Goal: Task Accomplishment & Management: Manage account settings

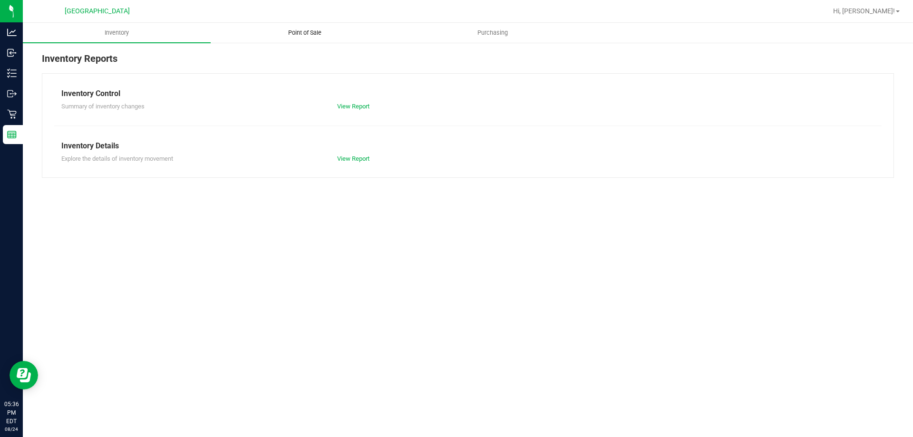
click at [318, 34] on span "Point of Sale" at bounding box center [304, 33] width 59 height 9
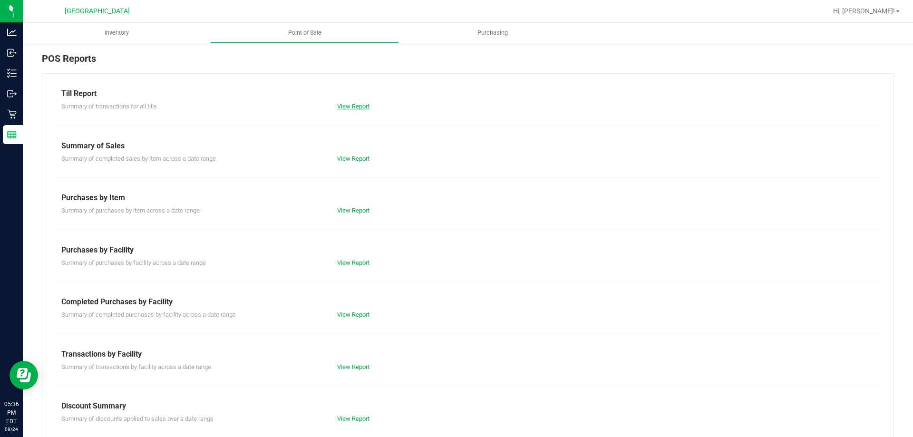
click at [341, 106] on link "View Report" at bounding box center [353, 106] width 32 height 7
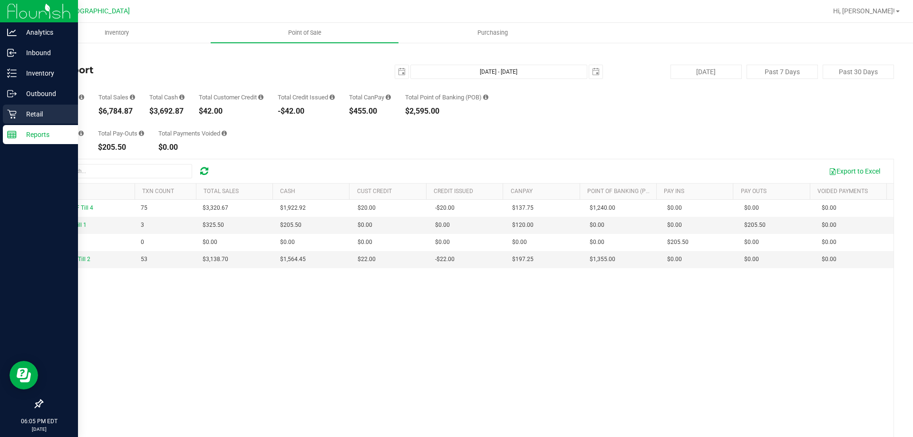
click at [9, 107] on div "Retail" at bounding box center [40, 114] width 75 height 19
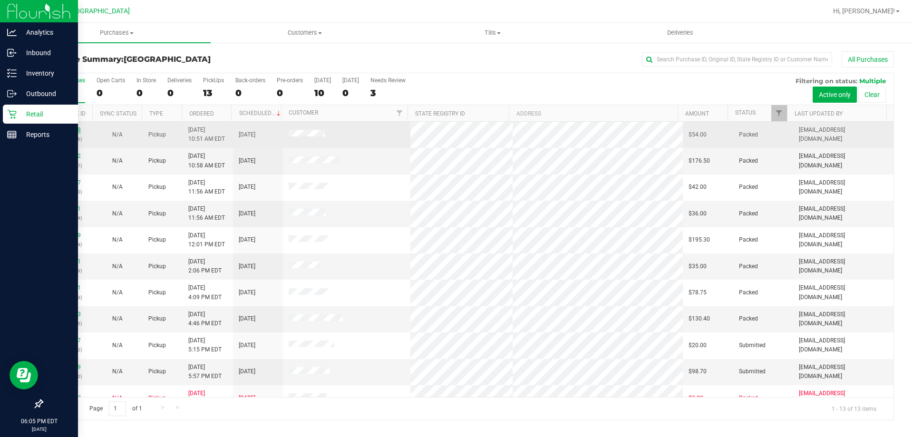
click at [59, 129] on link "11837668" at bounding box center [67, 129] width 27 height 7
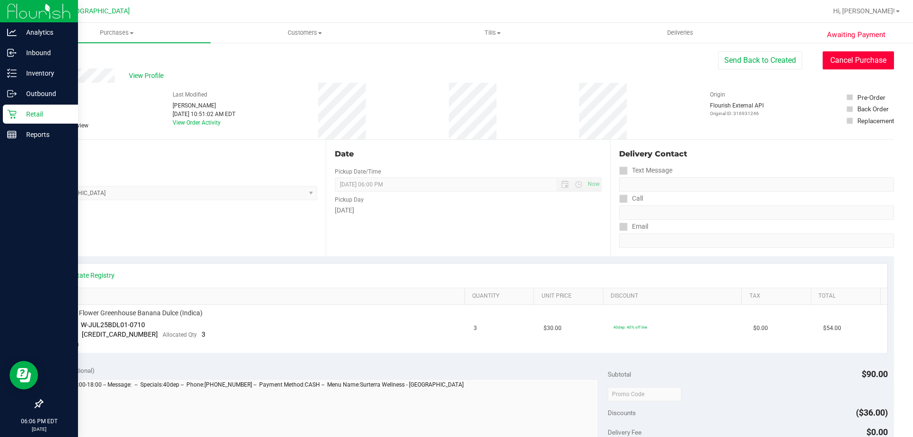
click at [854, 66] on button "Cancel Purchase" at bounding box center [858, 60] width 71 height 18
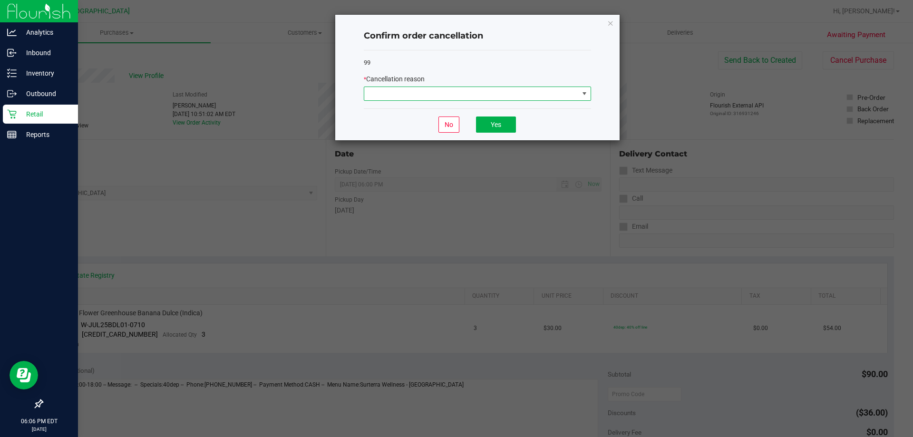
click at [561, 87] on span at bounding box center [471, 93] width 214 height 13
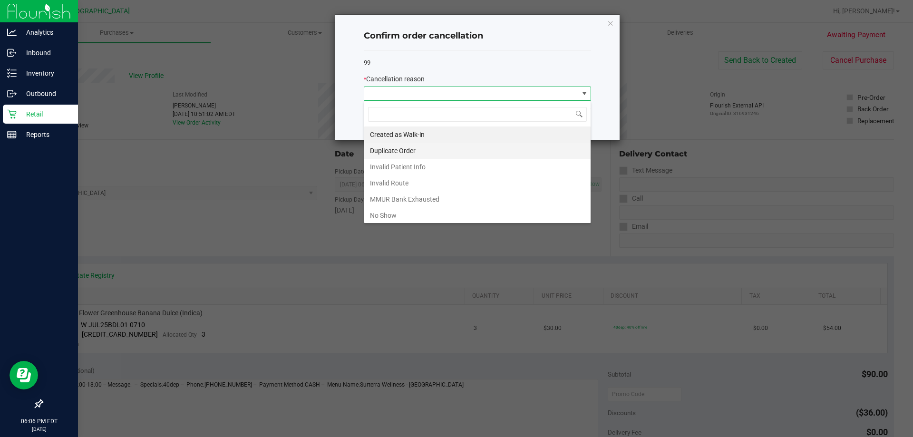
scroll to position [14, 227]
click at [451, 152] on li "Duplicate Order" at bounding box center [477, 151] width 226 height 16
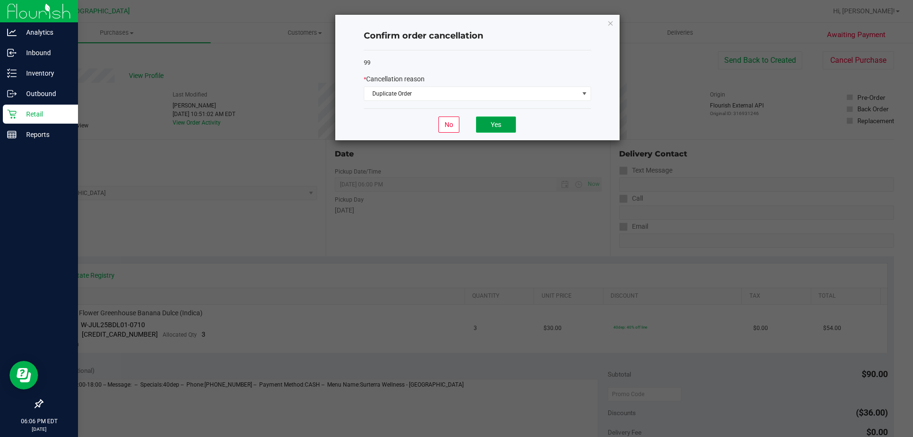
click at [502, 128] on button "Yes" at bounding box center [496, 125] width 40 height 16
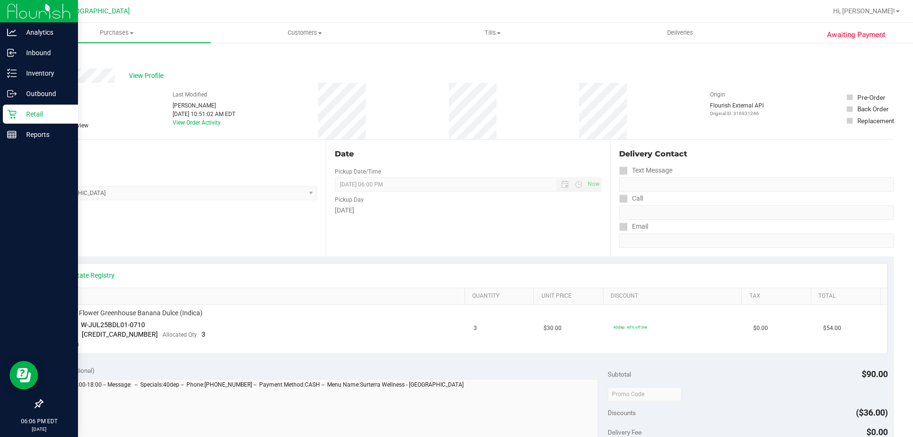
click at [1, 114] on link "Retail" at bounding box center [39, 115] width 78 height 20
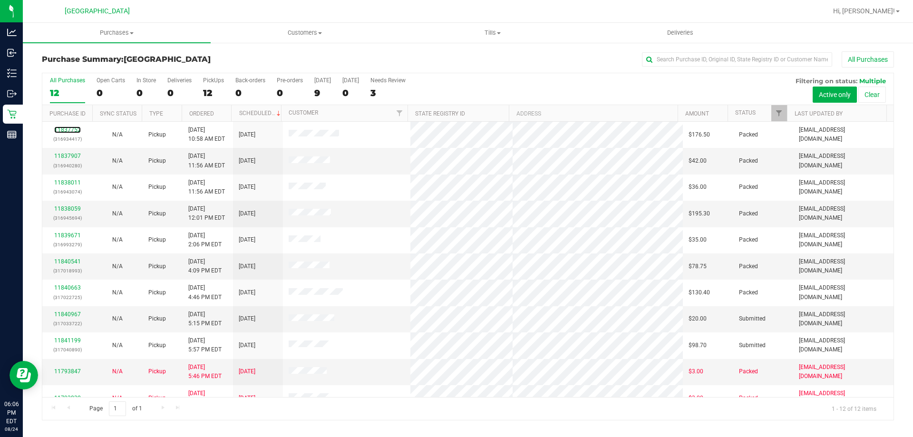
click at [77, 129] on link "11837752" at bounding box center [67, 129] width 27 height 7
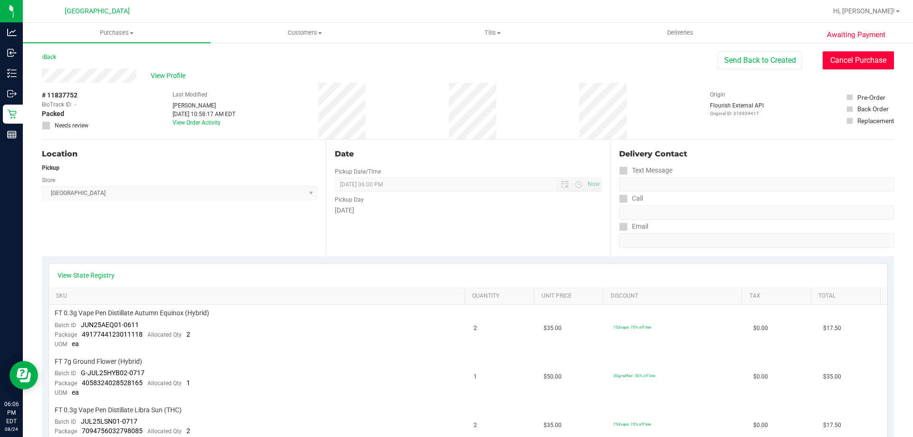
click at [845, 59] on button "Cancel Purchase" at bounding box center [858, 60] width 71 height 18
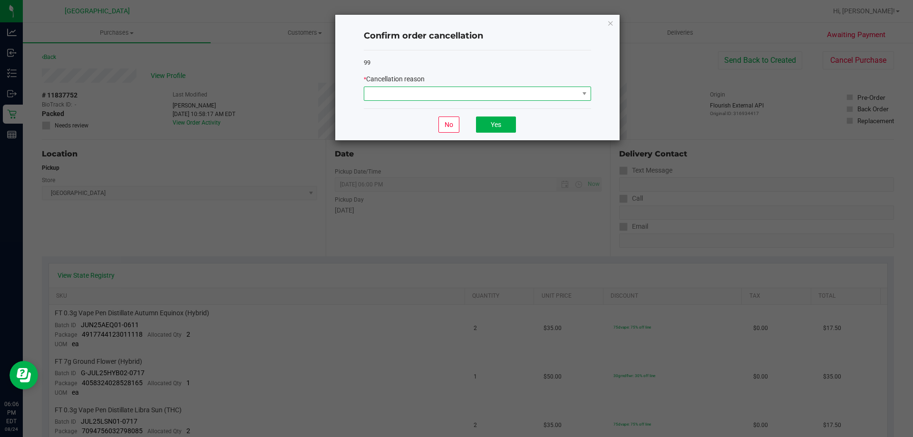
click at [486, 92] on span at bounding box center [471, 93] width 214 height 13
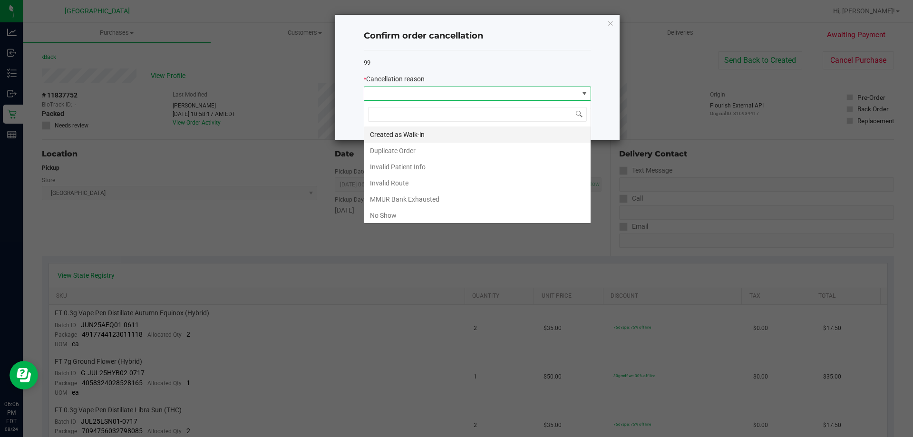
scroll to position [14, 227]
click at [448, 141] on li "Created as Walk-in" at bounding box center [477, 134] width 226 height 16
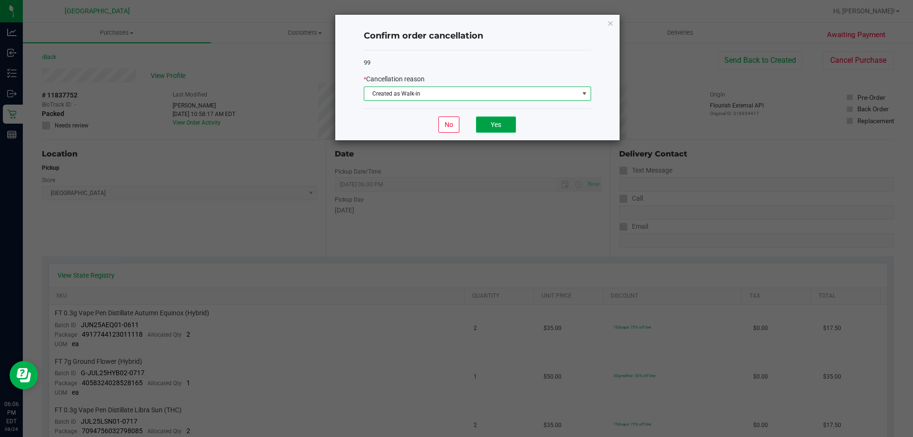
click at [489, 129] on button "Yes" at bounding box center [496, 125] width 40 height 16
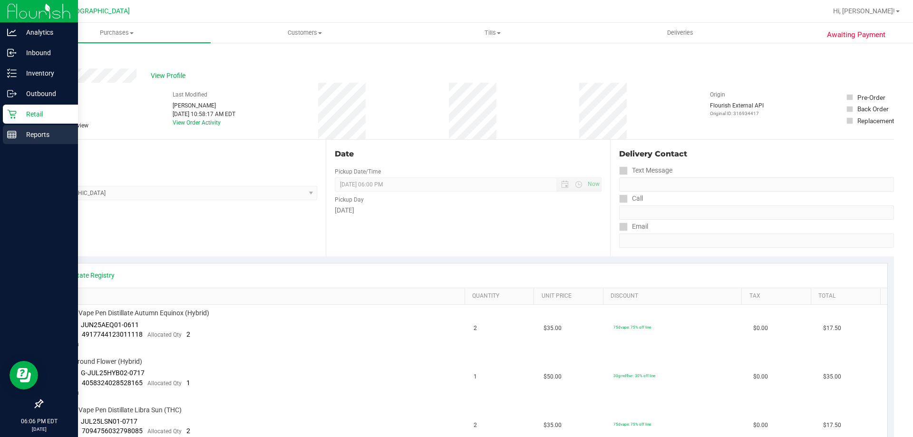
click at [52, 127] on div "Reports" at bounding box center [40, 134] width 75 height 19
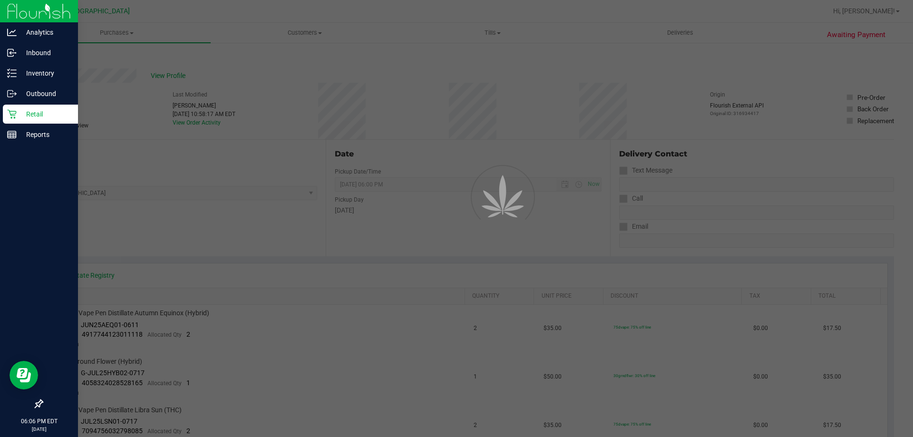
click at [54, 119] on p "Retail" at bounding box center [45, 113] width 57 height 11
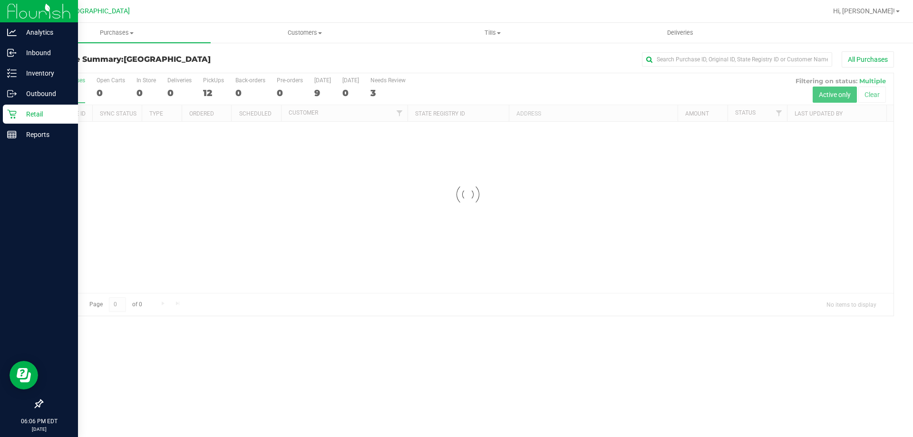
click at [54, 118] on p "Retail" at bounding box center [45, 113] width 57 height 11
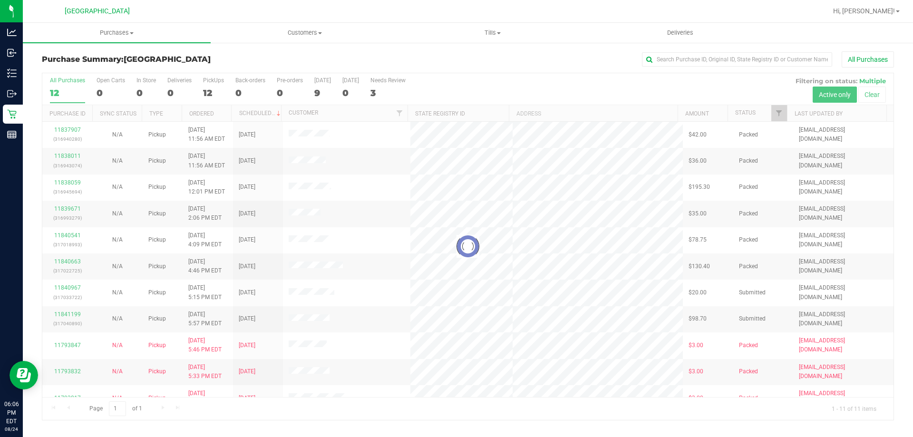
click at [323, 92] on div at bounding box center [467, 246] width 851 height 347
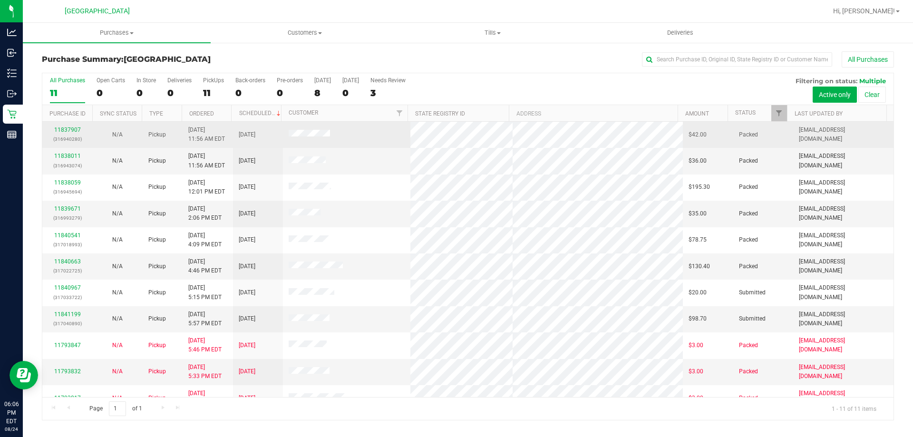
click at [71, 134] on div "11837907 (316940280)" at bounding box center [67, 135] width 39 height 18
click at [71, 132] on link "11837907" at bounding box center [67, 129] width 27 height 7
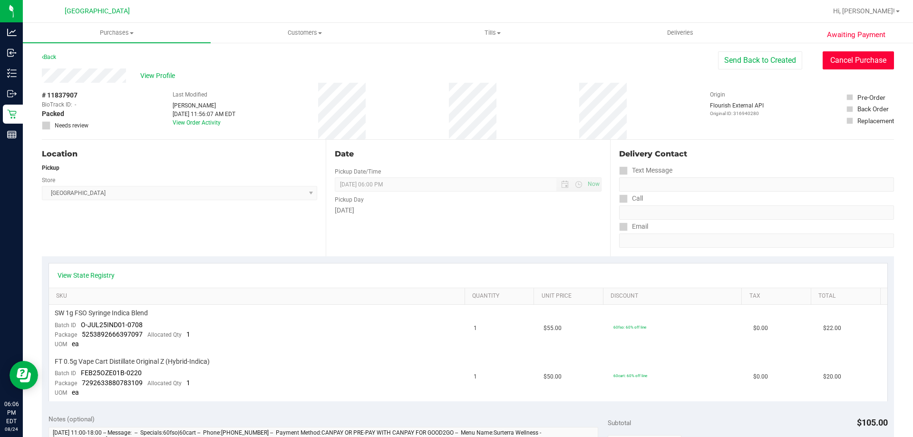
click at [862, 59] on button "Cancel Purchase" at bounding box center [858, 60] width 71 height 18
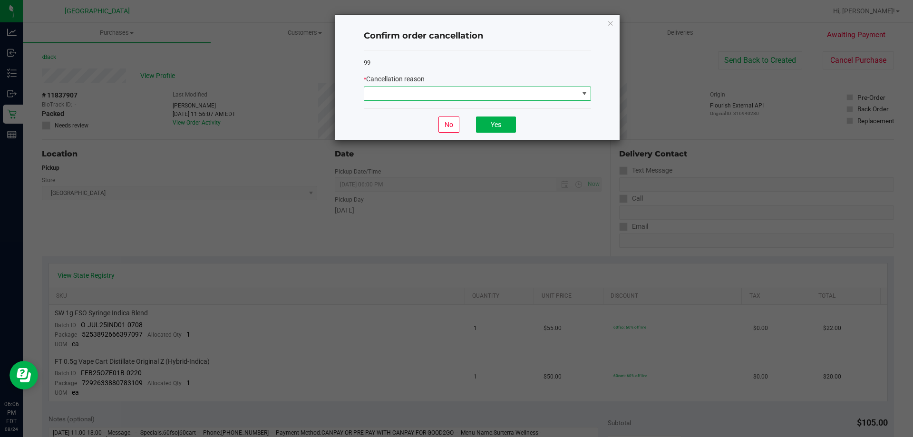
click at [532, 90] on span at bounding box center [471, 93] width 214 height 13
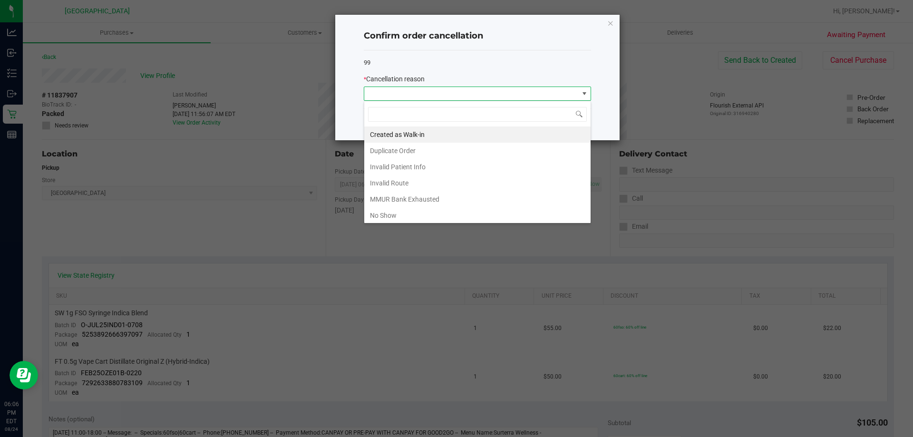
click at [434, 135] on li "Created as Walk-in" at bounding box center [477, 134] width 226 height 16
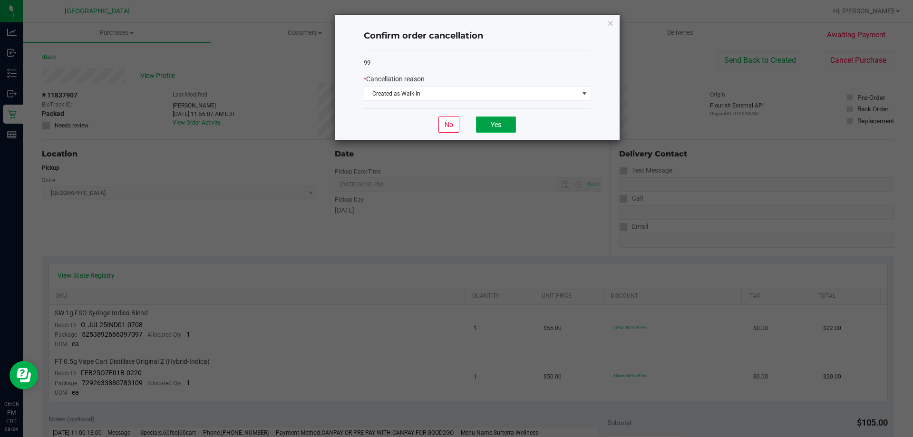
click at [492, 129] on button "Yes" at bounding box center [496, 125] width 40 height 16
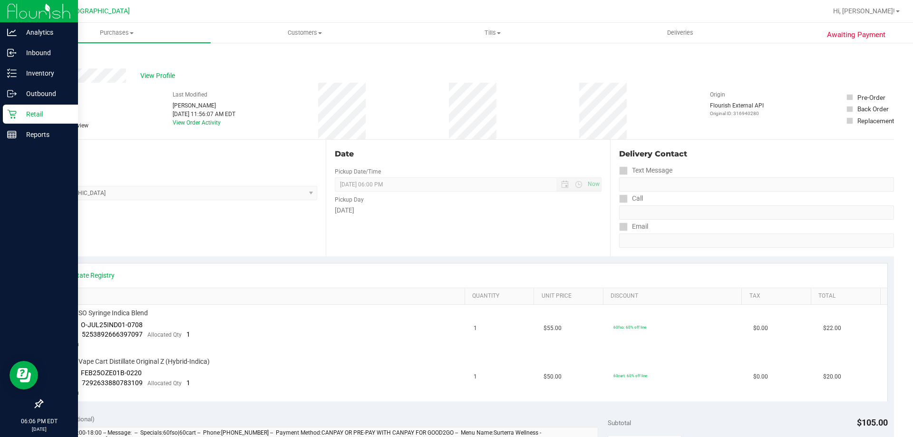
click at [4, 117] on div "Retail" at bounding box center [40, 114] width 75 height 19
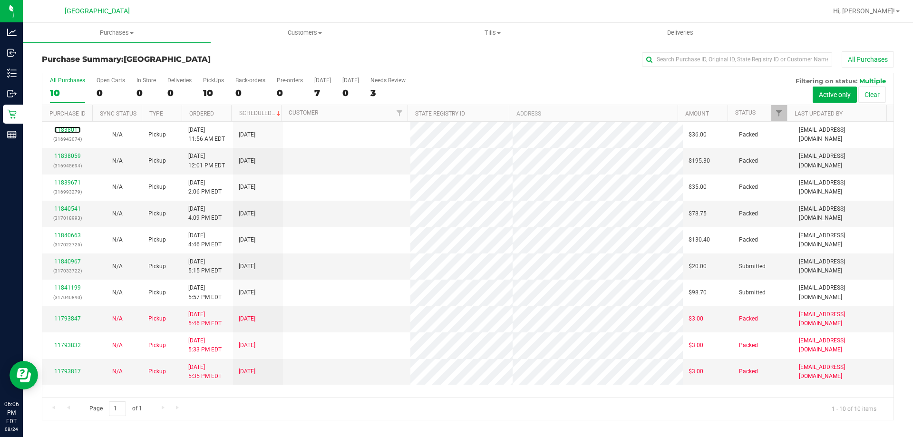
click at [69, 130] on link "11838011" at bounding box center [67, 129] width 27 height 7
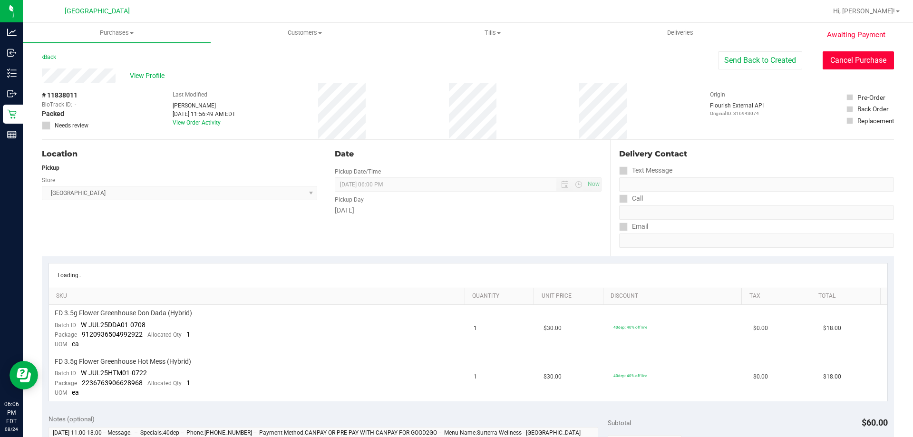
click at [831, 61] on button "Cancel Purchase" at bounding box center [858, 60] width 71 height 18
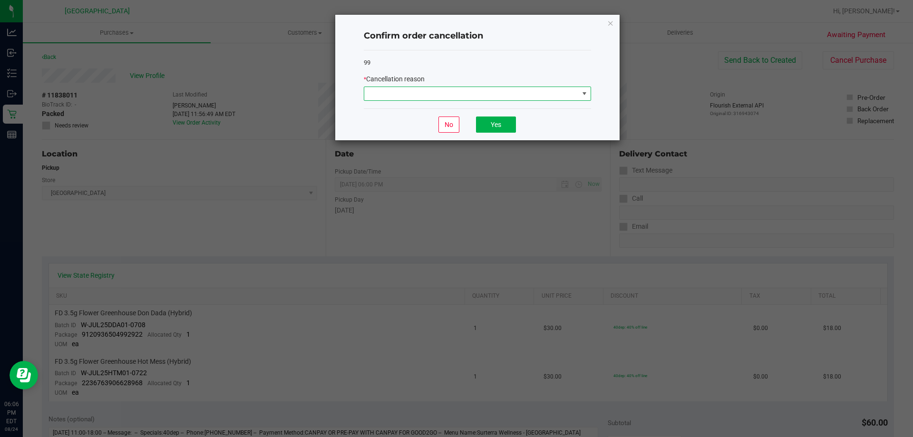
click at [531, 93] on span at bounding box center [471, 93] width 214 height 13
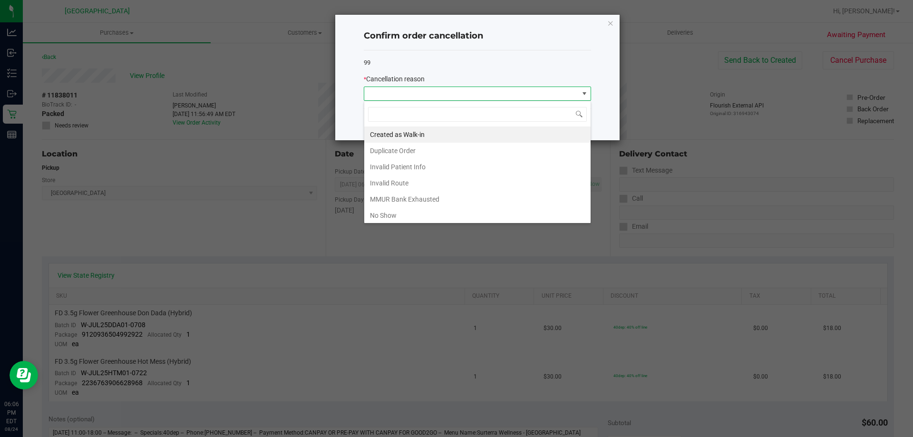
scroll to position [14, 227]
click at [389, 163] on li "Invalid Patient Info" at bounding box center [477, 167] width 226 height 16
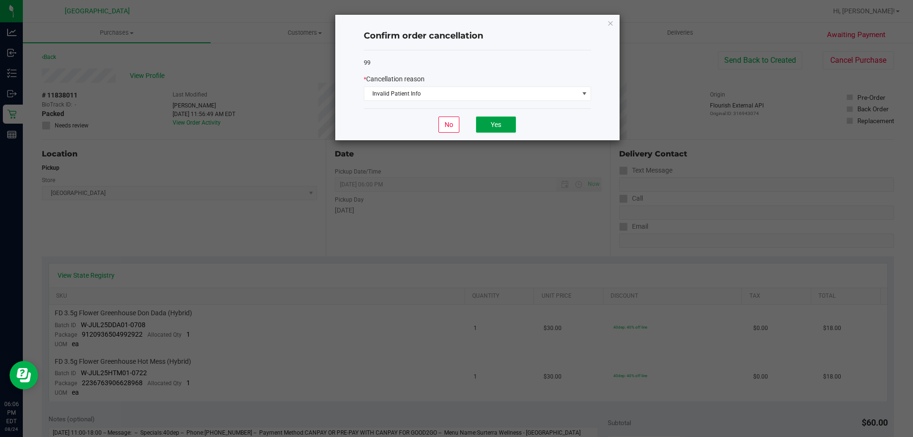
click at [484, 129] on button "Yes" at bounding box center [496, 125] width 40 height 16
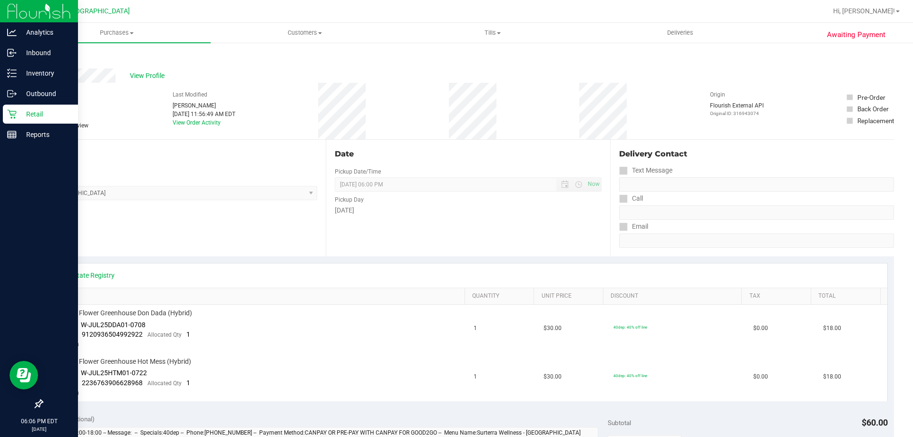
click at [15, 114] on icon at bounding box center [11, 114] width 9 height 9
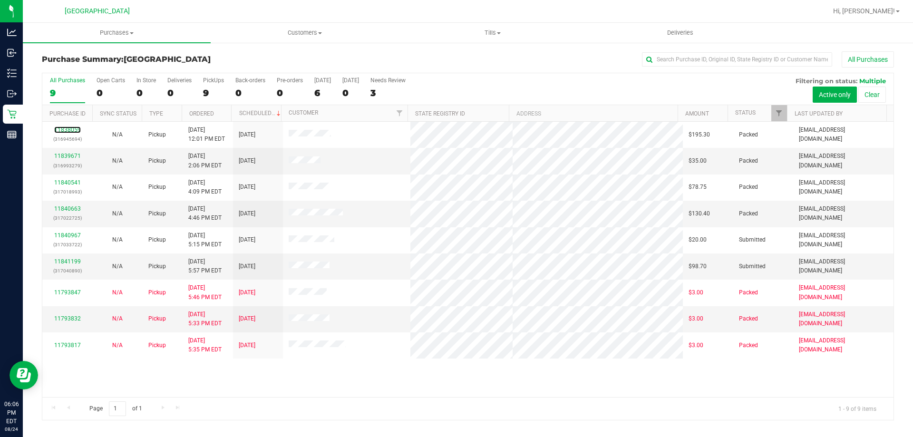
click at [75, 131] on link "11838059" at bounding box center [67, 129] width 27 height 7
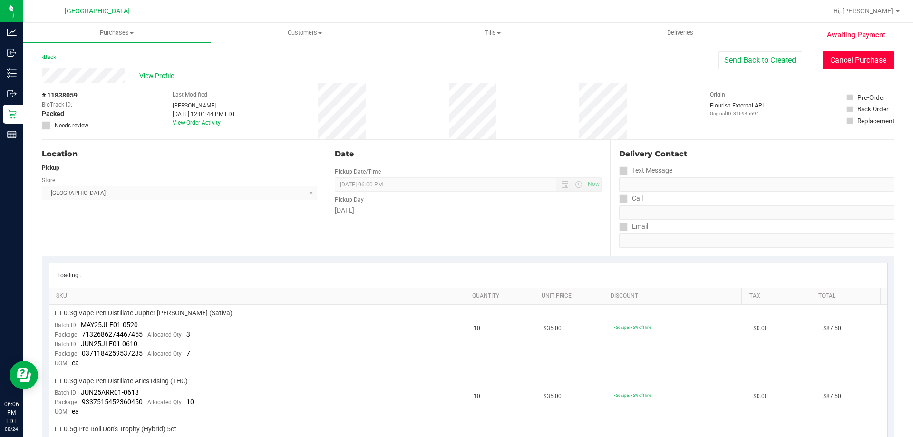
click at [844, 59] on button "Cancel Purchase" at bounding box center [858, 60] width 71 height 18
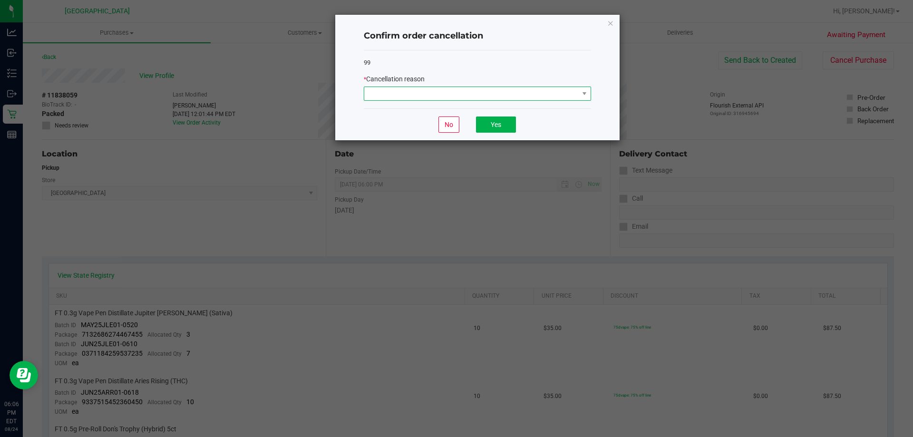
click at [554, 89] on span at bounding box center [471, 93] width 214 height 13
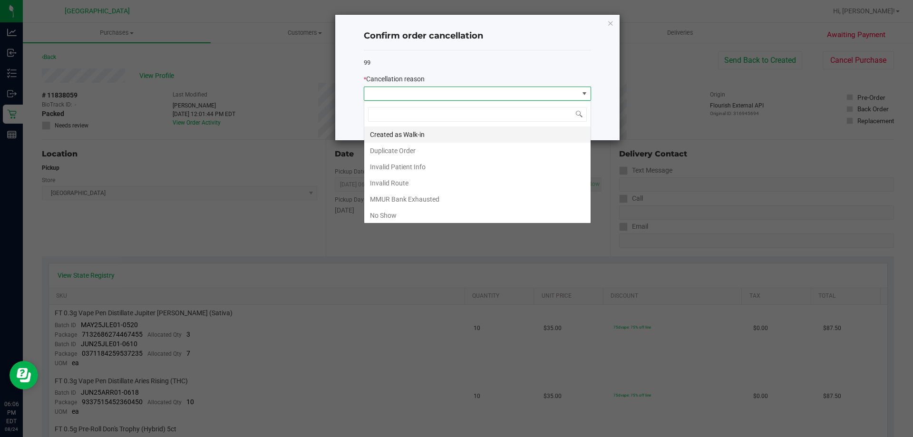
scroll to position [14, 227]
click at [406, 139] on li "Created as Walk-in" at bounding box center [477, 134] width 226 height 16
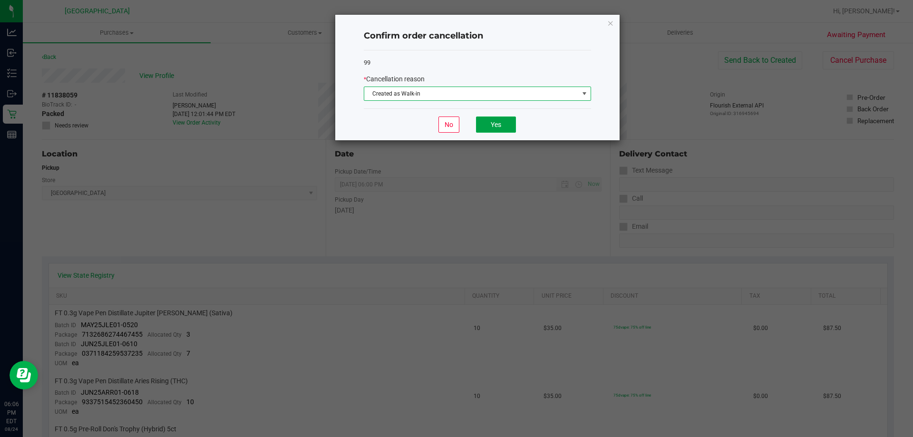
click at [506, 121] on button "Yes" at bounding box center [496, 125] width 40 height 16
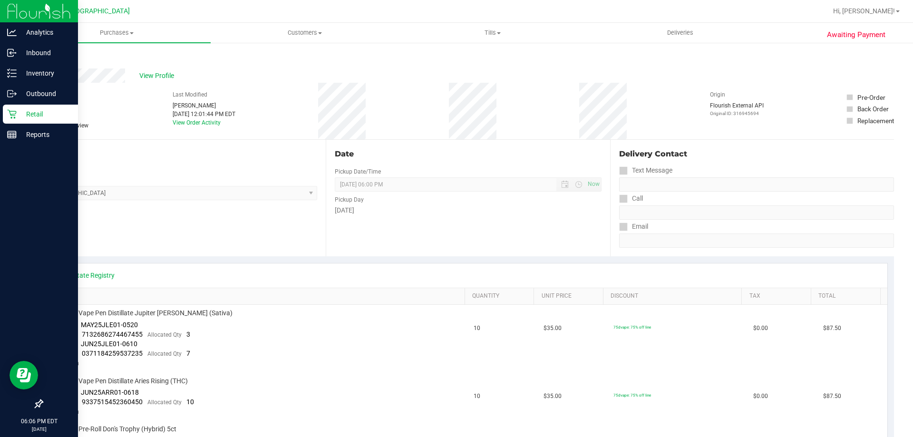
click at [34, 112] on p "Retail" at bounding box center [45, 113] width 57 height 11
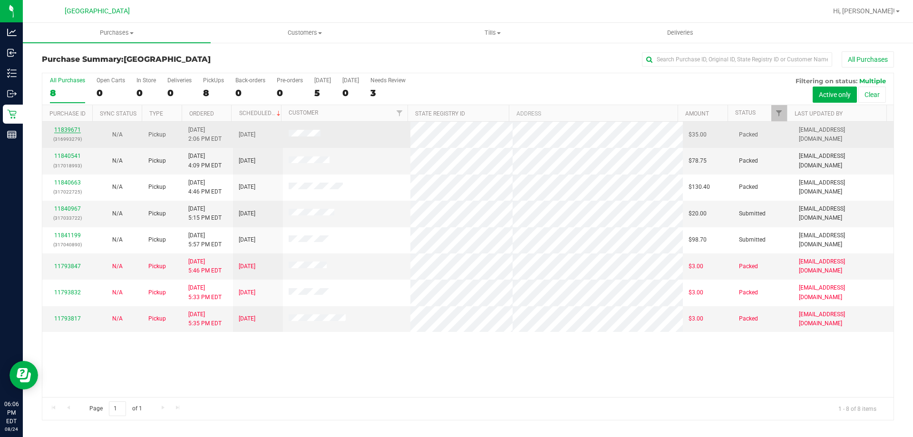
click at [71, 131] on link "11839671" at bounding box center [67, 129] width 27 height 7
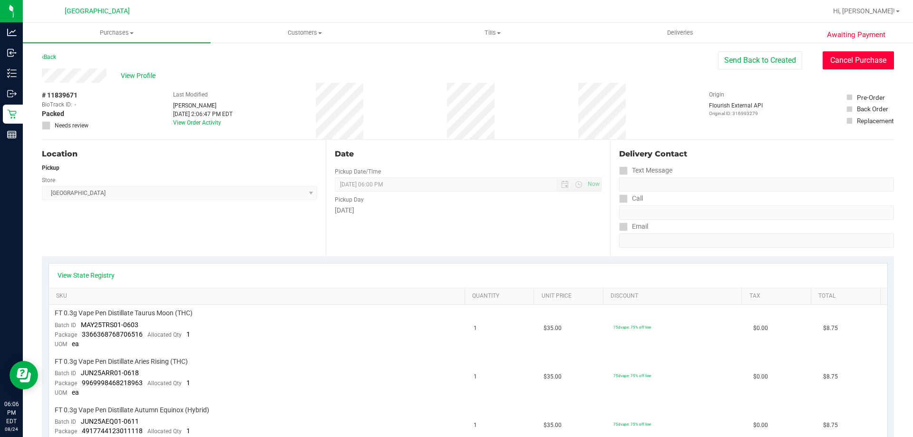
click at [836, 63] on button "Cancel Purchase" at bounding box center [858, 60] width 71 height 18
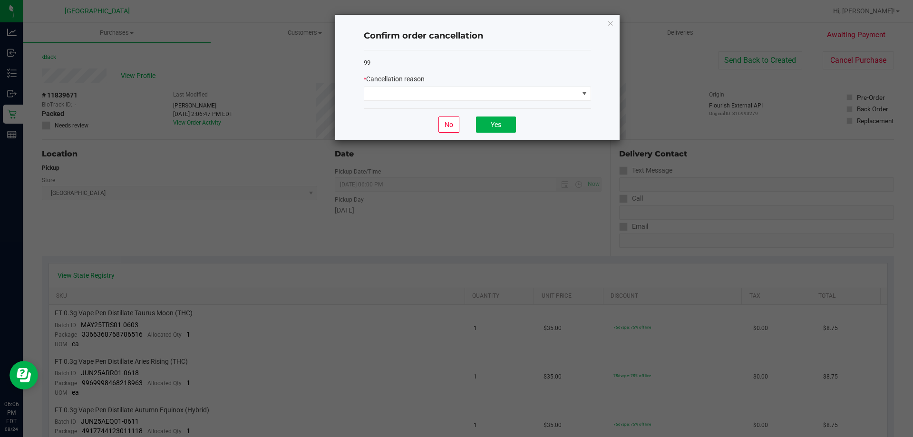
click at [489, 102] on div "99 * Cancellation reason" at bounding box center [477, 79] width 227 height 58
click at [474, 102] on div "99 * Cancellation reason" at bounding box center [477, 79] width 227 height 58
click at [475, 91] on span at bounding box center [471, 93] width 214 height 13
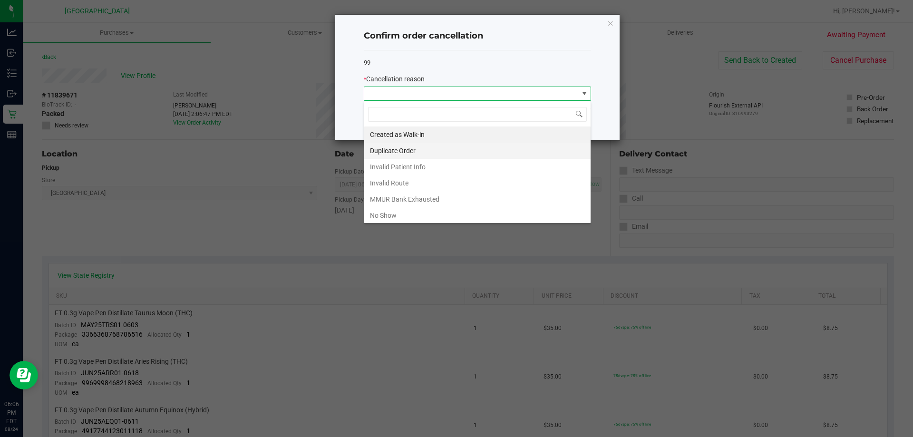
scroll to position [14, 227]
click at [424, 143] on li "Duplicate Order" at bounding box center [477, 151] width 226 height 16
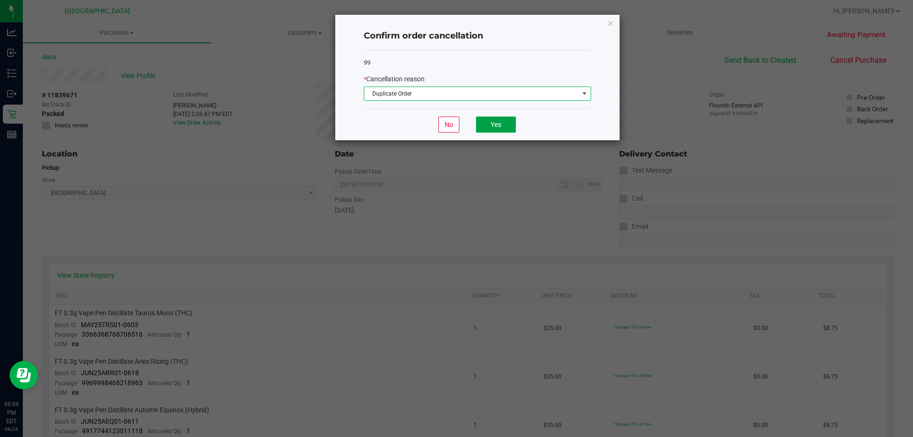
click at [489, 121] on button "Yes" at bounding box center [496, 125] width 40 height 16
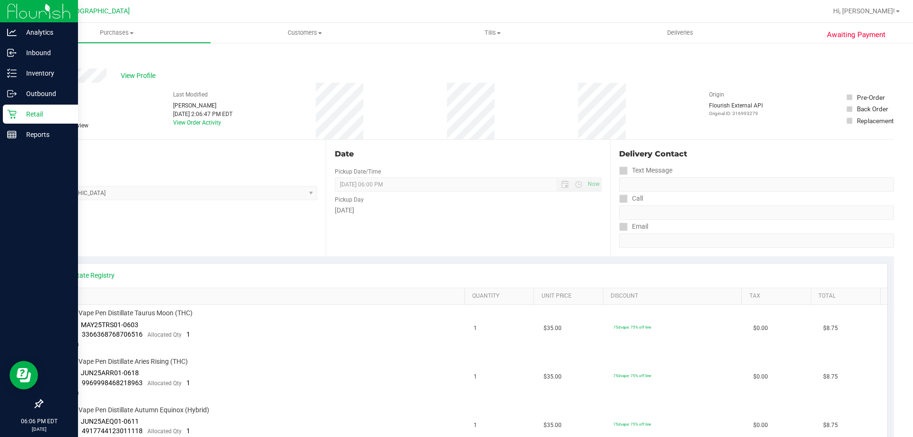
click at [19, 117] on p "Retail" at bounding box center [45, 113] width 57 height 11
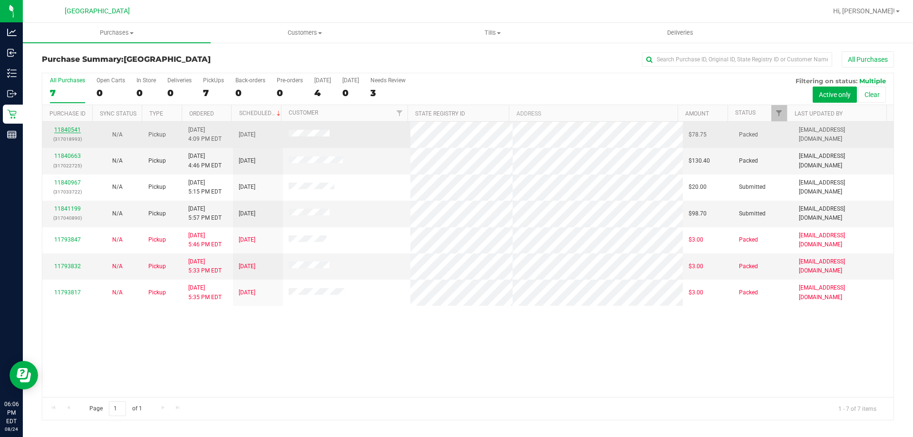
click at [66, 131] on link "11840541" at bounding box center [67, 129] width 27 height 7
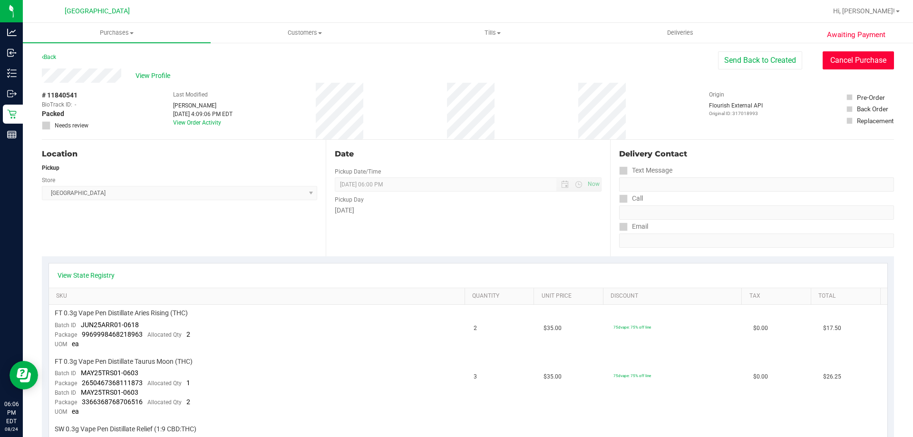
click at [829, 67] on button "Cancel Purchase" at bounding box center [858, 60] width 71 height 18
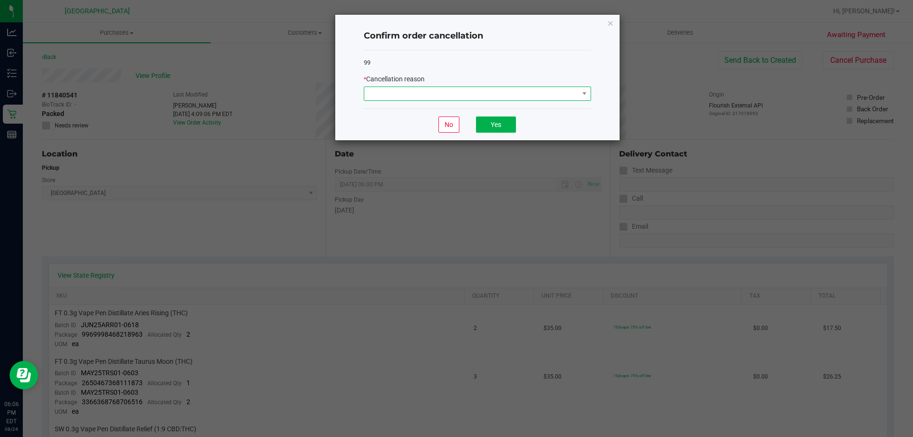
click at [463, 95] on span at bounding box center [471, 93] width 214 height 13
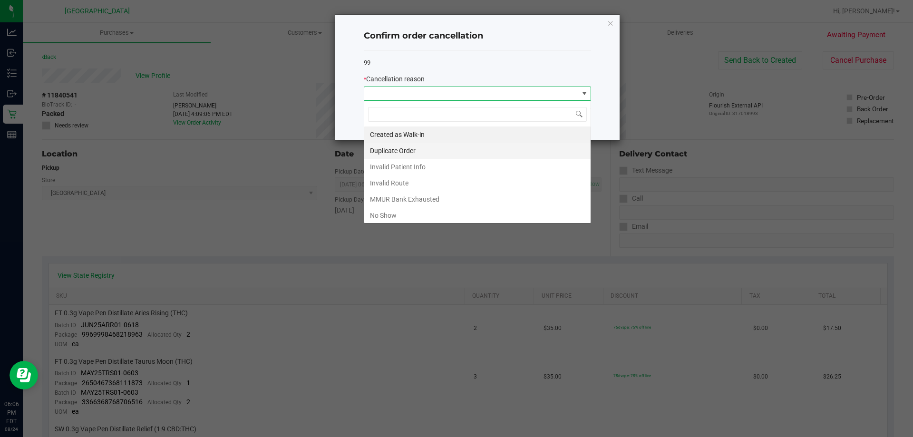
scroll to position [14, 227]
click at [466, 162] on li "Invalid Patient Info" at bounding box center [477, 167] width 226 height 16
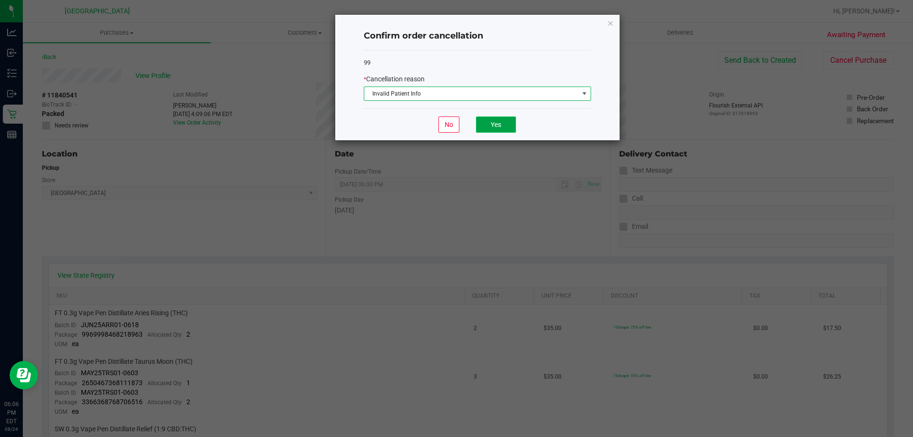
click at [492, 129] on button "Yes" at bounding box center [496, 125] width 40 height 16
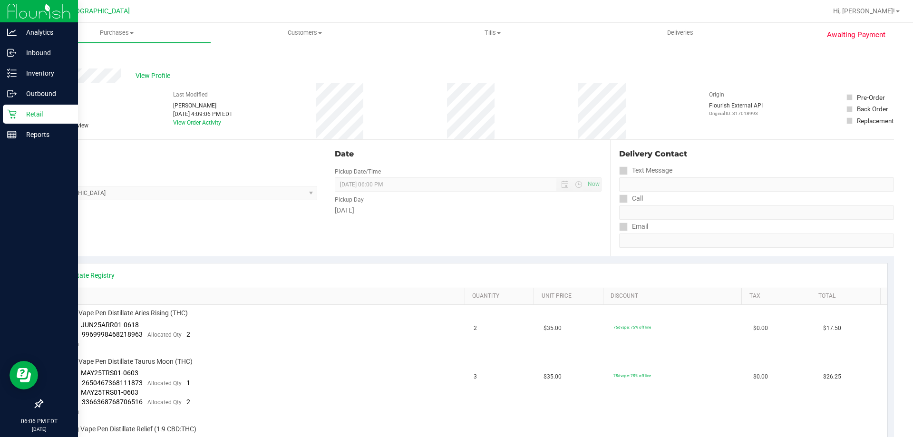
click at [10, 121] on div "Retail" at bounding box center [40, 114] width 75 height 19
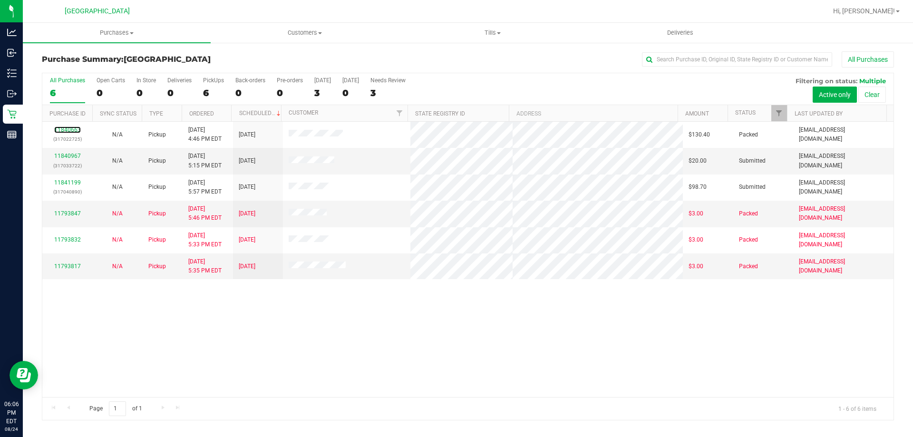
click at [70, 132] on link "11840663" at bounding box center [67, 129] width 27 height 7
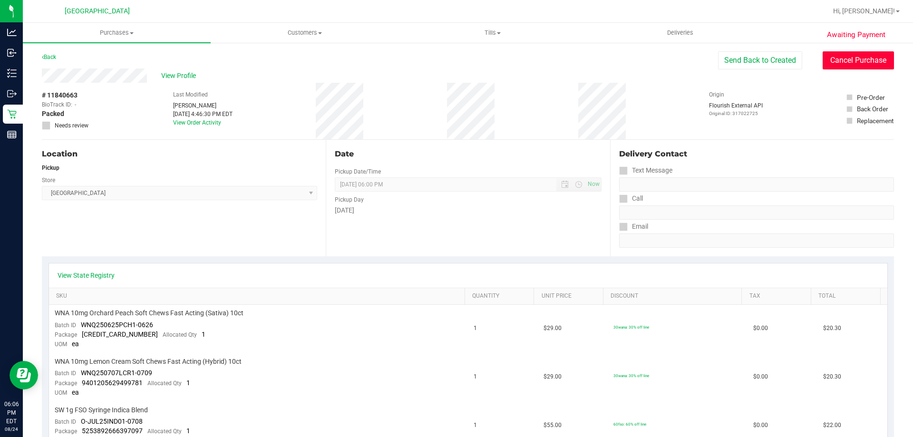
click at [845, 56] on button "Cancel Purchase" at bounding box center [858, 60] width 71 height 18
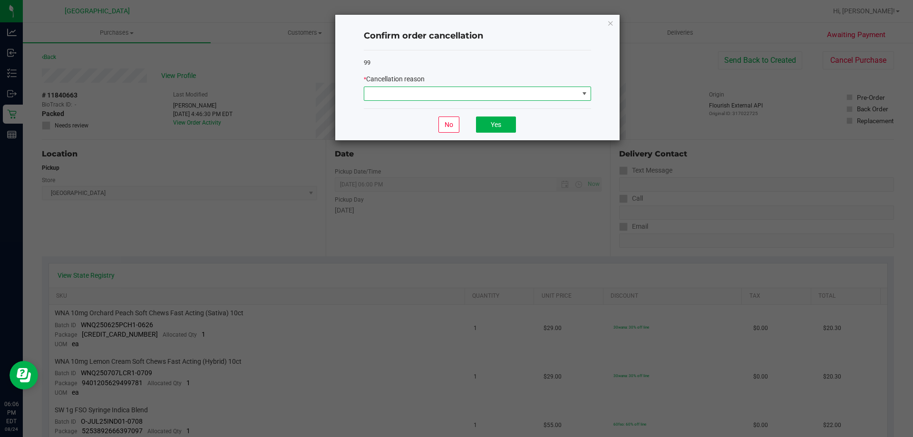
click at [473, 94] on span at bounding box center [471, 93] width 214 height 13
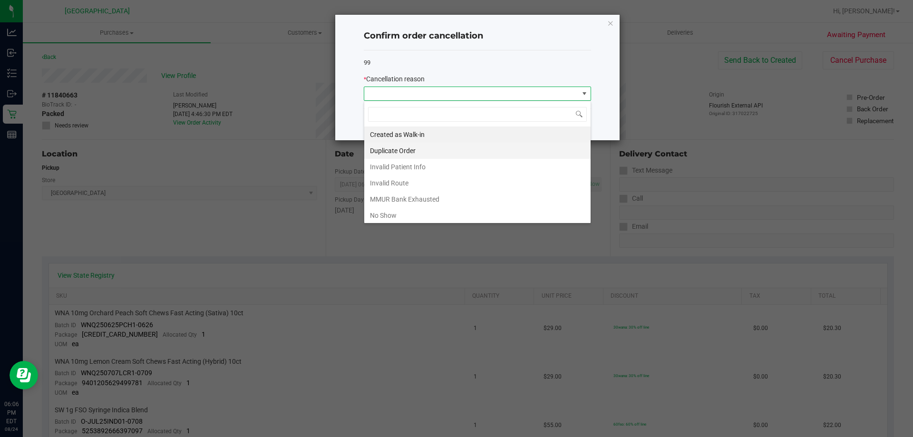
scroll to position [14, 227]
click at [491, 152] on li "Duplicate Order" at bounding box center [477, 151] width 226 height 16
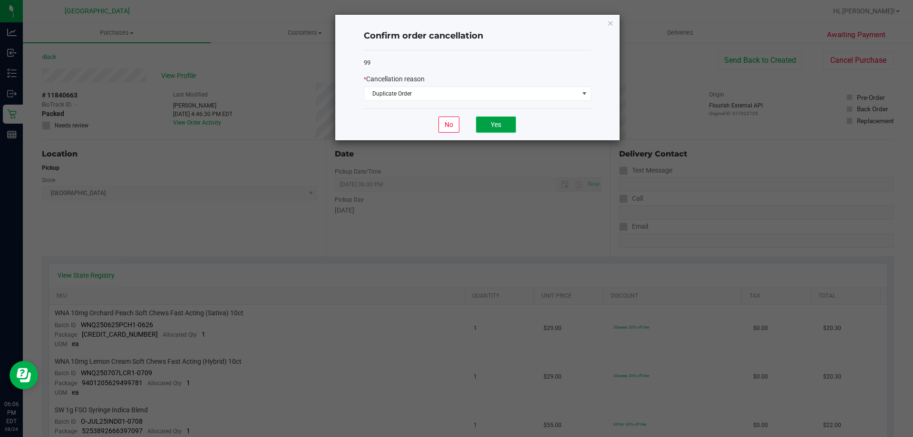
click at [500, 130] on button "Yes" at bounding box center [496, 125] width 40 height 16
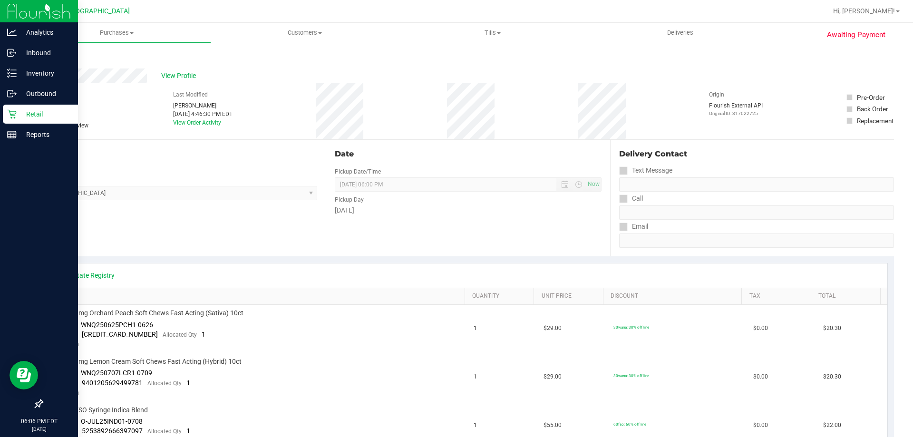
click at [29, 116] on p "Retail" at bounding box center [45, 113] width 57 height 11
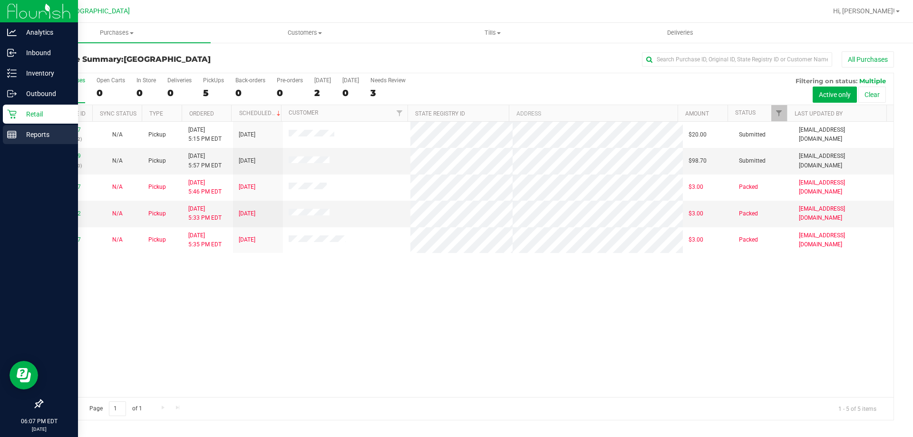
click at [10, 133] on line at bounding box center [12, 133] width 9 height 0
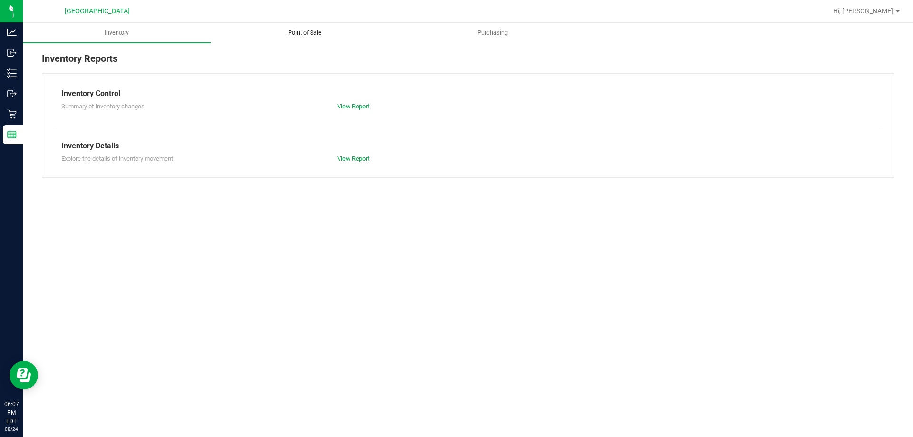
click at [291, 37] on span "Point of Sale" at bounding box center [304, 33] width 59 height 9
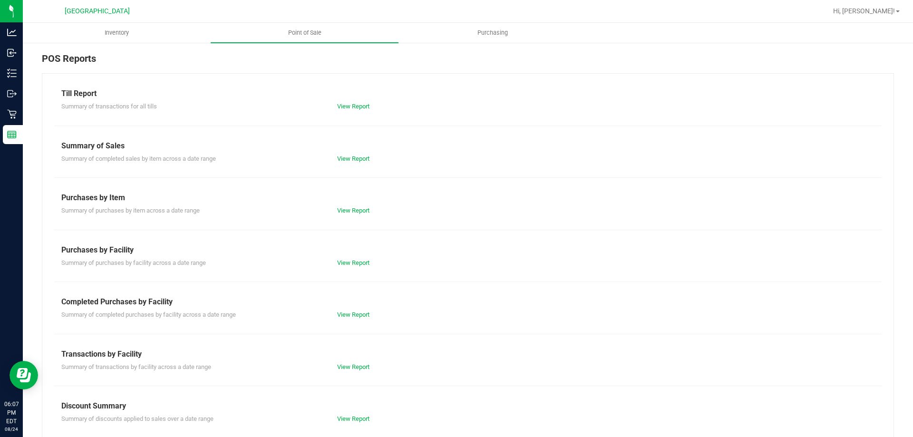
click at [358, 96] on div "Till Report" at bounding box center [467, 93] width 813 height 11
click at [356, 104] on link "View Report" at bounding box center [353, 106] width 32 height 7
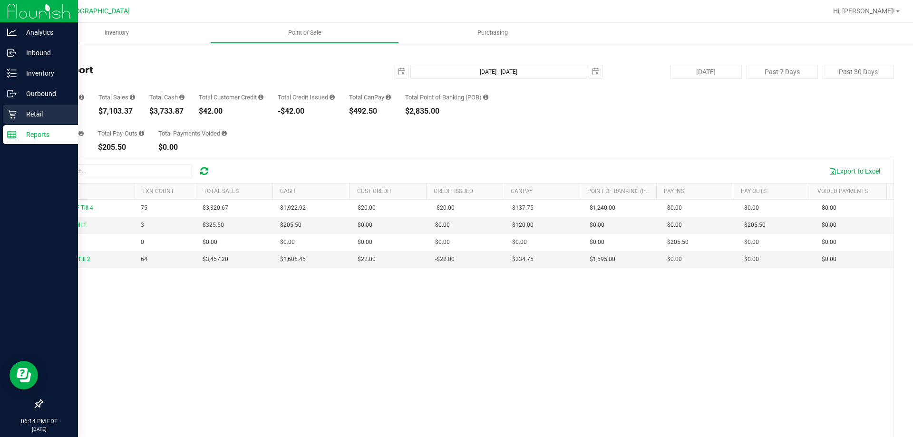
click at [28, 117] on p "Retail" at bounding box center [45, 113] width 57 height 11
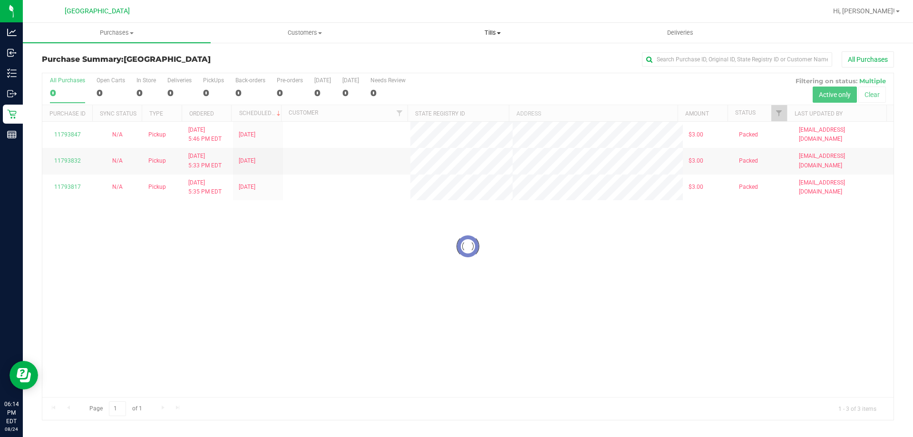
click at [492, 33] on span "Tills" at bounding box center [492, 33] width 187 height 9
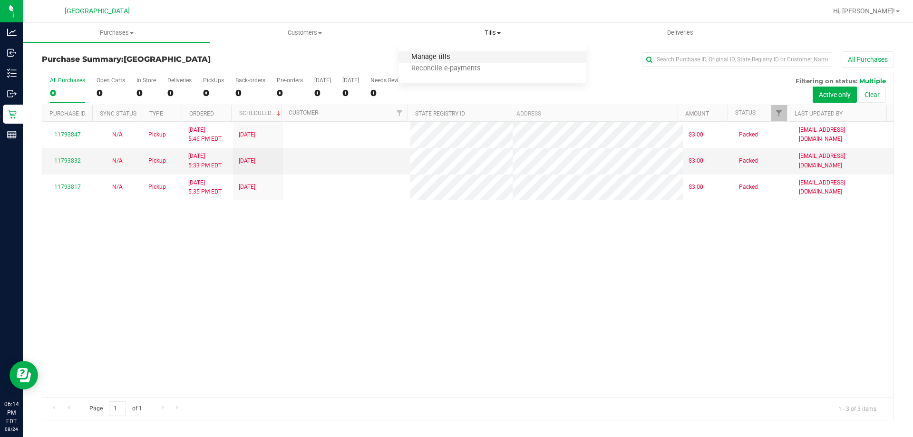
click at [458, 57] on span "Manage tills" at bounding box center [430, 57] width 64 height 8
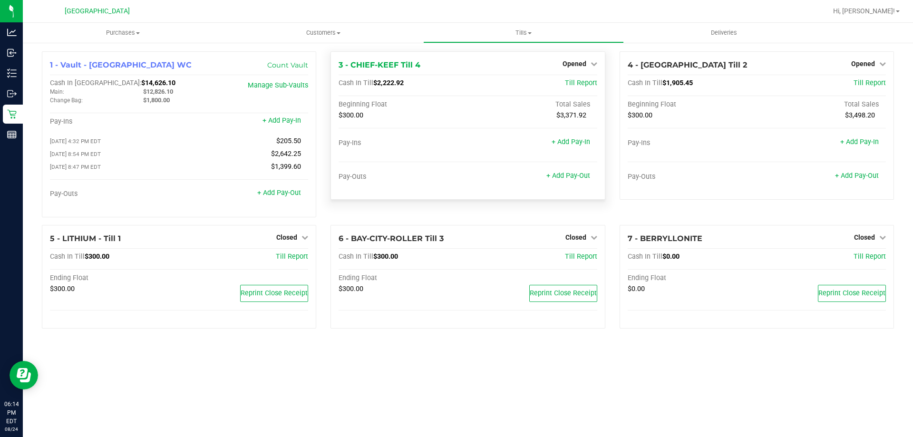
click at [595, 58] on div "Opened" at bounding box center [580, 63] width 35 height 11
click at [583, 66] on span "Opened" at bounding box center [575, 64] width 24 height 8
click at [583, 85] on link "Close Till" at bounding box center [576, 84] width 26 height 8
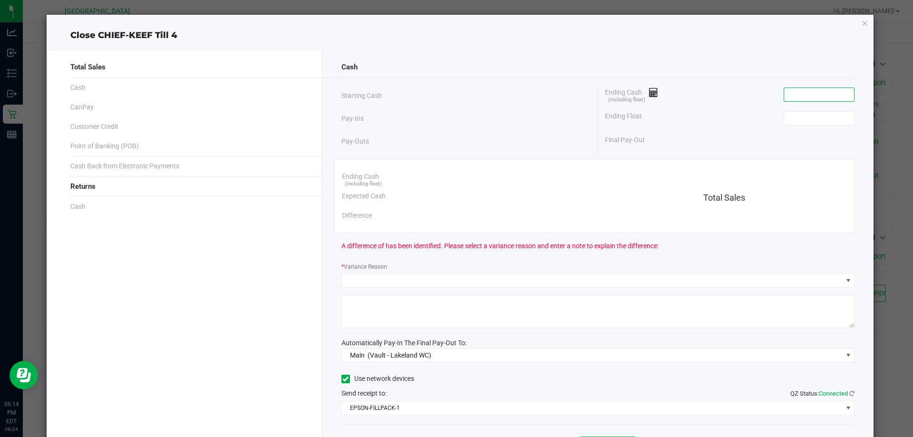
click at [796, 97] on input at bounding box center [819, 94] width 70 height 13
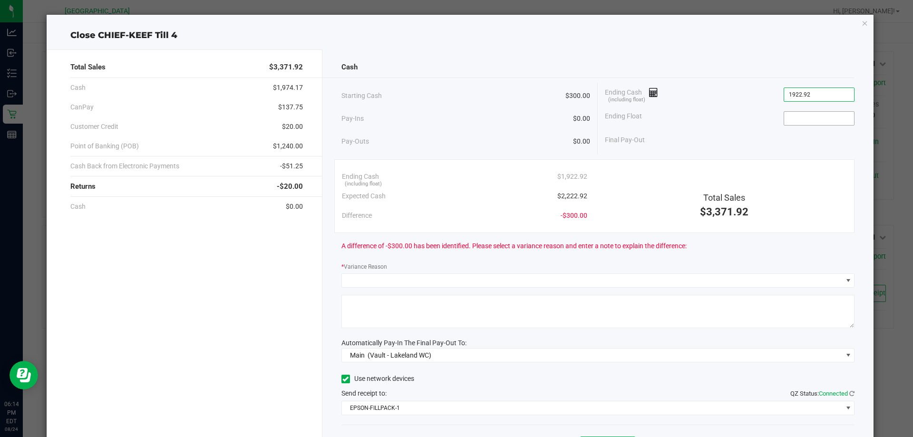
type input "$1,922.92"
click at [785, 120] on input at bounding box center [819, 118] width 70 height 13
type input "300.00"
type input "1922.92"
type input "$300.00"
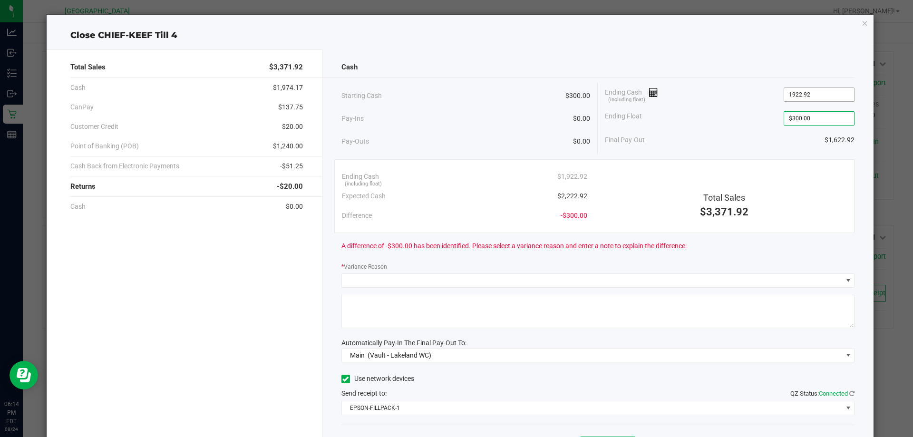
click at [805, 100] on input "1922.92" at bounding box center [819, 94] width 70 height 13
click at [786, 95] on input "1922.92" at bounding box center [819, 94] width 70 height 13
click at [787, 97] on input "1922.92" at bounding box center [819, 94] width 70 height 13
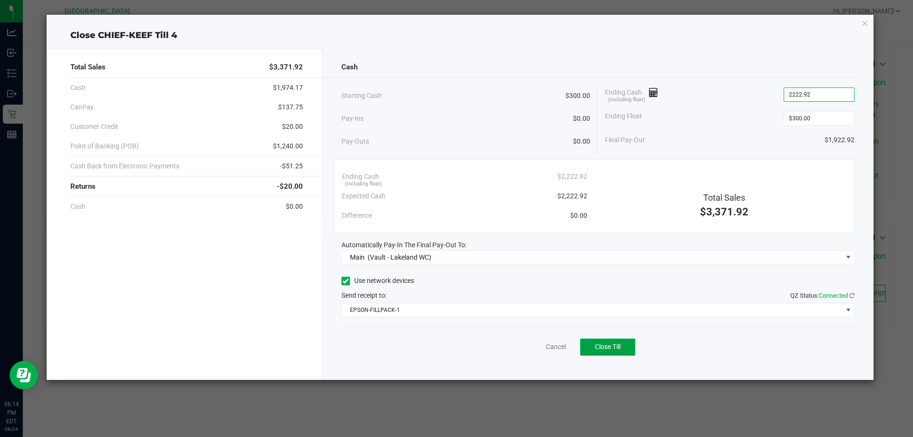
type input "$2,222.92"
click at [621, 348] on span "Close Till" at bounding box center [608, 347] width 26 height 8
click at [538, 347] on link "Dismiss" at bounding box center [535, 347] width 23 height 10
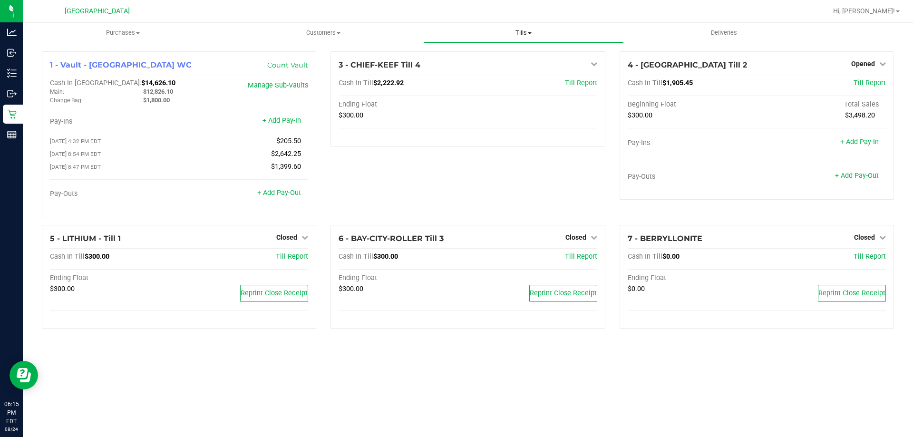
click at [533, 34] on span "Tills" at bounding box center [523, 33] width 199 height 9
click at [497, 72] on span "Reconcile e-payments" at bounding box center [470, 69] width 95 height 8
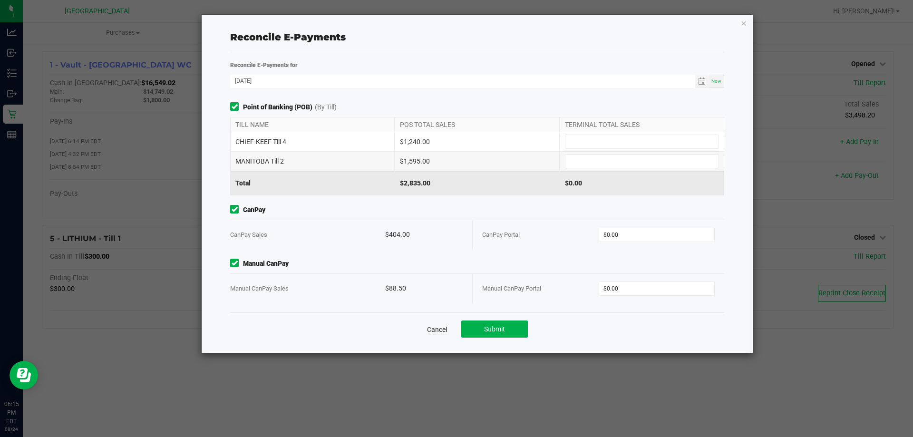
click at [443, 325] on link "Cancel" at bounding box center [437, 330] width 20 height 10
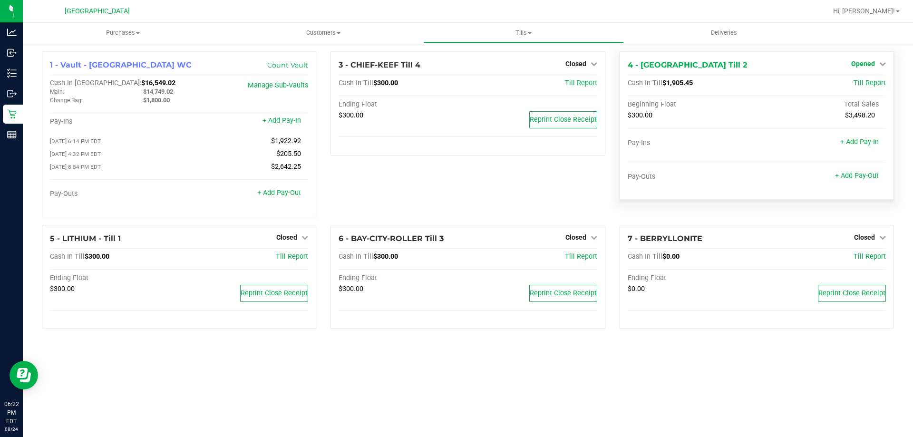
click at [871, 66] on span "Opened" at bounding box center [863, 64] width 24 height 8
click at [869, 85] on link "Close Till" at bounding box center [864, 84] width 26 height 8
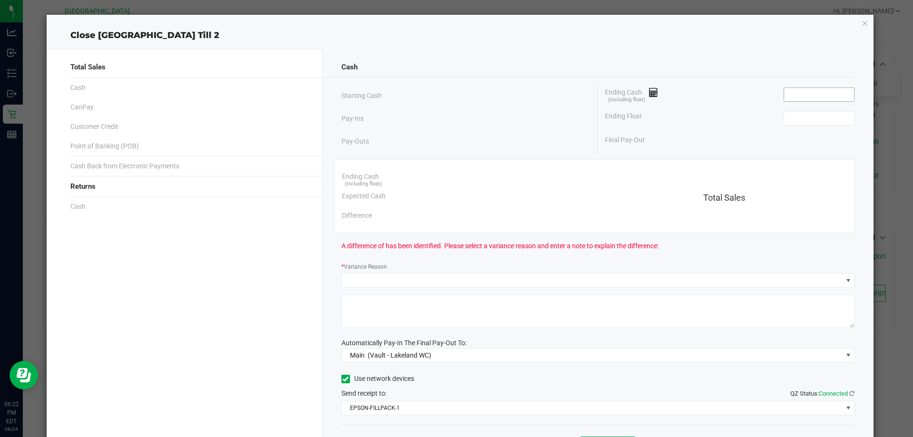
click at [801, 91] on input at bounding box center [819, 94] width 70 height 13
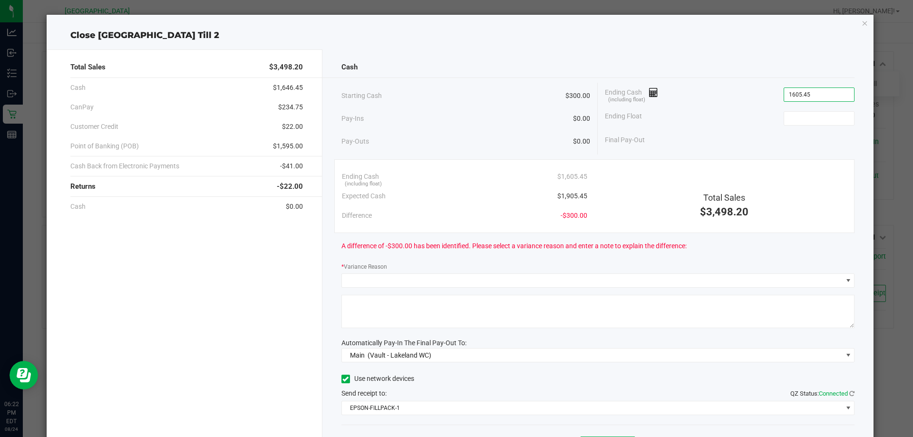
type input "$1,605.45"
type input "300.00"
type input "1605.45"
type input "$300.00"
click at [794, 88] on input "1605.45" at bounding box center [819, 94] width 70 height 13
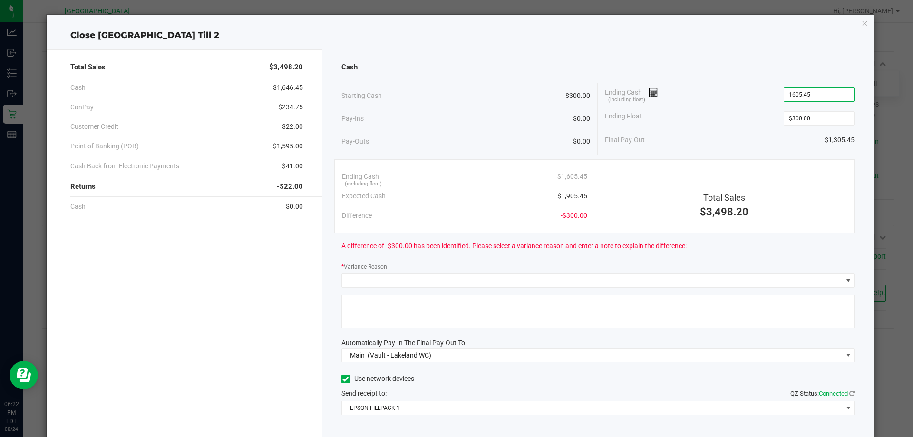
click at [788, 94] on input "1605.45" at bounding box center [819, 94] width 70 height 13
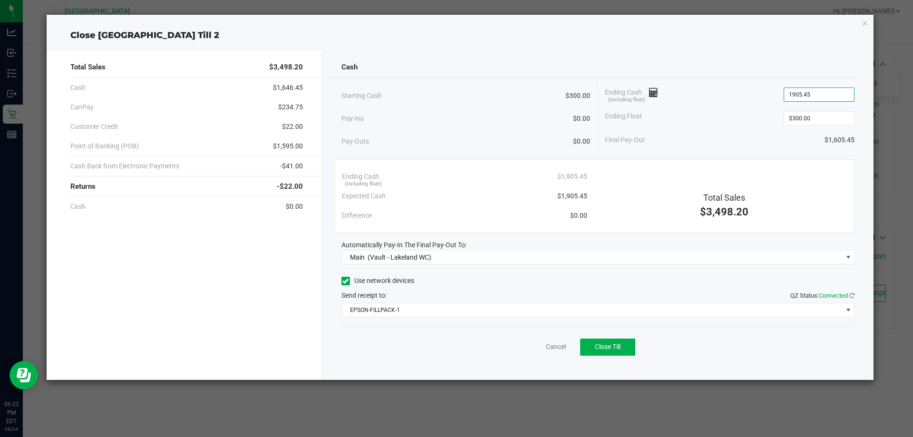
type input "$1,905.45"
click at [638, 350] on div "Cancel Close Till" at bounding box center [598, 345] width 514 height 37
click at [612, 341] on button "Close Till" at bounding box center [607, 347] width 55 height 17
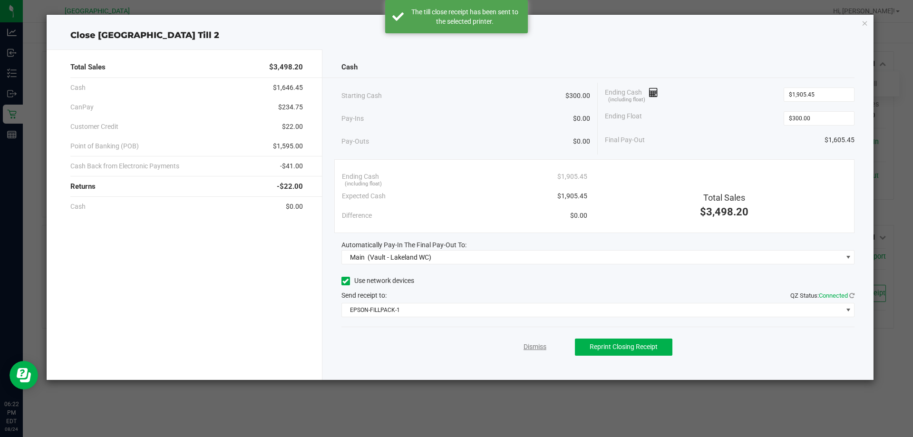
click at [542, 347] on link "Dismiss" at bounding box center [535, 347] width 23 height 10
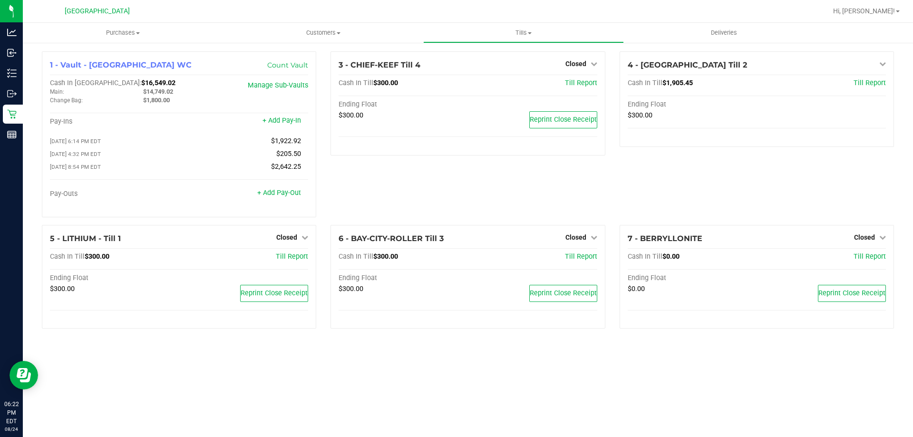
click at [535, 33] on span "Tills" at bounding box center [523, 33] width 199 height 9
click at [500, 68] on span "Reconcile e-payments" at bounding box center [470, 69] width 95 height 8
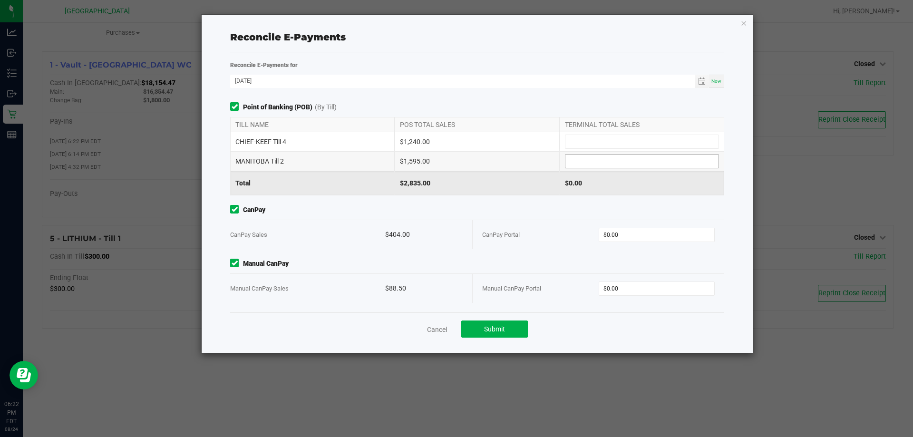
click at [594, 160] on input at bounding box center [641, 161] width 153 height 13
click at [572, 141] on input at bounding box center [641, 141] width 153 height 13
type input "$1,595.00"
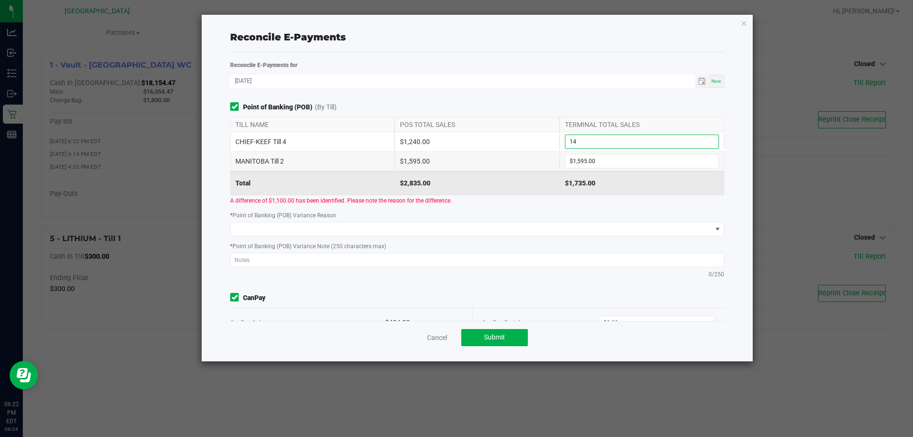
type input "1"
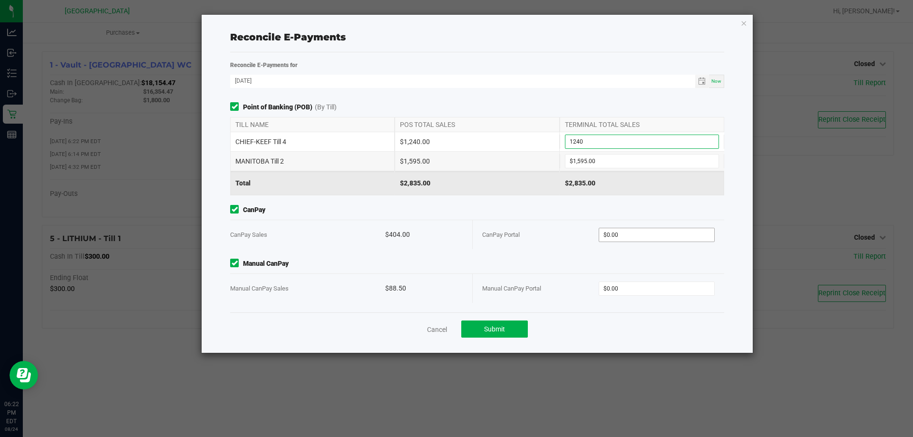
click at [640, 236] on input "$0.00" at bounding box center [657, 234] width 116 height 13
type input "$1,240.00"
click at [661, 289] on input "$0.00" at bounding box center [657, 288] width 116 height 13
type input "$404.00"
click at [514, 321] on button "Submit" at bounding box center [494, 329] width 67 height 17
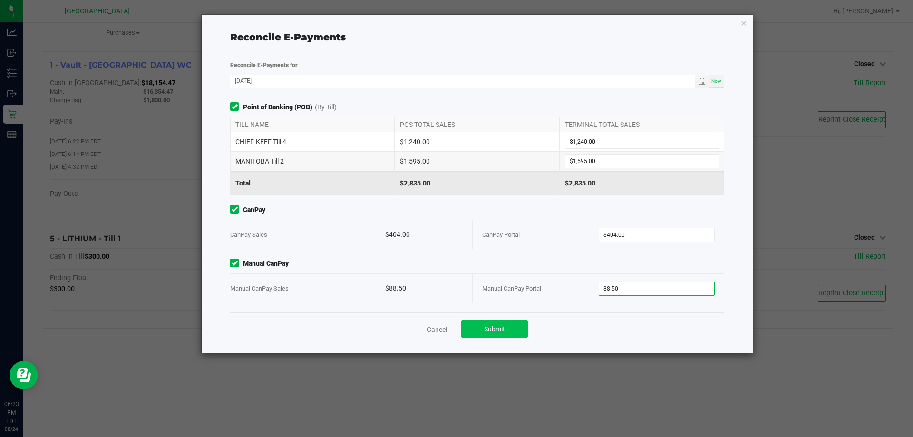
type input "$88.50"
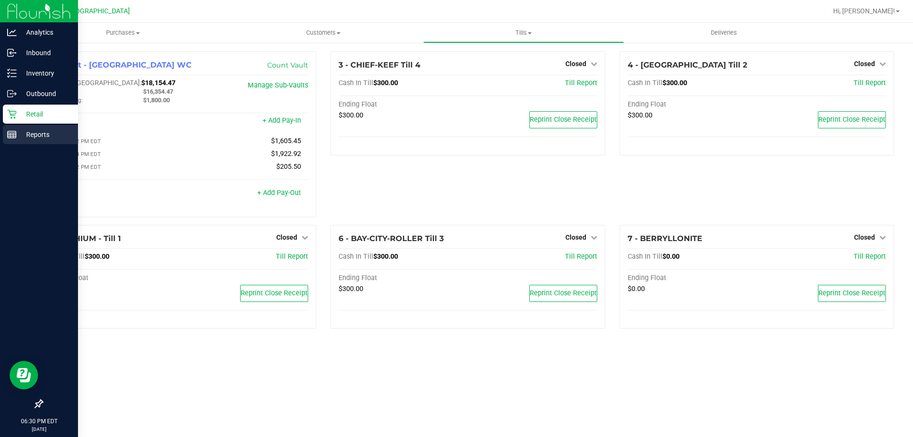
click at [7, 143] on div "Reports" at bounding box center [40, 134] width 75 height 19
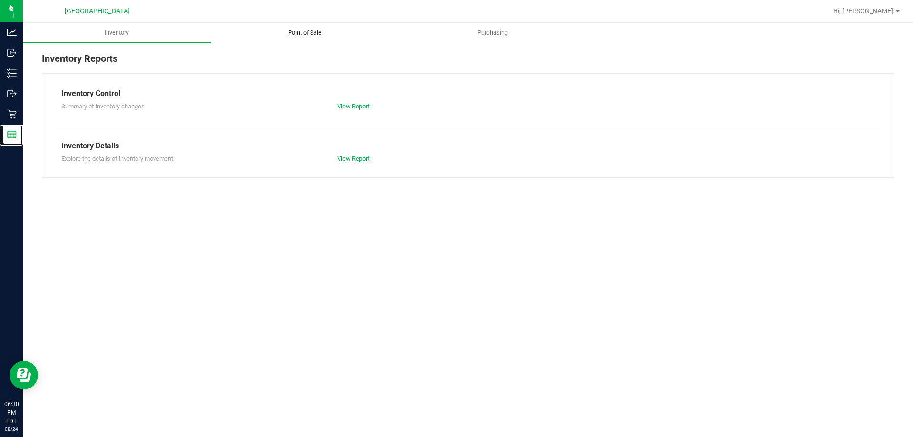
click at [318, 34] on span "Point of Sale" at bounding box center [304, 33] width 59 height 9
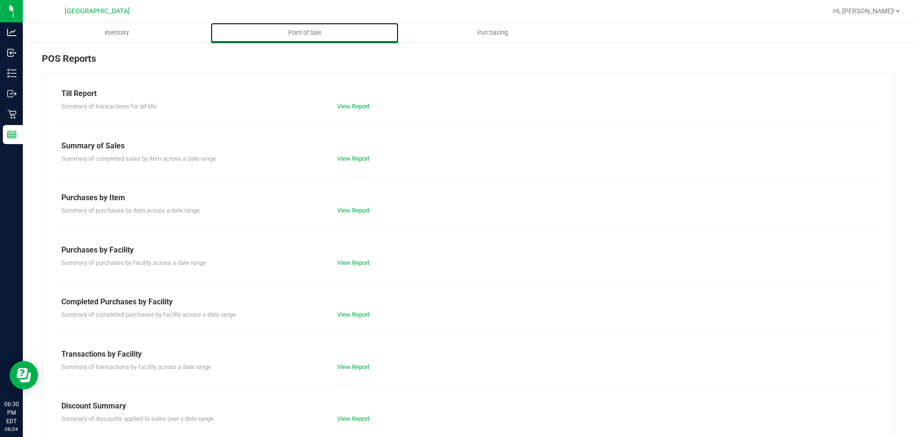
click at [335, 407] on div "Discount Summary" at bounding box center [467, 405] width 813 height 11
click at [352, 418] on link "View Report" at bounding box center [353, 418] width 32 height 7
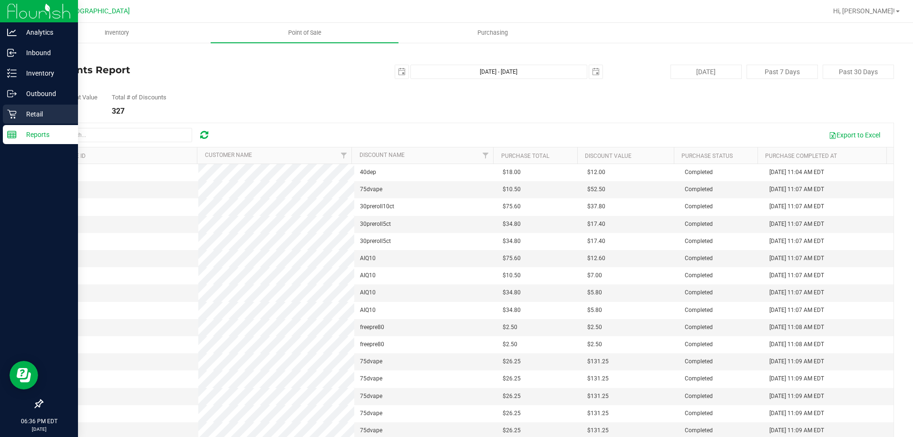
click at [24, 115] on p "Retail" at bounding box center [45, 113] width 57 height 11
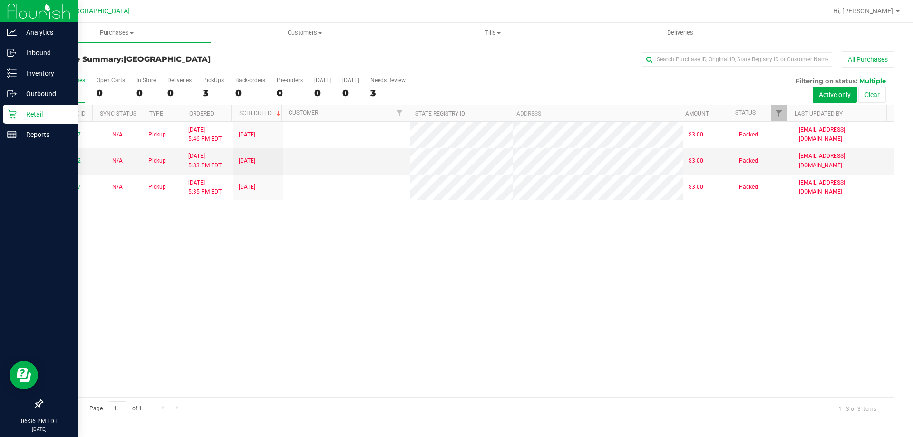
click at [375, 304] on div "11793847 N/A Pickup [DATE] 5:46 PM EDT 8/15/2025 $3.00 Packed [EMAIL_ADDRESS][D…" at bounding box center [467, 259] width 851 height 275
click at [66, 90] on div "3" at bounding box center [67, 92] width 35 height 11
click at [0, 0] on input "All Purchases 3" at bounding box center [0, 0] width 0 height 0
click at [16, 77] on line at bounding box center [13, 77] width 5 height 0
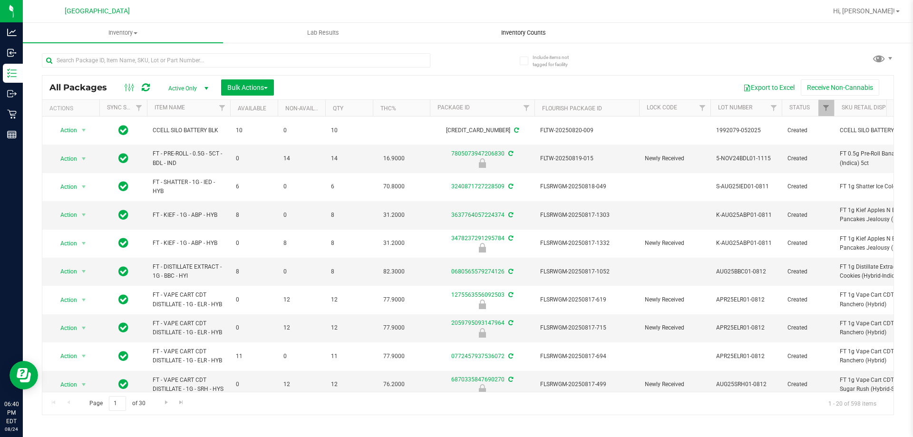
click at [532, 34] on span "Inventory Counts" at bounding box center [523, 33] width 70 height 9
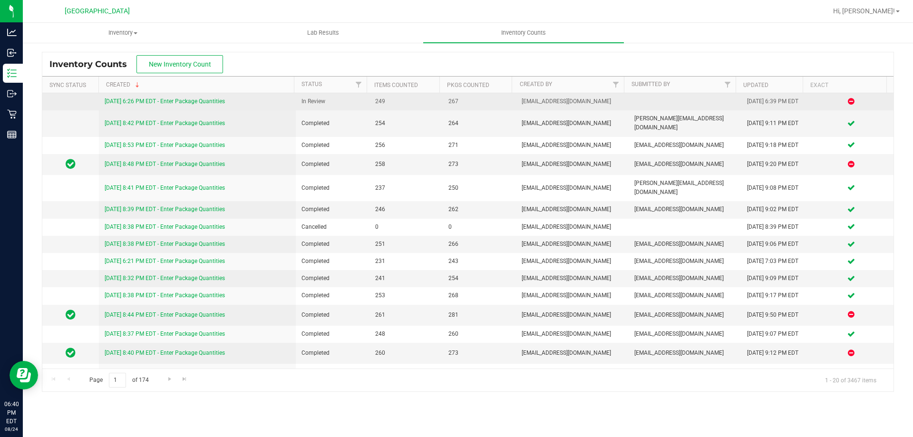
click at [167, 103] on link "[DATE] 6:26 PM EDT - Enter Package Quantities" at bounding box center [165, 101] width 120 height 7
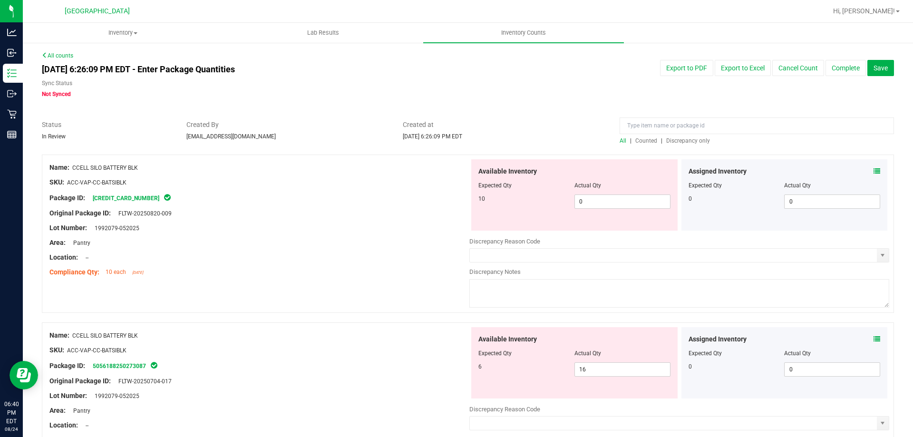
click at [690, 141] on span "Discrepancy only" at bounding box center [688, 140] width 44 height 7
click at [620, 198] on span "16 16" at bounding box center [622, 201] width 96 height 14
type input "10"
drag, startPoint x: 622, startPoint y: 368, endPoint x: 495, endPoint y: 349, distance: 127.9
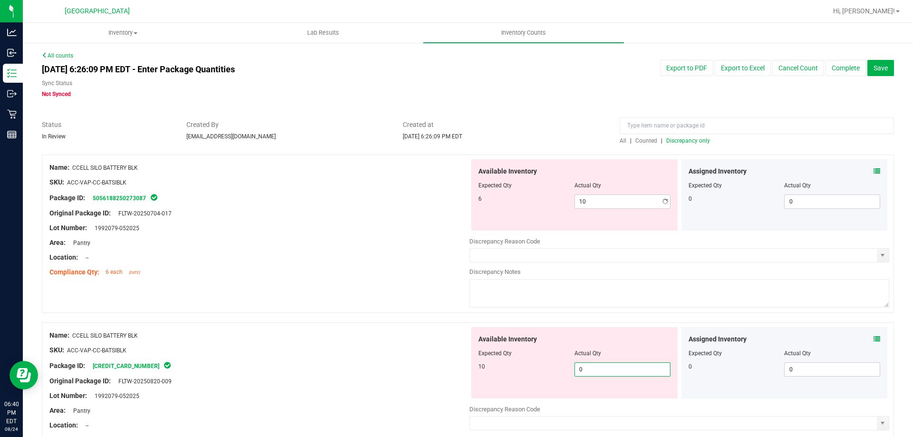
click at [488, 360] on div "Available Inventory Expected Qty Actual Qty 10 0 0" at bounding box center [574, 362] width 206 height 71
type input "6"
drag, startPoint x: 599, startPoint y: 203, endPoint x: 472, endPoint y: 201, distance: 126.5
click at [474, 201] on div "Available Inventory Expected Qty Actual Qty 6 10 10" at bounding box center [574, 194] width 206 height 71
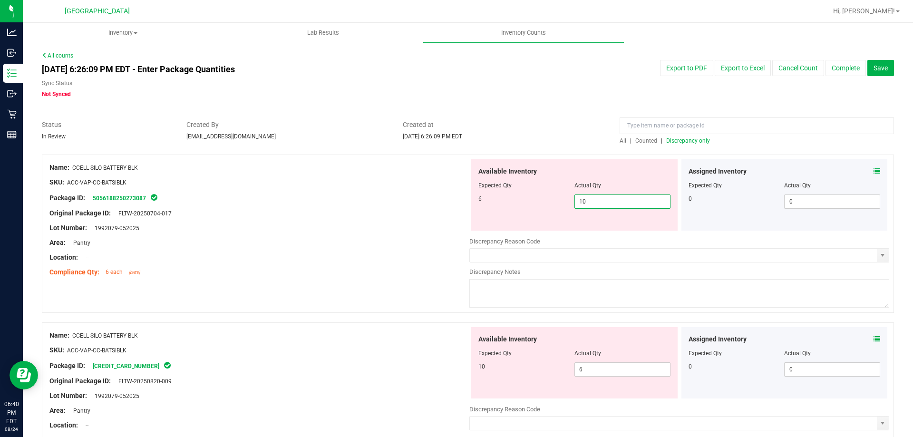
type input "6"
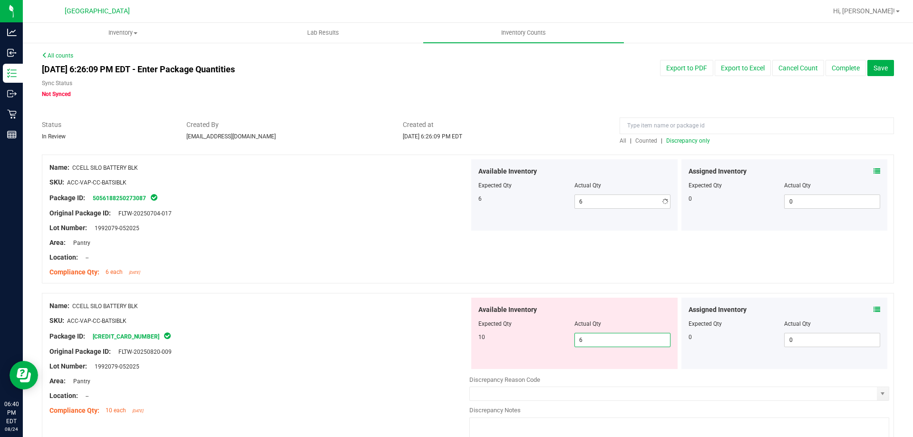
drag, startPoint x: 555, startPoint y: 372, endPoint x: 401, endPoint y: 337, distance: 158.5
click at [414, 347] on div "Name: CCELL SILO BATTERY BLK SKU: ACC-VAP-CC-BATSIBLK Package ID: [CREDIT_CARD_…" at bounding box center [468, 372] width 852 height 158
type input "10"
click at [398, 337] on div "Package ID: [CREDIT_CARD_NUMBER]" at bounding box center [259, 335] width 420 height 11
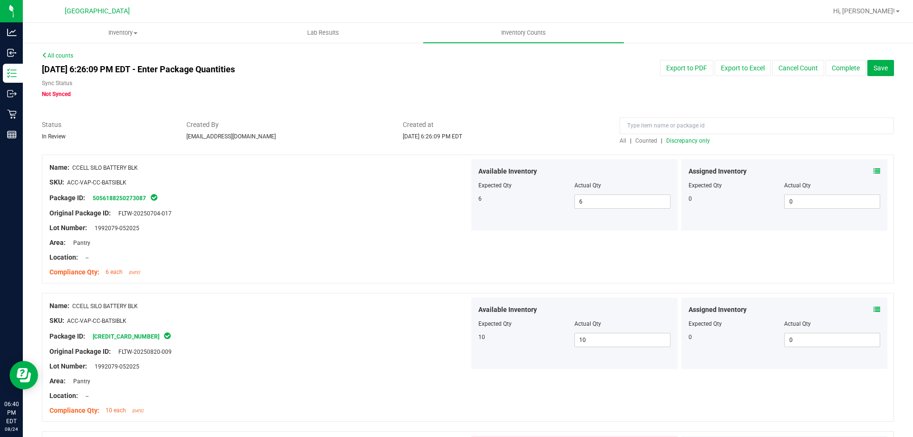
click at [690, 138] on span "Discrepancy only" at bounding box center [688, 140] width 44 height 7
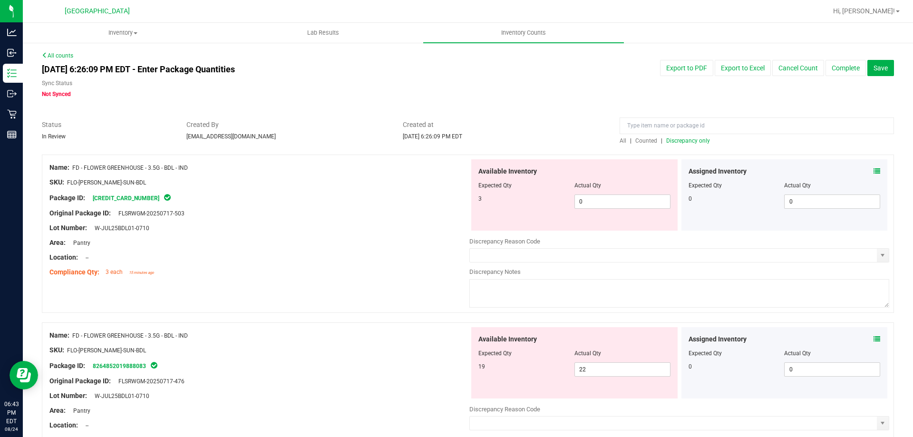
click at [670, 142] on span "Discrepancy only" at bounding box center [688, 140] width 44 height 7
click at [594, 195] on div "Available Inventory Expected Qty Actual Qty 3 0 0" at bounding box center [574, 194] width 206 height 71
drag, startPoint x: 594, startPoint y: 195, endPoint x: 557, endPoint y: 195, distance: 37.1
click at [551, 199] on div "3 0 0" at bounding box center [574, 201] width 192 height 14
type input "3"
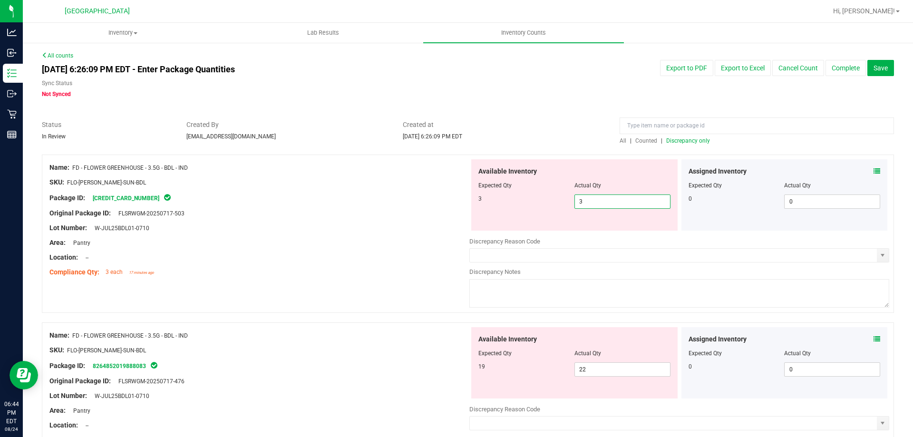
type input "3"
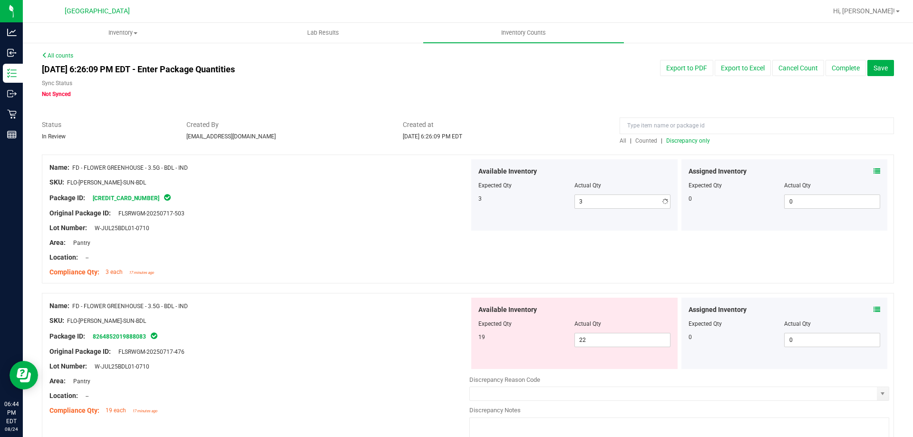
click at [416, 203] on div "Package ID: [CREDIT_CARD_NUMBER]" at bounding box center [259, 197] width 420 height 11
drag, startPoint x: 592, startPoint y: 339, endPoint x: 544, endPoint y: 337, distance: 47.1
click at [545, 338] on div "19 22 22" at bounding box center [574, 340] width 192 height 14
type input "19"
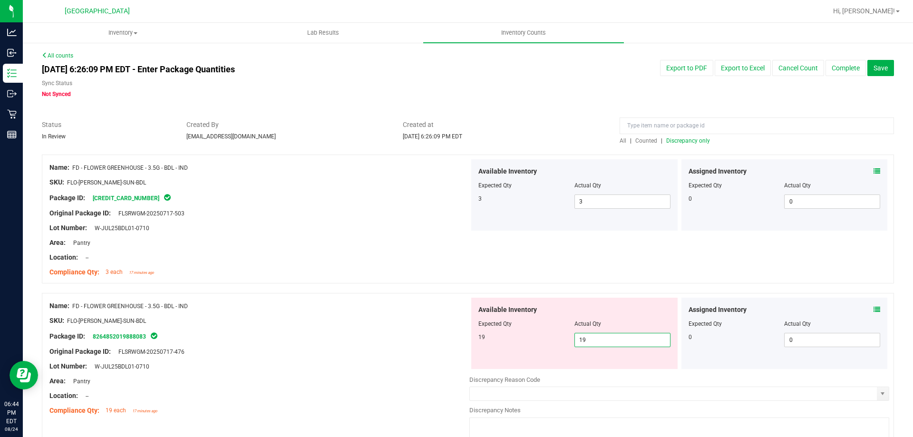
click at [408, 329] on div at bounding box center [259, 328] width 420 height 5
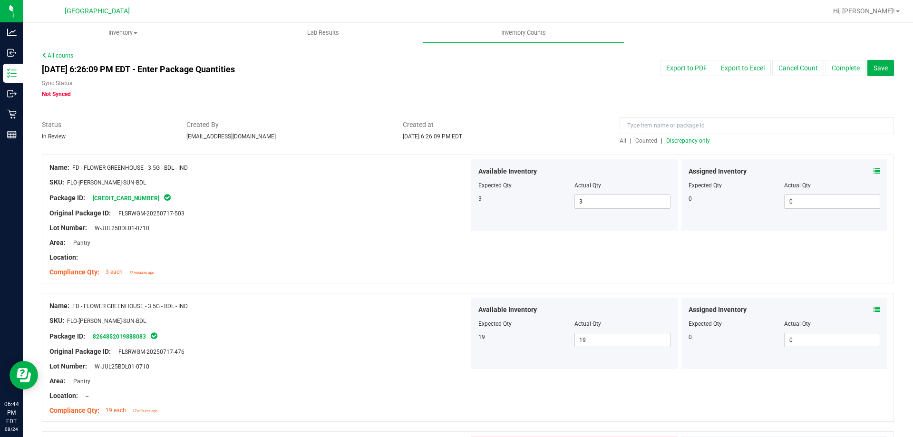
click at [676, 143] on span "Discrepancy only" at bounding box center [688, 140] width 44 height 7
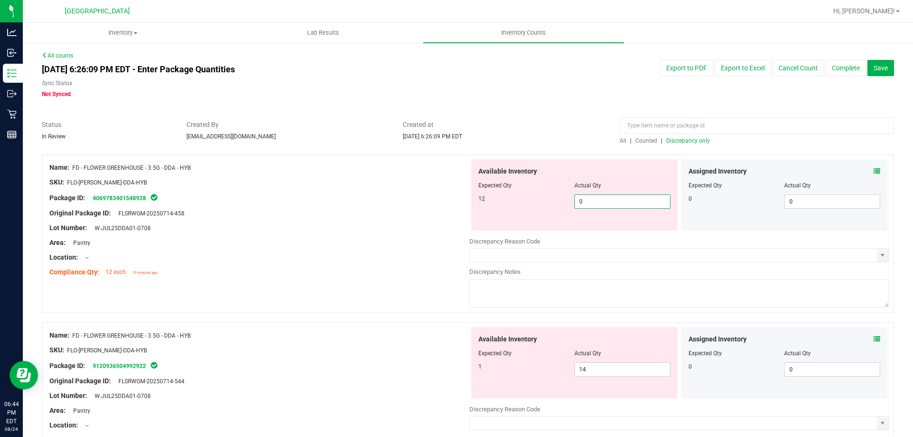
drag, startPoint x: 598, startPoint y: 206, endPoint x: 537, endPoint y: 203, distance: 61.4
click at [537, 203] on div "12 0 0" at bounding box center [574, 201] width 192 height 14
type input "12"
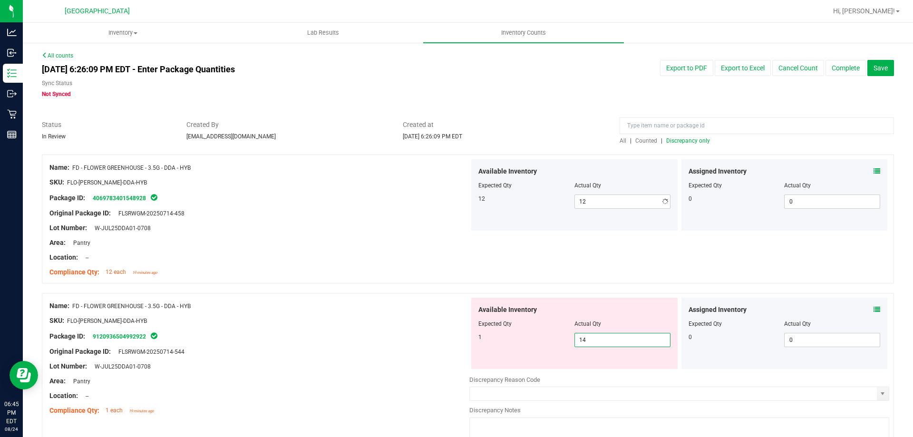
click at [595, 369] on div "Available Inventory Expected Qty Actual Qty 1 14 14" at bounding box center [574, 333] width 206 height 71
type input "1"
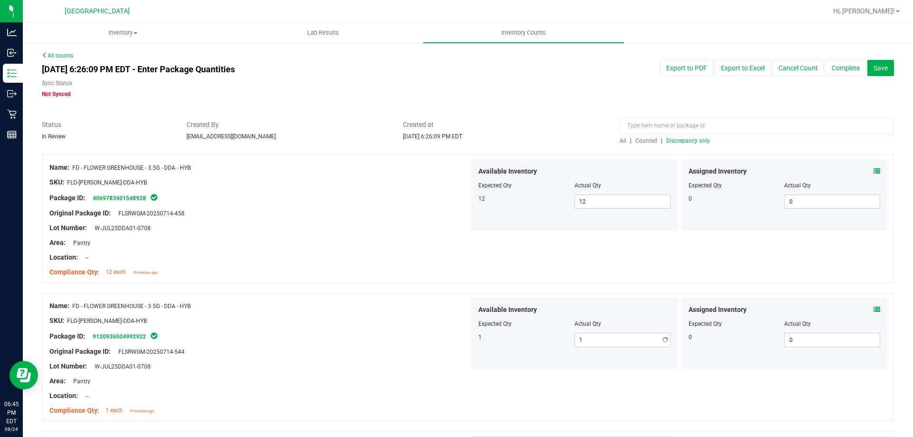
click at [370, 333] on div "Package ID: 9120936504992922" at bounding box center [259, 335] width 420 height 11
click at [672, 142] on span "Discrepancy only" at bounding box center [688, 140] width 44 height 7
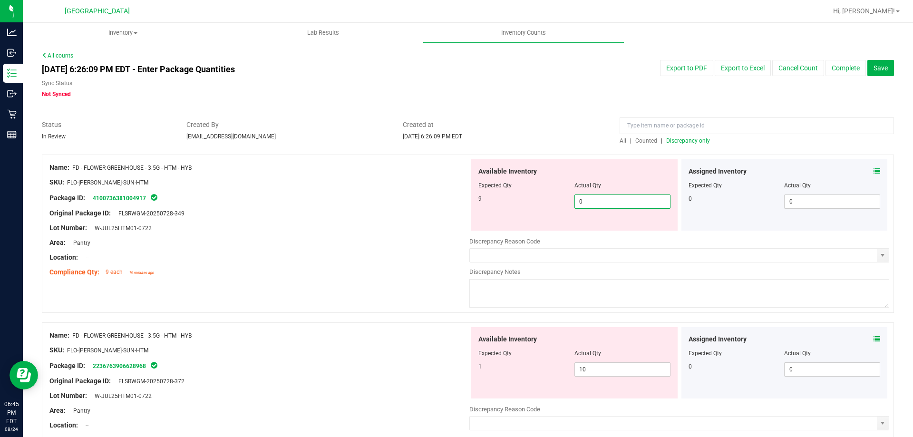
click at [606, 204] on span "0 0" at bounding box center [622, 201] width 96 height 14
type input "9"
click at [602, 366] on div "Available Inventory Expected Qty Actual Qty 1 10 10" at bounding box center [574, 362] width 206 height 71
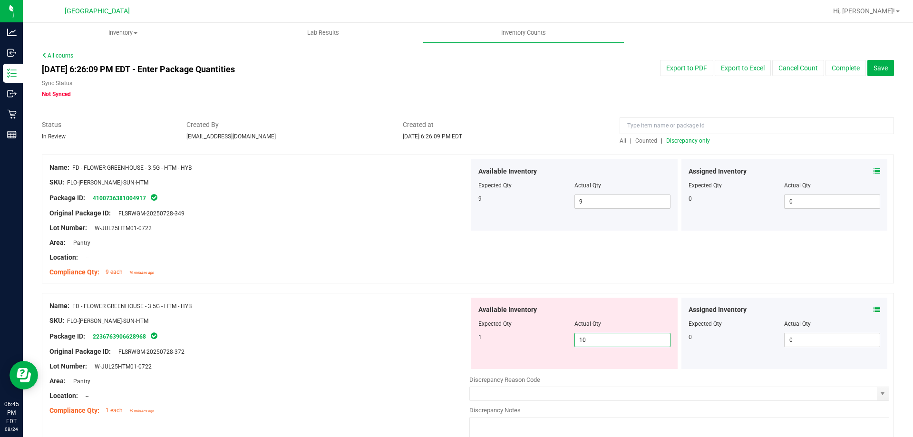
type input "1"
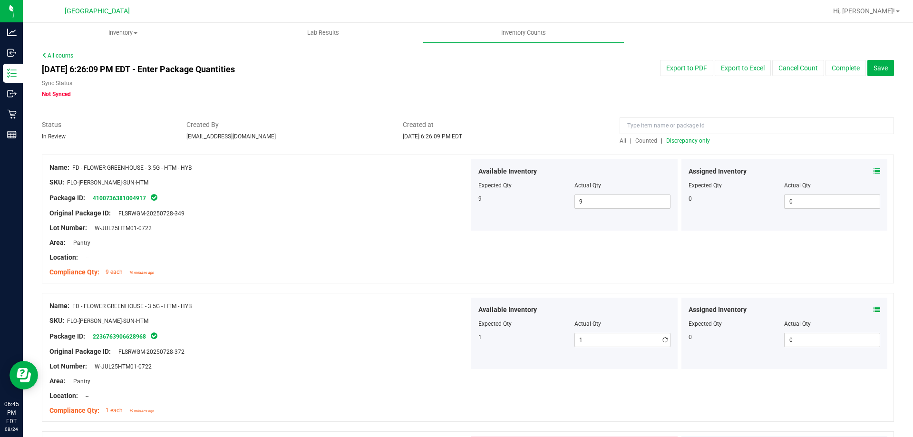
click at [366, 344] on div at bounding box center [259, 344] width 420 height 5
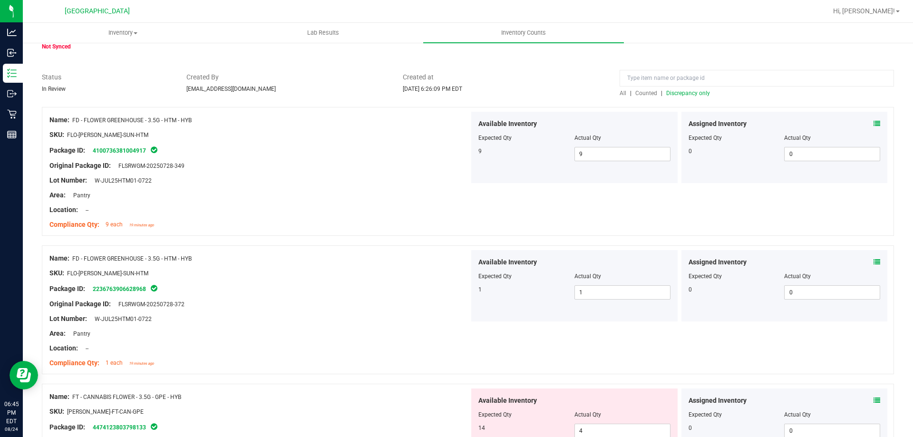
click at [671, 91] on span "Discrepancy only" at bounding box center [688, 93] width 44 height 7
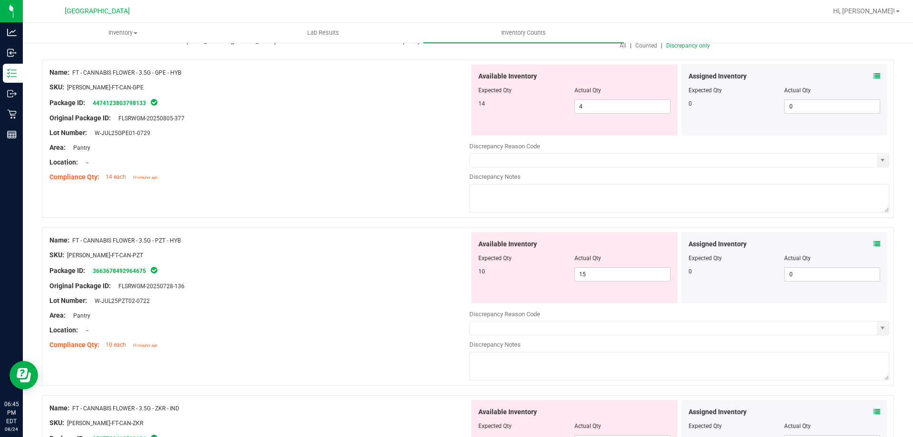
scroll to position [0, 0]
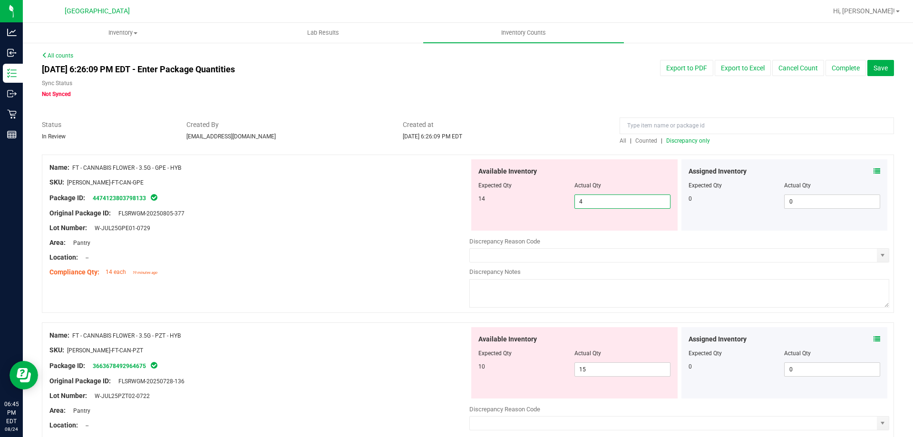
drag, startPoint x: 590, startPoint y: 200, endPoint x: 519, endPoint y: 189, distance: 71.7
click at [519, 189] on div "Available Inventory Expected Qty Actual Qty 14 4 4" at bounding box center [574, 194] width 206 height 71
type input "14"
click at [319, 201] on div "Package ID: 4474123803798133" at bounding box center [259, 197] width 420 height 11
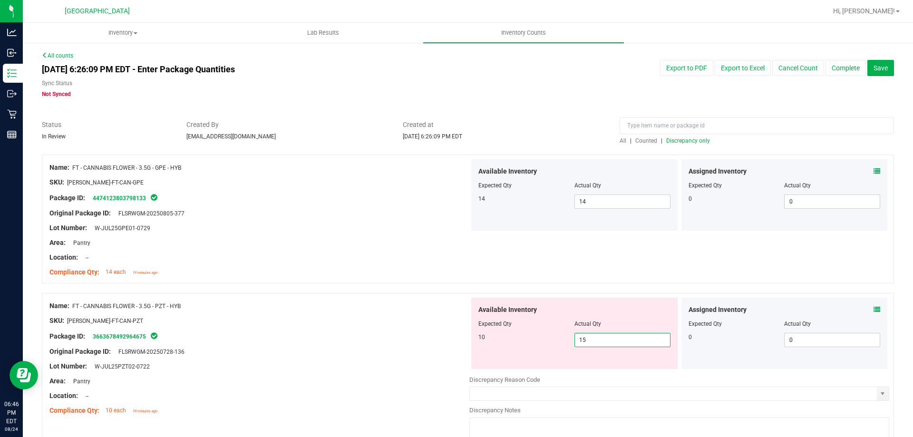
drag, startPoint x: 607, startPoint y: 344, endPoint x: 555, endPoint y: 338, distance: 52.7
click at [555, 338] on div "10 15 15" at bounding box center [574, 340] width 192 height 14
type input "10"
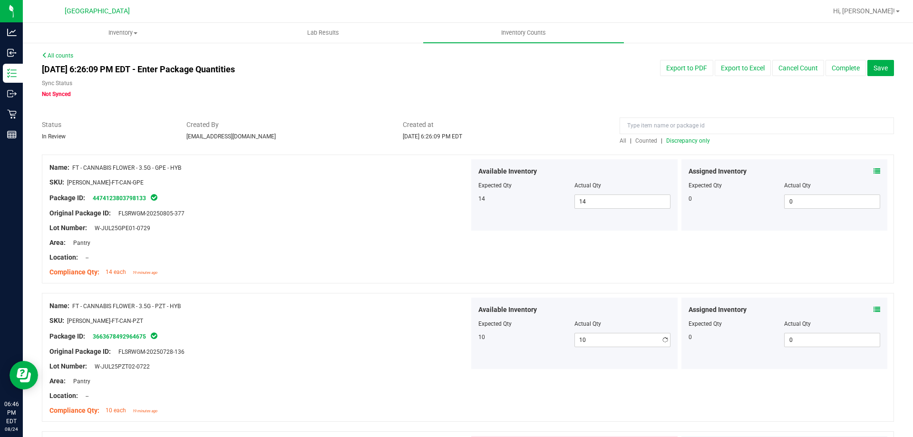
click at [398, 314] on div at bounding box center [259, 313] width 420 height 5
click at [679, 143] on span "Discrepancy only" at bounding box center [688, 140] width 44 height 7
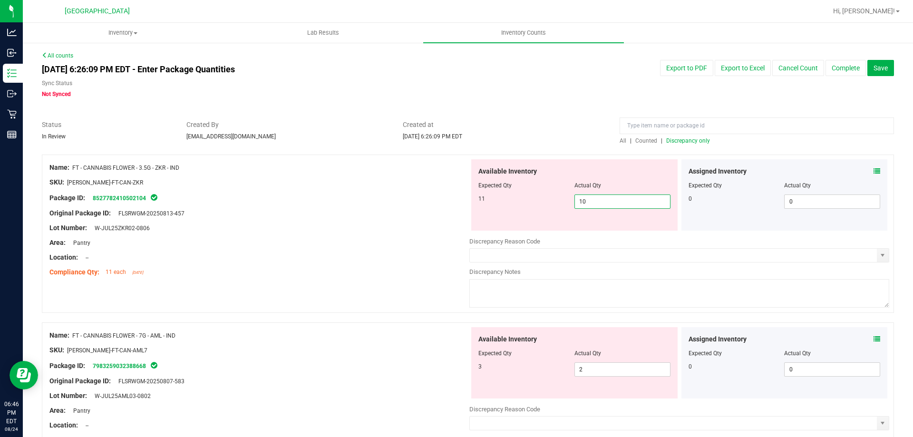
click at [603, 201] on span "10 10" at bounding box center [622, 201] width 96 height 14
type input "11"
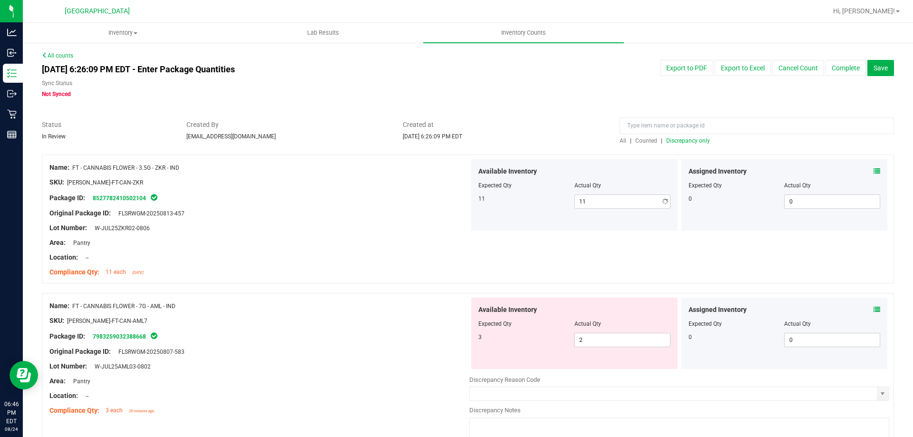
click at [359, 194] on div "Package ID: 8527782410502104" at bounding box center [259, 197] width 420 height 11
click at [667, 143] on span "Discrepancy only" at bounding box center [688, 140] width 44 height 7
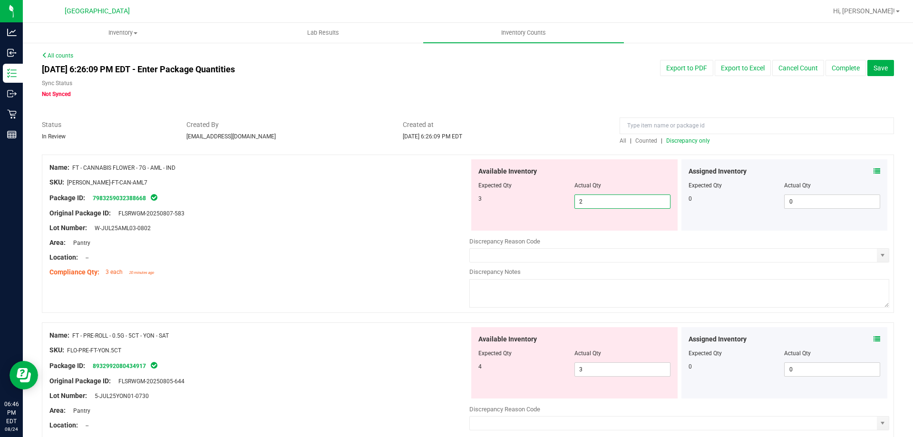
drag, startPoint x: 627, startPoint y: 203, endPoint x: 496, endPoint y: 203, distance: 130.8
click at [496, 203] on div "3 2 2" at bounding box center [574, 201] width 192 height 14
type input "3"
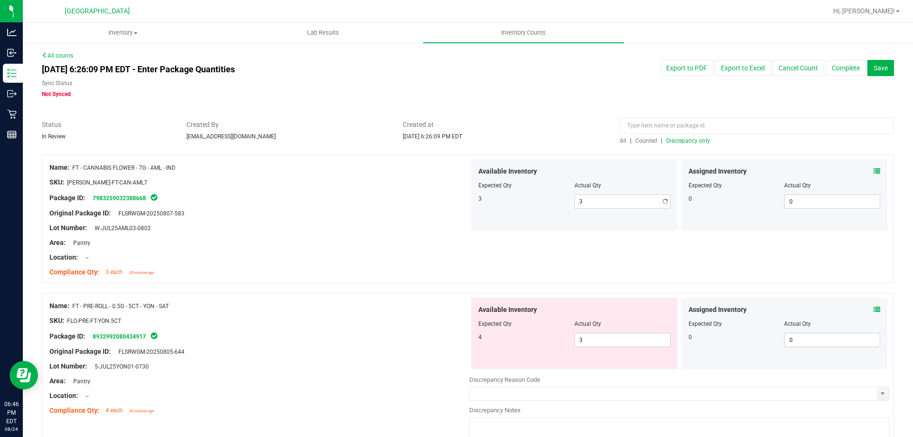
click at [298, 221] on div at bounding box center [259, 220] width 420 height 5
click at [666, 141] on span "Discrepancy only" at bounding box center [688, 140] width 44 height 7
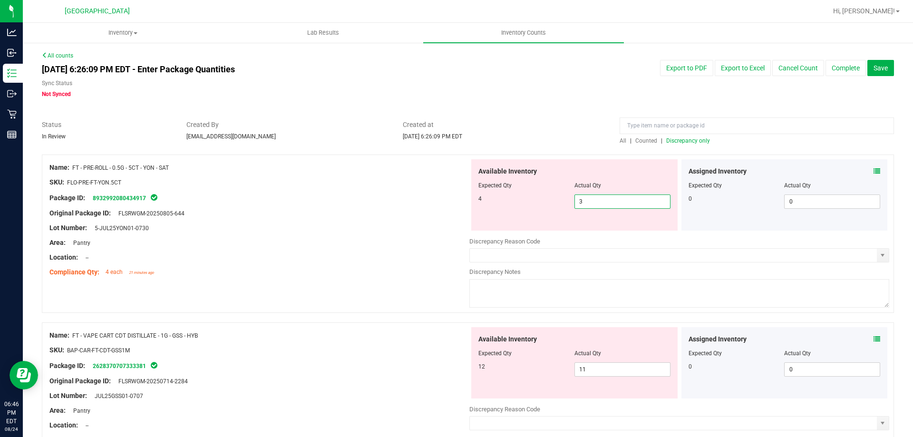
drag, startPoint x: 593, startPoint y: 205, endPoint x: 500, endPoint y: 179, distance: 96.8
click at [501, 180] on div "Available Inventory Expected Qty Actual Qty 4 3 3" at bounding box center [574, 194] width 206 height 71
type input "4"
click at [414, 197] on div "Package ID: 8932992080434917" at bounding box center [259, 197] width 420 height 11
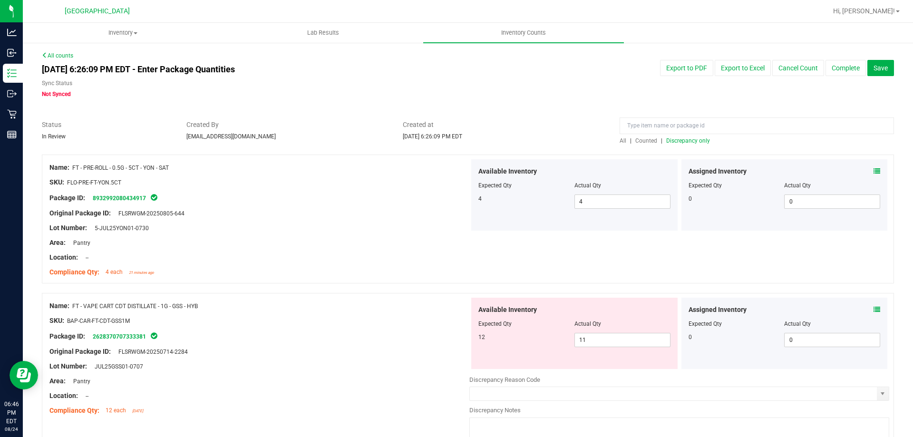
click at [667, 141] on span "Discrepancy only" at bounding box center [688, 140] width 44 height 7
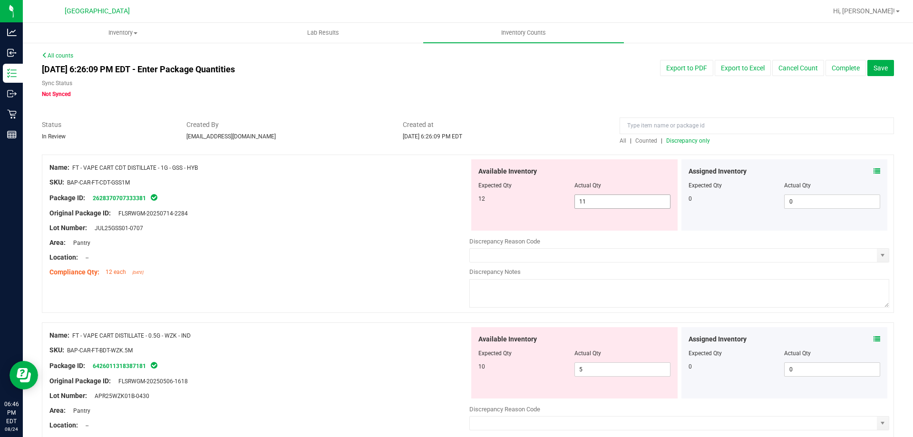
click at [585, 202] on span "11 11" at bounding box center [622, 201] width 96 height 14
type input "12"
click at [368, 210] on div "Original Package ID: FLSRWGM-20250714-2284" at bounding box center [259, 213] width 420 height 10
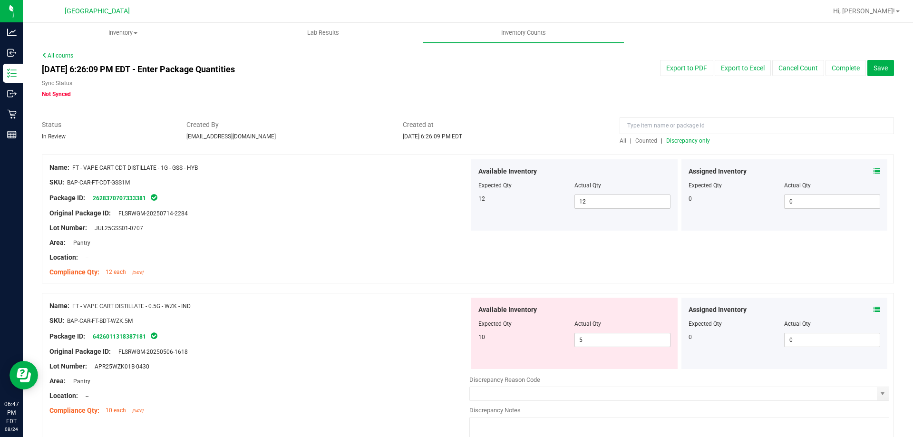
click at [635, 144] on span "Counted" at bounding box center [646, 140] width 22 height 7
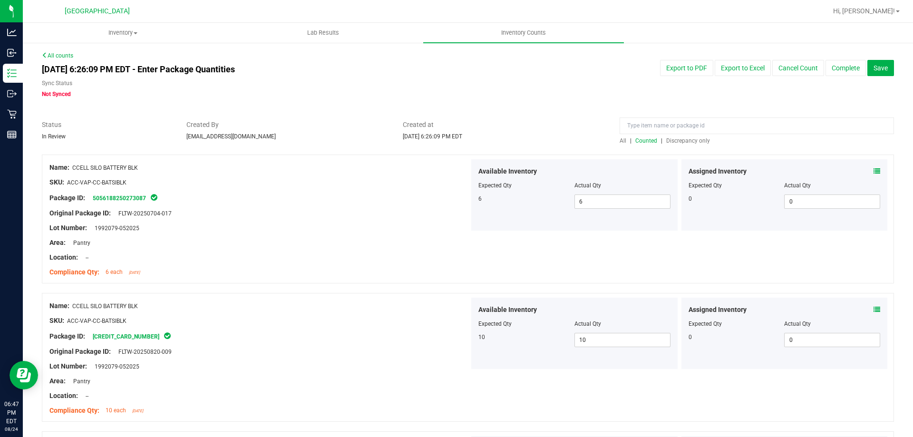
click at [677, 144] on span "Discrepancy only" at bounding box center [688, 140] width 44 height 7
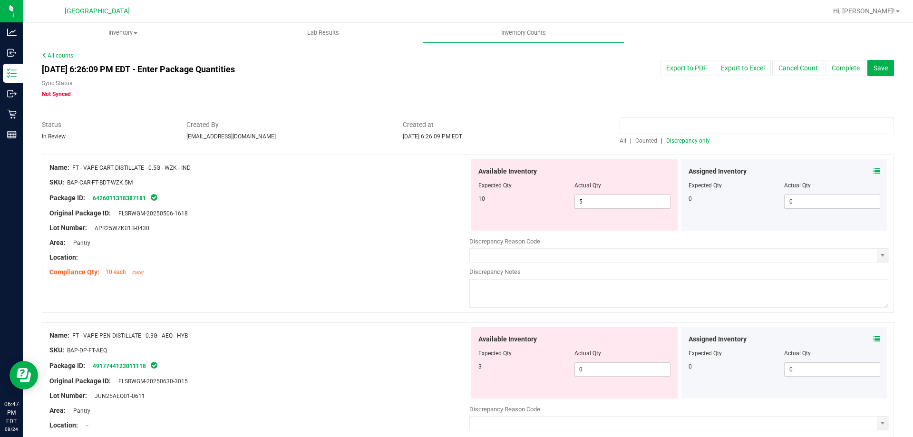
click at [641, 129] on input at bounding box center [757, 125] width 274 height 17
click at [639, 141] on span "Counted" at bounding box center [646, 140] width 22 height 7
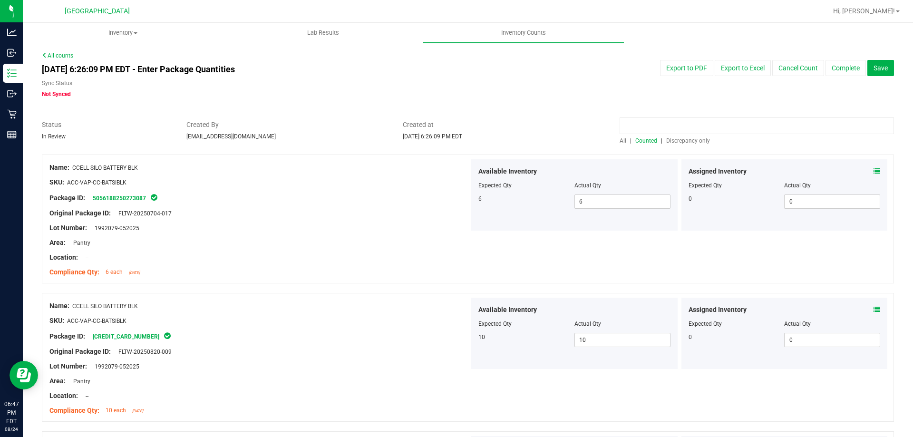
click at [641, 121] on input at bounding box center [757, 125] width 274 height 17
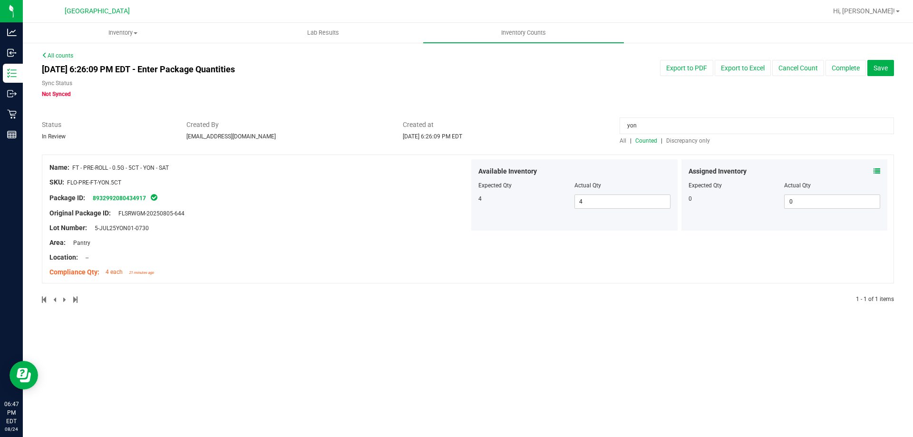
drag, startPoint x: 665, startPoint y: 130, endPoint x: 584, endPoint y: 130, distance: 80.4
click at [584, 130] on div "Status In Review Created By [EMAIL_ADDRESS][DOMAIN_NAME] Created at [DATE] 6:26…" at bounding box center [468, 132] width 866 height 25
type input "gss"
click at [680, 140] on span "Discrepancy only" at bounding box center [688, 140] width 44 height 7
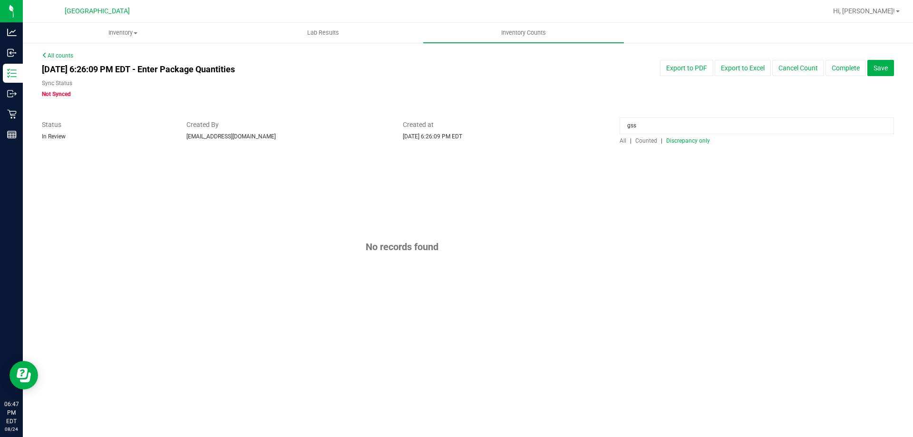
drag, startPoint x: 584, startPoint y: 124, endPoint x: 567, endPoint y: 124, distance: 17.1
click at [569, 124] on div "Status In Review Created By [EMAIL_ADDRESS][DOMAIN_NAME] Created at [DATE] 6:26…" at bounding box center [468, 132] width 866 height 25
click at [564, 117] on div at bounding box center [468, 115] width 852 height 10
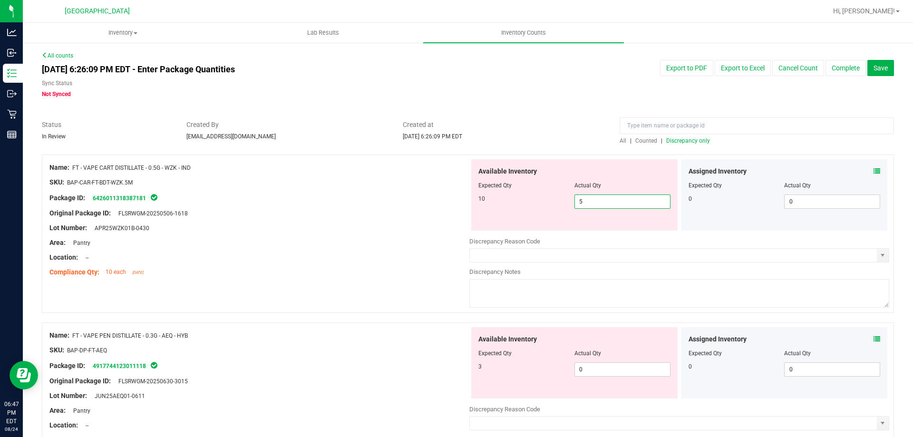
click at [594, 207] on span "5 5" at bounding box center [622, 201] width 96 height 14
type input "10"
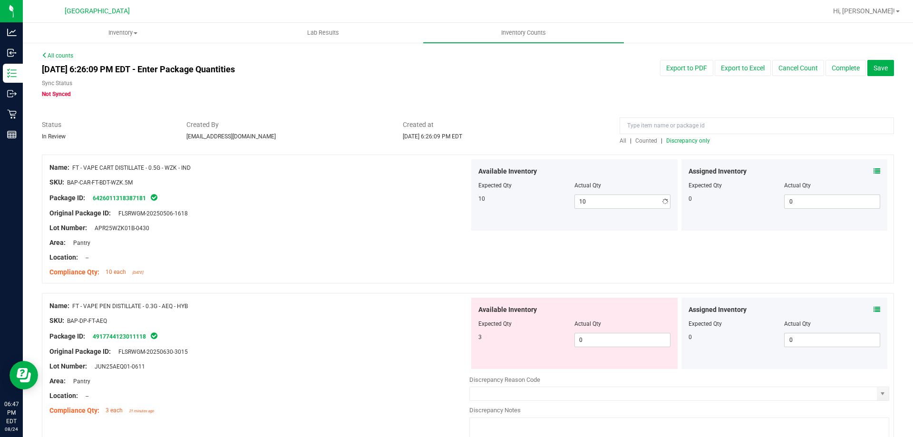
click at [337, 214] on div "Original Package ID: FLSRWGM-20250506-1618" at bounding box center [259, 213] width 420 height 10
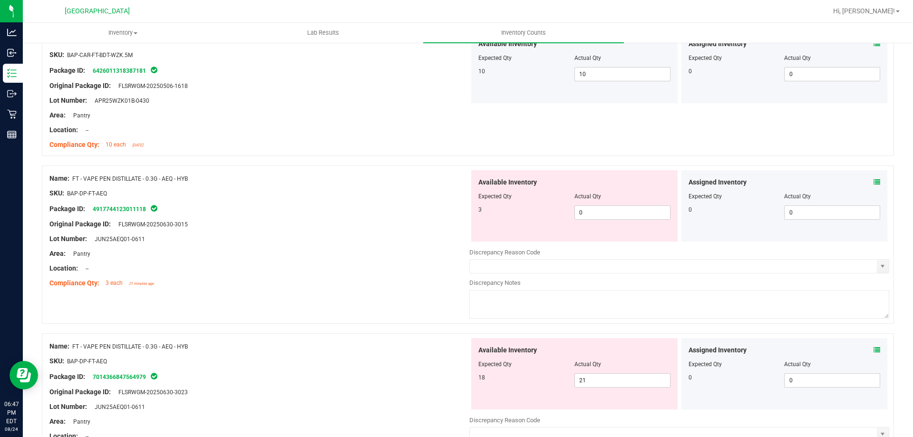
scroll to position [143, 0]
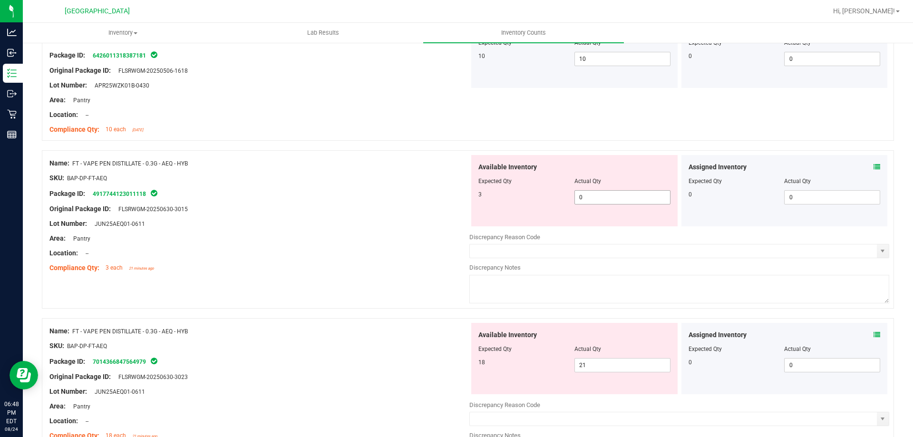
click at [626, 203] on div "Available Inventory Expected Qty Actual Qty 3 0 0" at bounding box center [574, 190] width 206 height 71
click at [623, 200] on span "0 0" at bounding box center [622, 197] width 96 height 14
type input "3"
drag, startPoint x: 347, startPoint y: 221, endPoint x: 370, endPoint y: 222, distance: 23.3
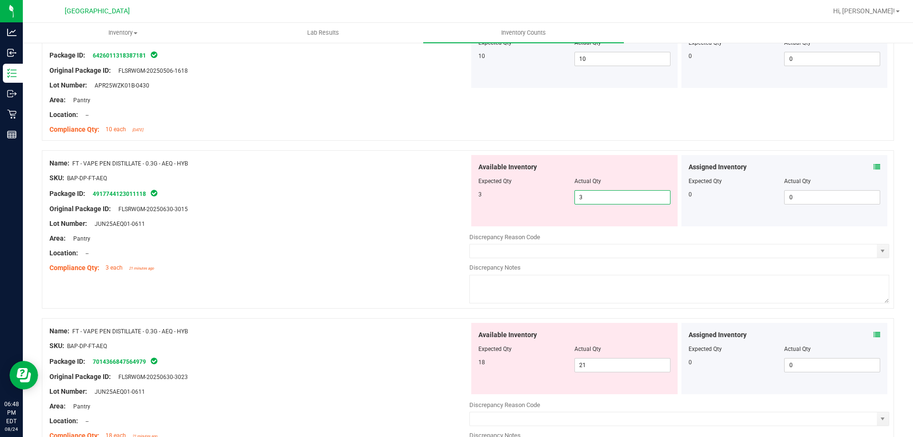
click at [348, 221] on div "Lot Number: JUN25AEQ01-0611" at bounding box center [259, 224] width 420 height 10
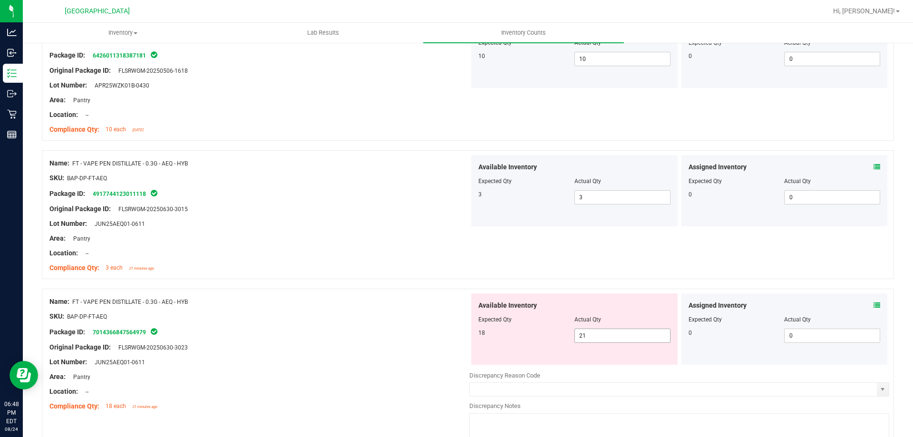
drag, startPoint x: 596, startPoint y: 336, endPoint x: 540, endPoint y: 329, distance: 57.1
click at [540, 330] on div "18 21 21" at bounding box center [574, 336] width 192 height 14
type input "18"
click at [366, 328] on div "Package ID: 7014366847564979" at bounding box center [259, 331] width 420 height 11
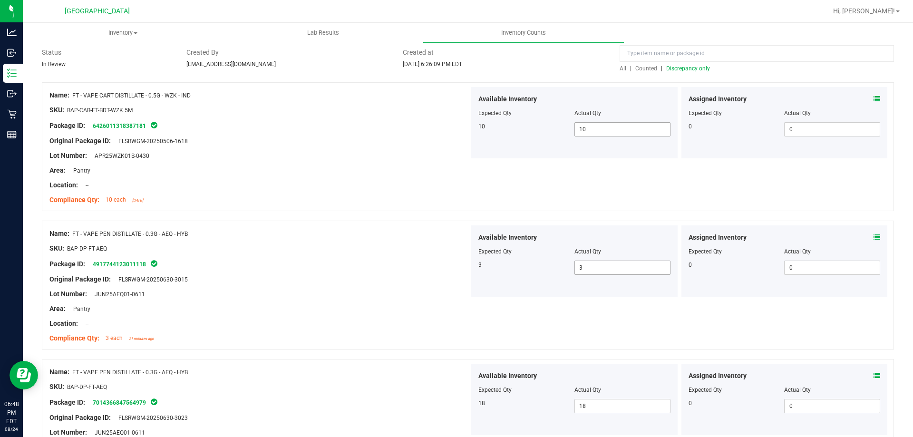
scroll to position [0, 0]
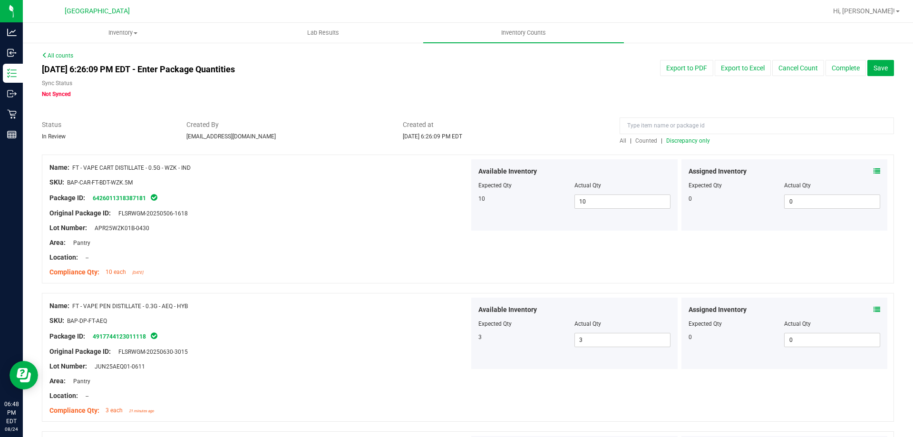
click at [683, 146] on div at bounding box center [468, 150] width 852 height 10
click at [685, 144] on div "All | Counted | Discrepancy only" at bounding box center [757, 140] width 274 height 9
click at [683, 140] on span "Discrepancy only" at bounding box center [688, 140] width 44 height 7
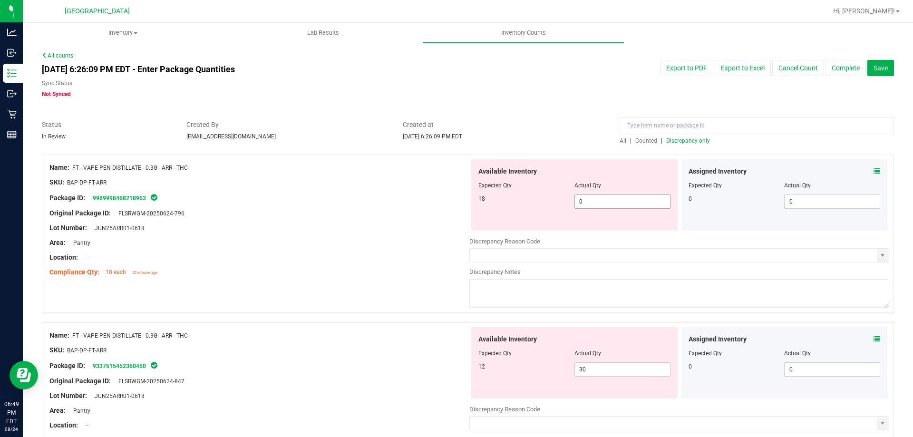
click at [600, 200] on span "0 0" at bounding box center [622, 201] width 96 height 14
type input "18"
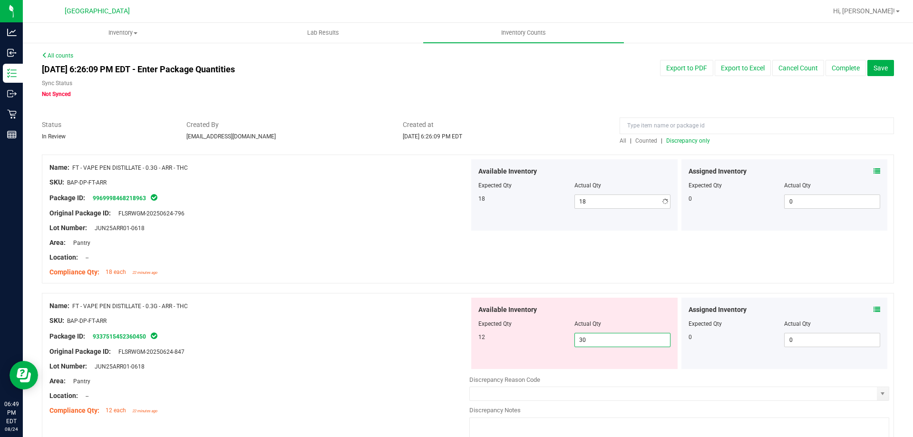
drag, startPoint x: 589, startPoint y: 367, endPoint x: 479, endPoint y: 340, distance: 113.0
click at [478, 350] on div "Available Inventory Expected Qty Actual Qty 12 30 30" at bounding box center [574, 333] width 206 height 71
type input "12"
click at [385, 343] on div at bounding box center [259, 344] width 420 height 5
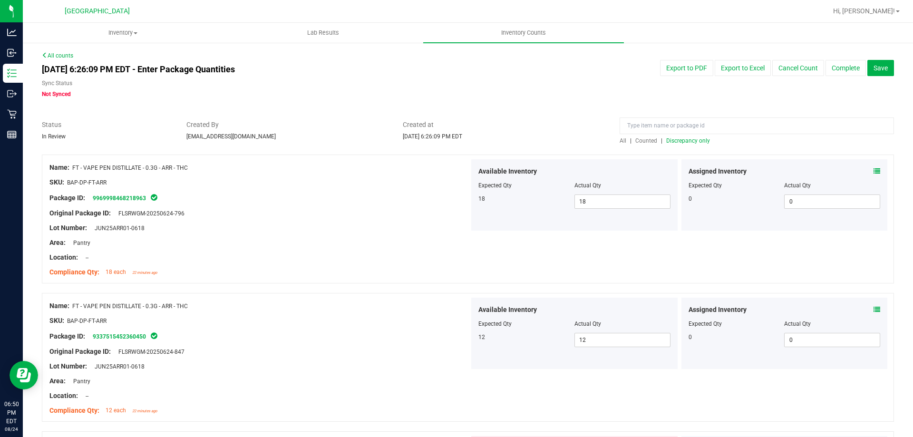
click at [690, 142] on span "Discrepancy only" at bounding box center [688, 140] width 44 height 7
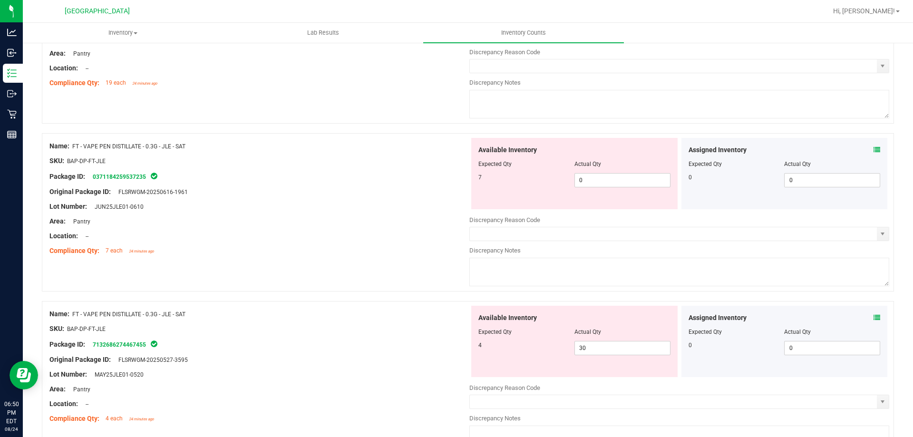
scroll to position [190, 0]
drag, startPoint x: 595, startPoint y: 351, endPoint x: 525, endPoint y: 351, distance: 70.4
click at [525, 351] on div "4 30 30" at bounding box center [574, 347] width 192 height 14
type input "4"
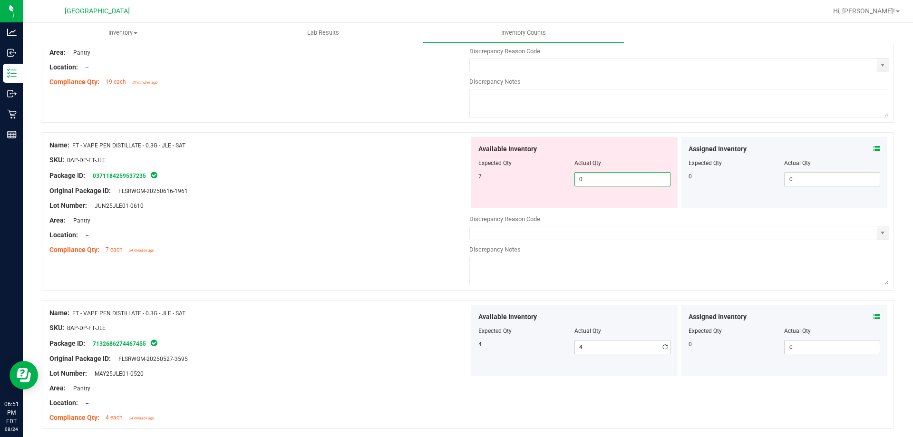
drag, startPoint x: 583, startPoint y: 179, endPoint x: 520, endPoint y: 175, distance: 63.8
click at [520, 176] on div "7 0 0" at bounding box center [574, 179] width 192 height 14
type input "7"
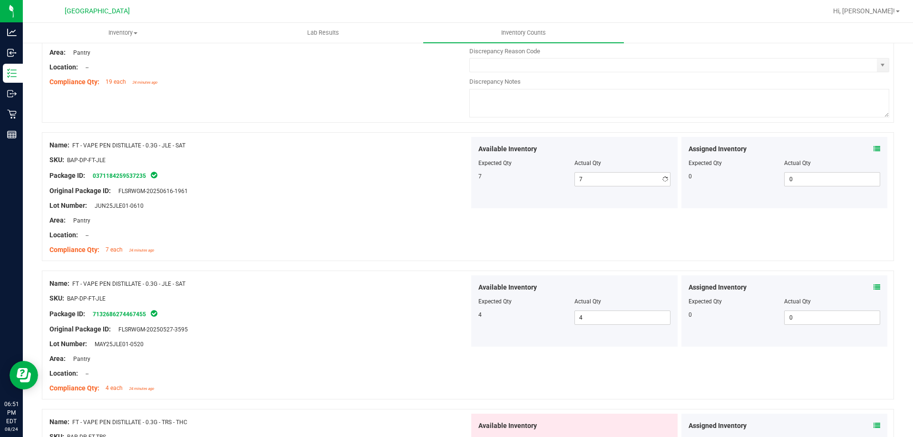
click at [428, 175] on div "Package ID: 0371184259537235" at bounding box center [259, 175] width 420 height 11
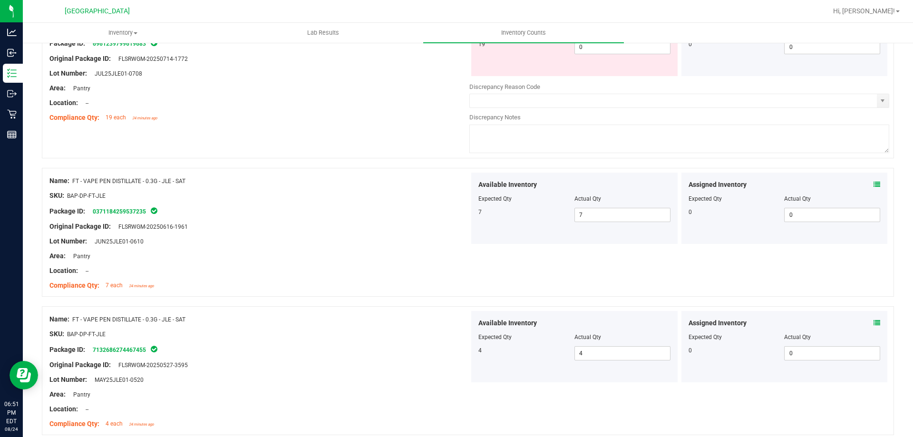
scroll to position [0, 0]
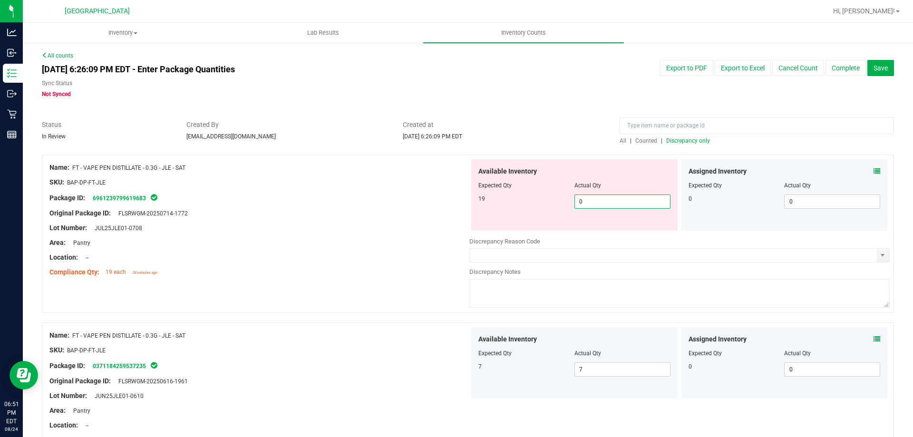
drag, startPoint x: 592, startPoint y: 201, endPoint x: 521, endPoint y: 208, distance: 70.7
click at [525, 207] on div "19 0 0" at bounding box center [574, 201] width 192 height 14
type input "19"
click at [371, 224] on div "Lot Number: JUL25JLE01-0708" at bounding box center [259, 228] width 420 height 10
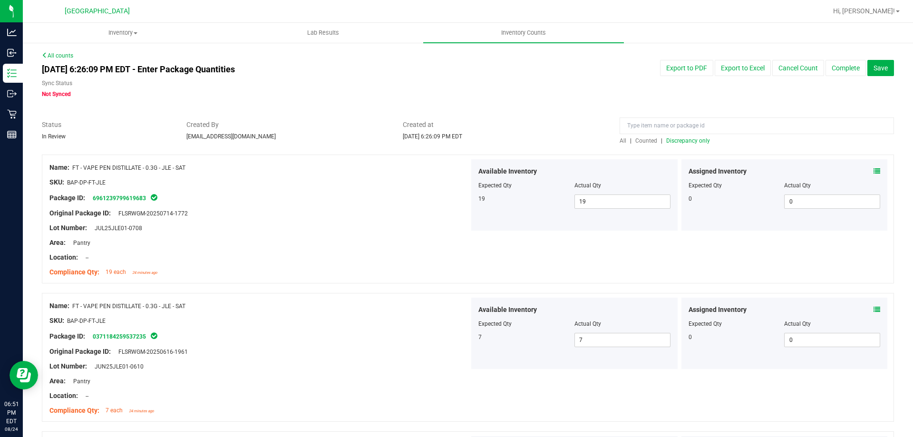
click at [679, 139] on span "Discrepancy only" at bounding box center [688, 140] width 44 height 7
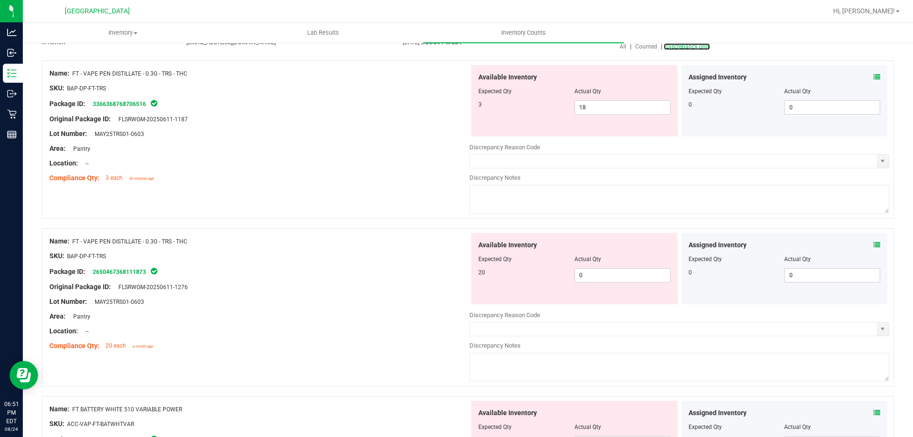
scroll to position [95, 0]
drag, startPoint x: 590, startPoint y: 108, endPoint x: 541, endPoint y: 113, distance: 48.7
click at [550, 114] on div "Available Inventory Expected Qty Actual Qty 3 18 18" at bounding box center [574, 99] width 206 height 71
type input "3"
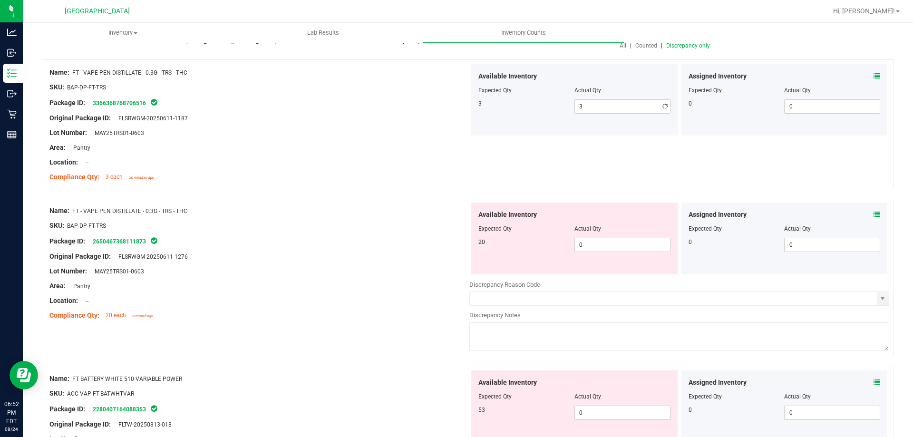
click at [417, 107] on div "Package ID: 3366368768706516" at bounding box center [259, 102] width 420 height 11
drag, startPoint x: 607, startPoint y: 247, endPoint x: 513, endPoint y: 239, distance: 94.0
click at [513, 240] on div "20 0 0" at bounding box center [574, 245] width 192 height 14
type input "20"
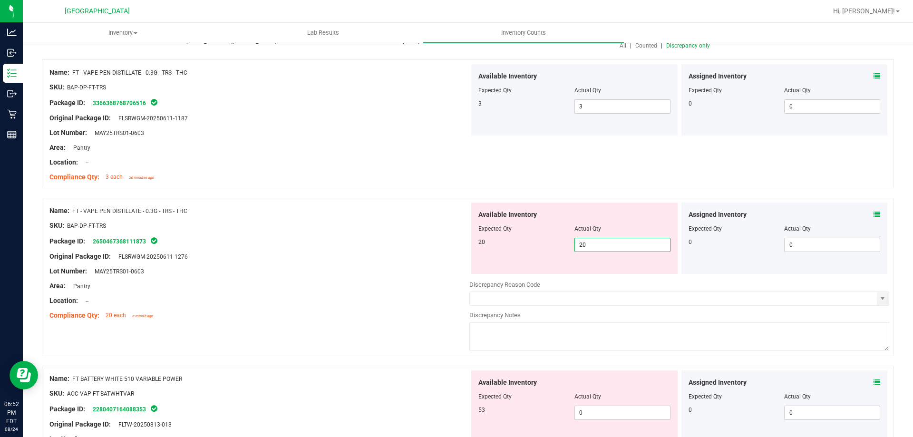
click at [304, 235] on div "Package ID: 2650467368111873" at bounding box center [259, 240] width 420 height 11
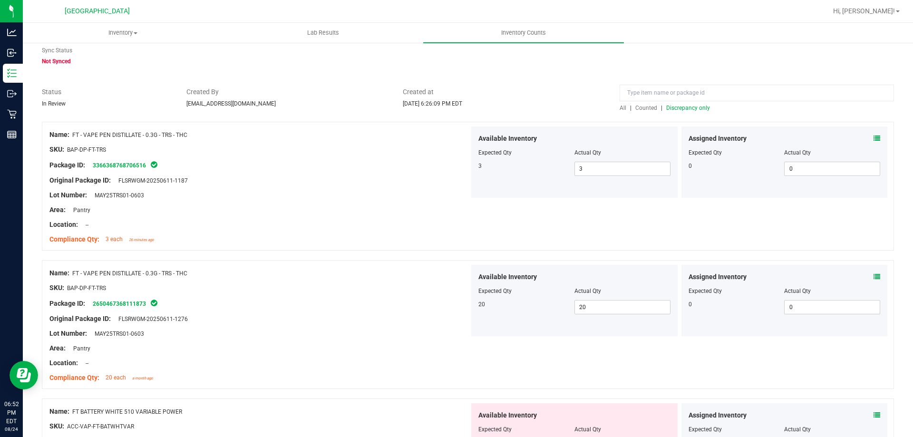
scroll to position [0, 0]
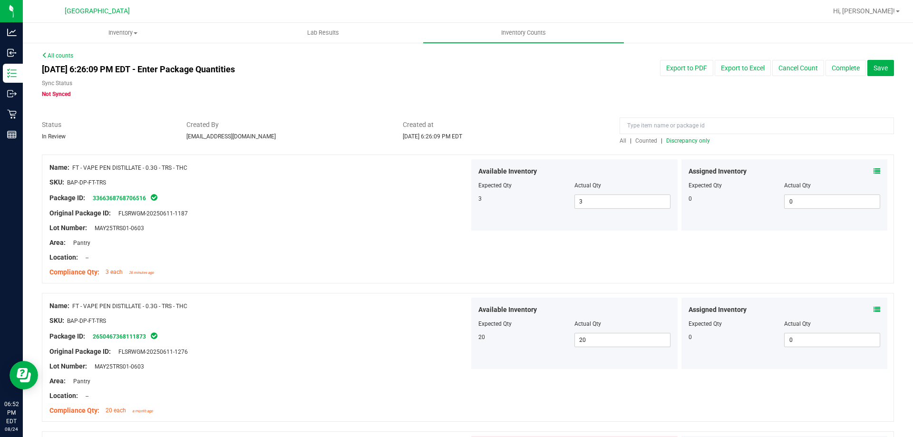
click at [678, 144] on span "Discrepancy only" at bounding box center [688, 140] width 44 height 7
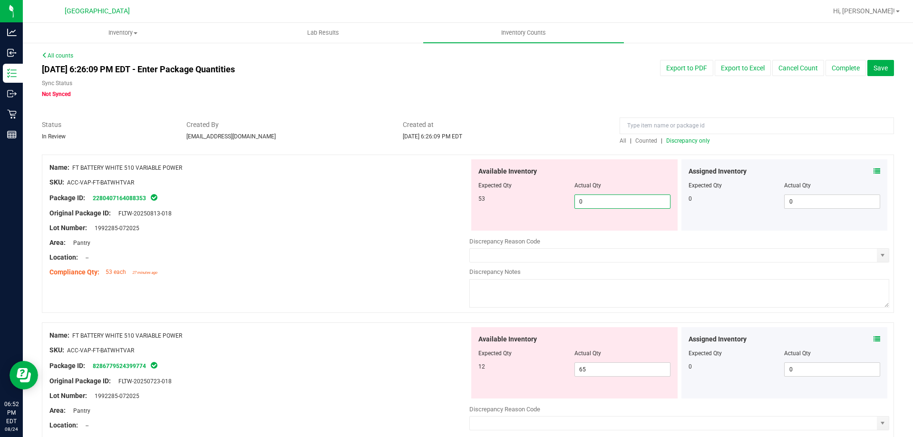
drag, startPoint x: 586, startPoint y: 203, endPoint x: 488, endPoint y: 202, distance: 98.0
click at [489, 203] on div "53 0 0" at bounding box center [574, 201] width 192 height 14
type input "53"
click at [331, 222] on div at bounding box center [259, 220] width 420 height 5
type input "53"
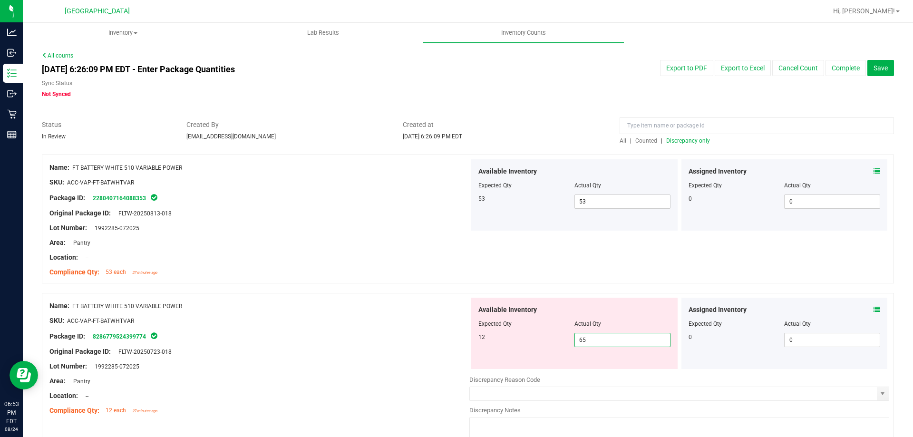
drag, startPoint x: 596, startPoint y: 343, endPoint x: 490, endPoint y: 324, distance: 107.3
click at [491, 326] on div "Available Inventory Expected Qty Actual Qty 12 65 65" at bounding box center [574, 333] width 206 height 71
type input "12"
click at [411, 190] on div at bounding box center [259, 189] width 420 height 5
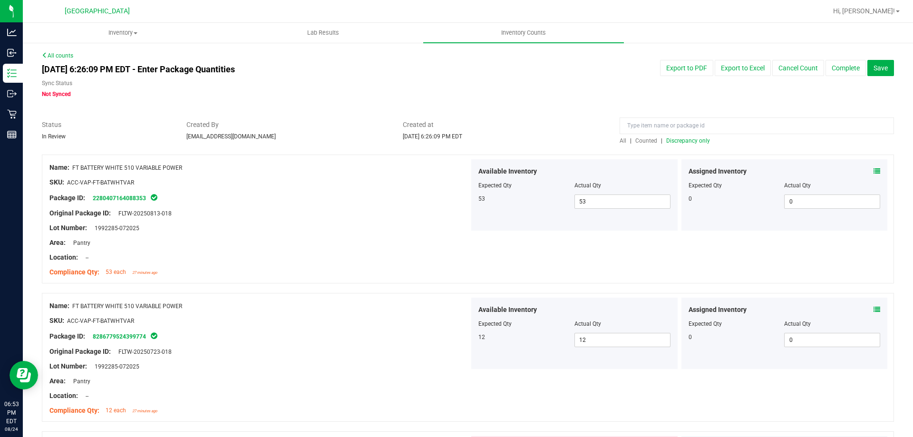
click at [676, 141] on span "Discrepancy only" at bounding box center [688, 140] width 44 height 7
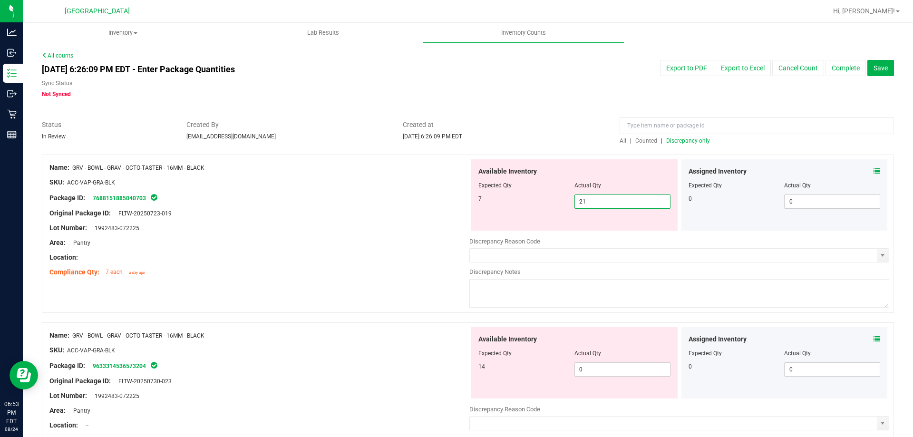
drag, startPoint x: 594, startPoint y: 207, endPoint x: 559, endPoint y: 204, distance: 35.8
click at [559, 204] on div "7 21 21" at bounding box center [574, 201] width 192 height 14
type input "7"
drag, startPoint x: 590, startPoint y: 368, endPoint x: 528, endPoint y: 362, distance: 62.1
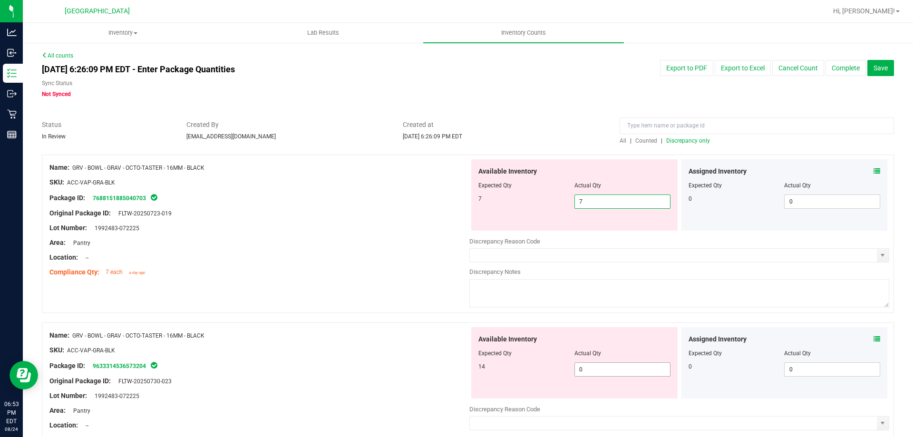
click at [540, 363] on div "Available Inventory Expected Qty Actual Qty 14 0 0" at bounding box center [574, 362] width 206 height 71
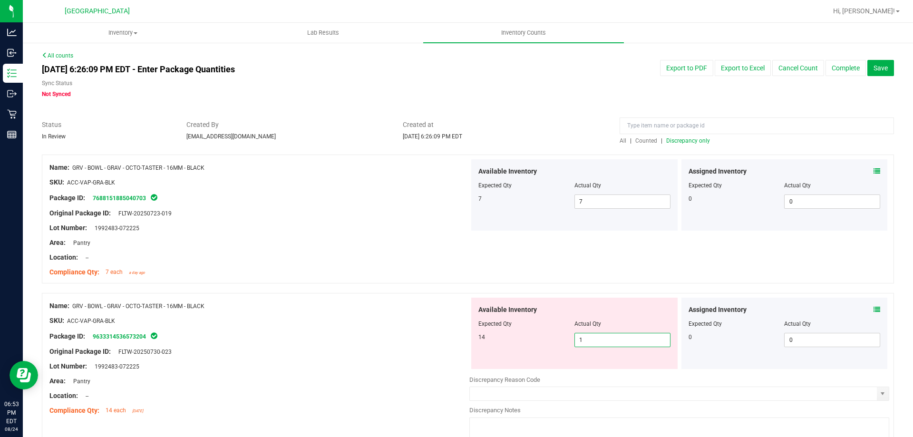
type input "14"
click at [421, 338] on div "Package ID: 9633314536573204" at bounding box center [259, 335] width 420 height 11
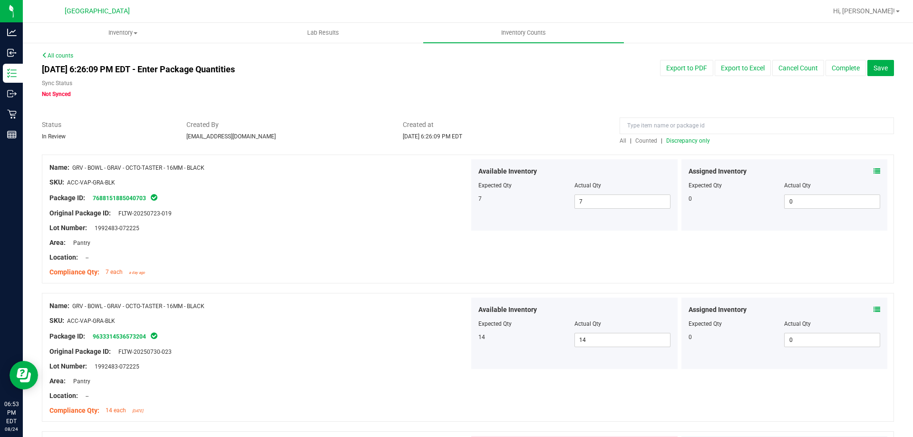
click at [679, 137] on span "Discrepancy only" at bounding box center [688, 140] width 44 height 7
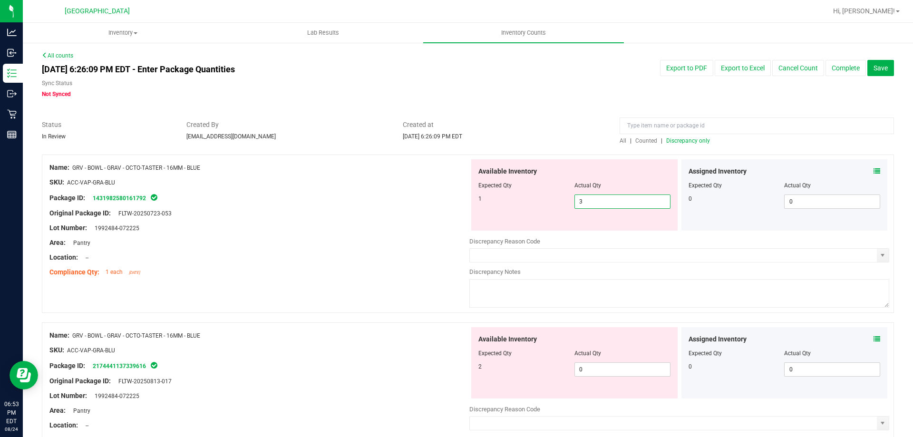
drag, startPoint x: 584, startPoint y: 204, endPoint x: 501, endPoint y: 204, distance: 83.2
click at [501, 204] on div "1 3 3" at bounding box center [574, 201] width 192 height 14
type input "1"
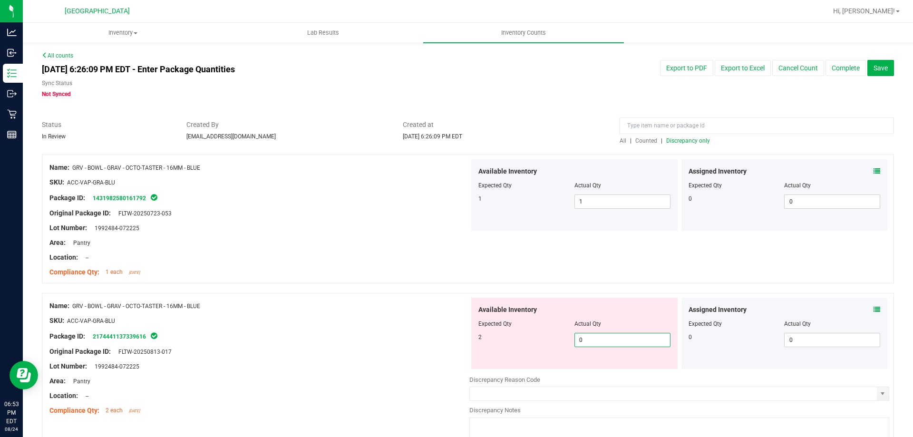
drag, startPoint x: 615, startPoint y: 362, endPoint x: 514, endPoint y: 366, distance: 101.3
click at [514, 366] on div "Available Inventory Expected Qty Actual Qty 2 0 0" at bounding box center [574, 333] width 206 height 71
type input "2"
click at [407, 321] on div "SKU: ACC-VAP-GRA-BLU" at bounding box center [259, 321] width 420 height 10
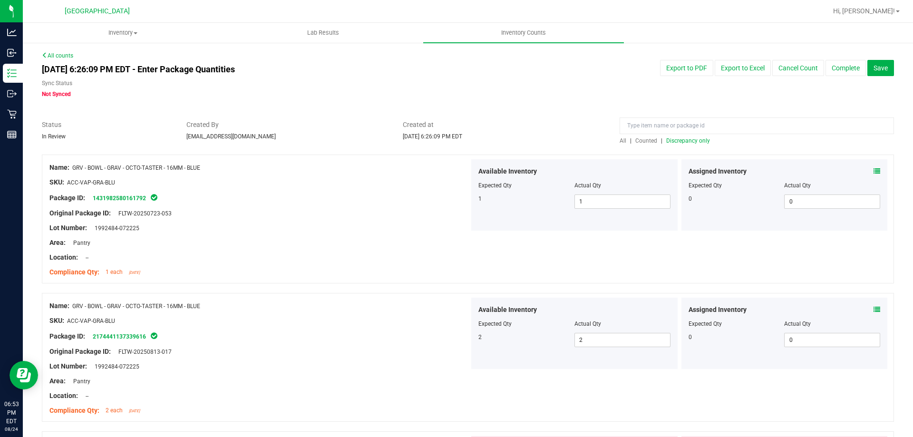
scroll to position [95, 0]
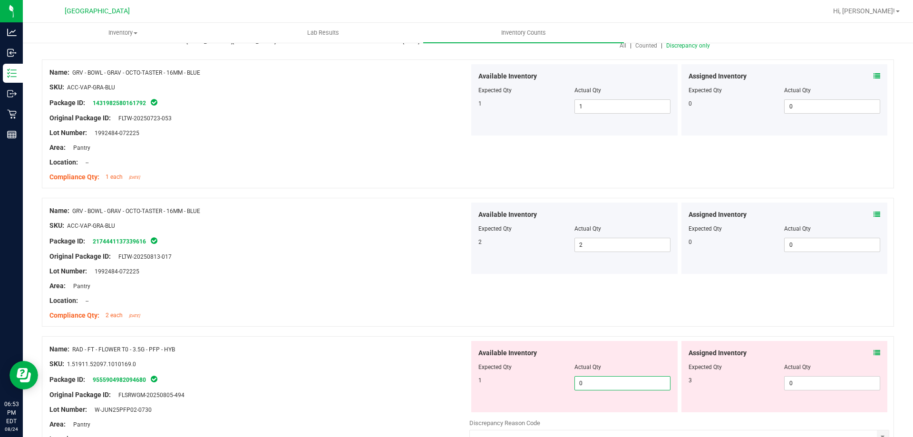
drag, startPoint x: 590, startPoint y: 385, endPoint x: 539, endPoint y: 381, distance: 51.0
click at [540, 382] on div "1 0 0" at bounding box center [574, 383] width 192 height 14
type input "1"
drag, startPoint x: 805, startPoint y: 384, endPoint x: 694, endPoint y: 379, distance: 110.5
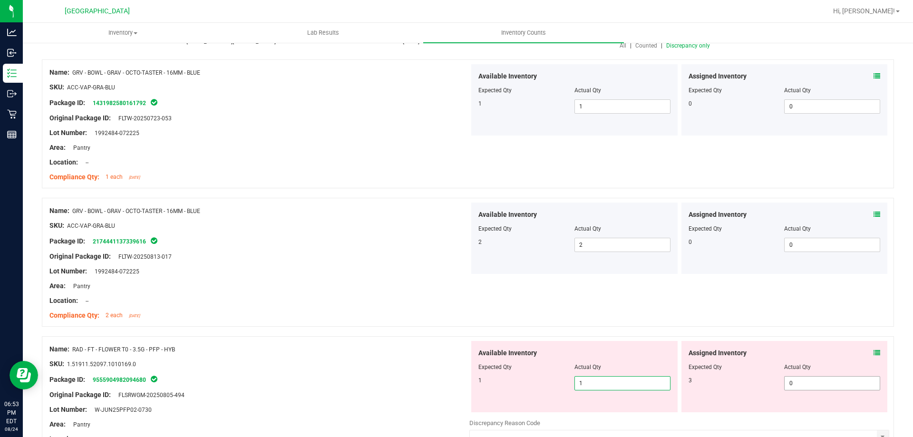
click at [696, 379] on div "3 0 0" at bounding box center [785, 383] width 192 height 14
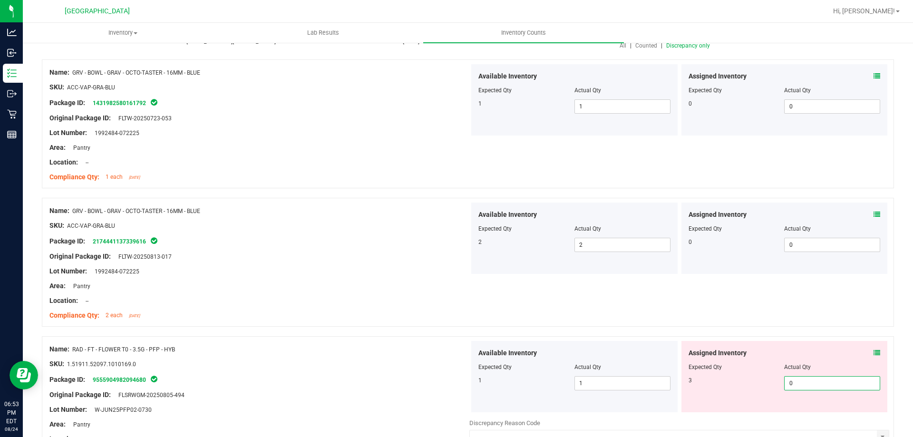
type input "2"
type input "3"
click at [327, 359] on div "SKU: 1.51911.52097.1010169.0" at bounding box center [259, 364] width 420 height 10
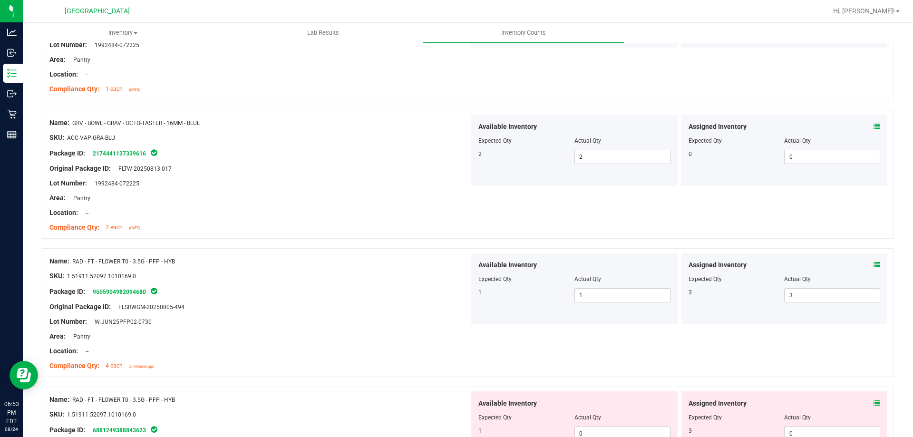
scroll to position [190, 0]
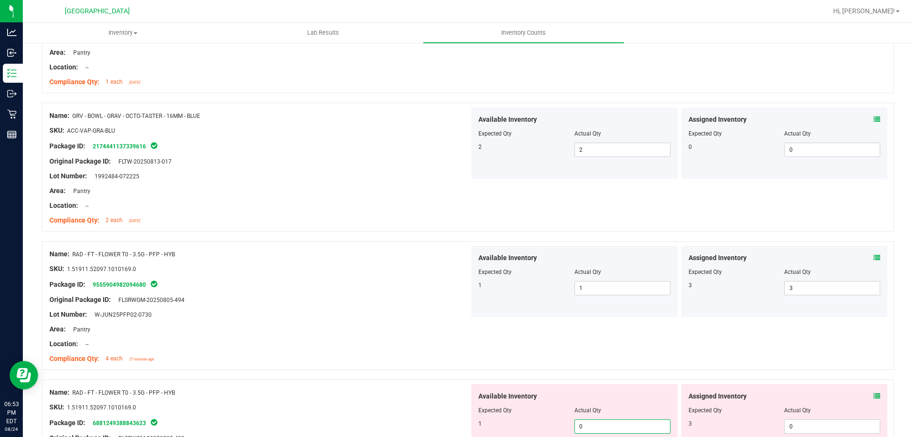
drag, startPoint x: 586, startPoint y: 425, endPoint x: 545, endPoint y: 427, distance: 40.9
click at [545, 427] on div "1 0 0" at bounding box center [574, 426] width 192 height 14
type input "1"
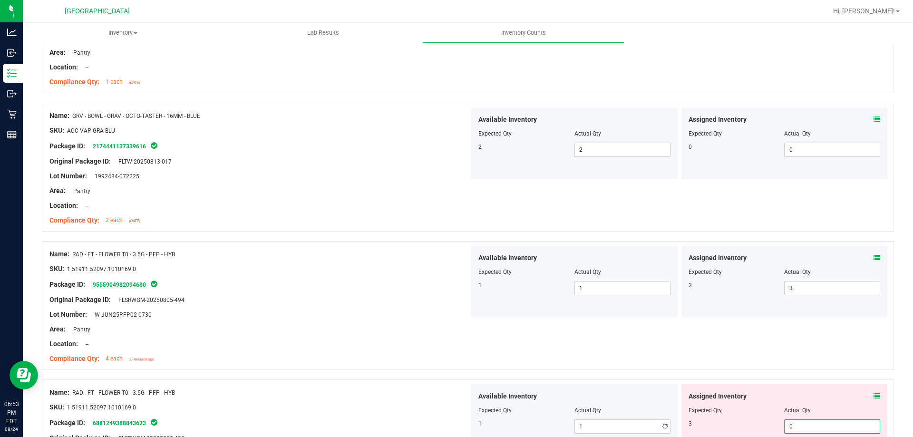
drag, startPoint x: 798, startPoint y: 427, endPoint x: 735, endPoint y: 429, distance: 62.8
click at [735, 429] on div "3 0 0" at bounding box center [785, 426] width 192 height 14
type input "3"
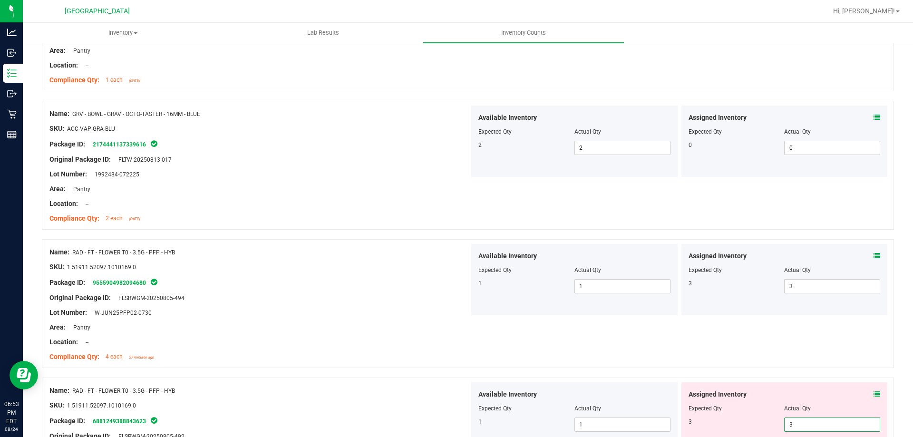
click at [406, 365] on div "Name: RAD - FT - FLOWER T0 - 3.5G - PFP - HYB SKU: 1.51911.52097.1010169.0 Pack…" at bounding box center [468, 303] width 852 height 129
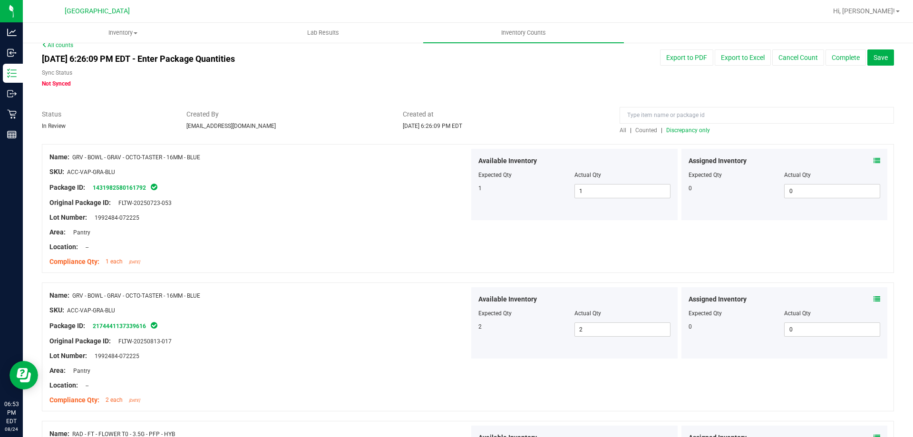
scroll to position [0, 0]
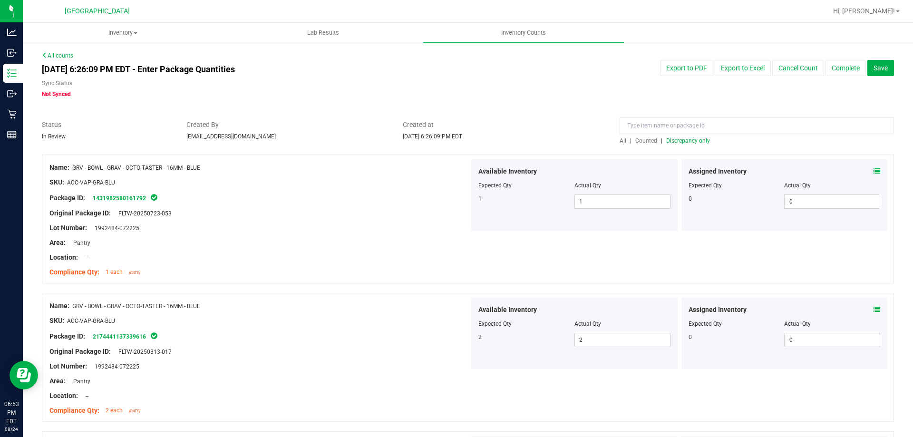
click at [681, 139] on span "Discrepancy only" at bounding box center [688, 140] width 44 height 7
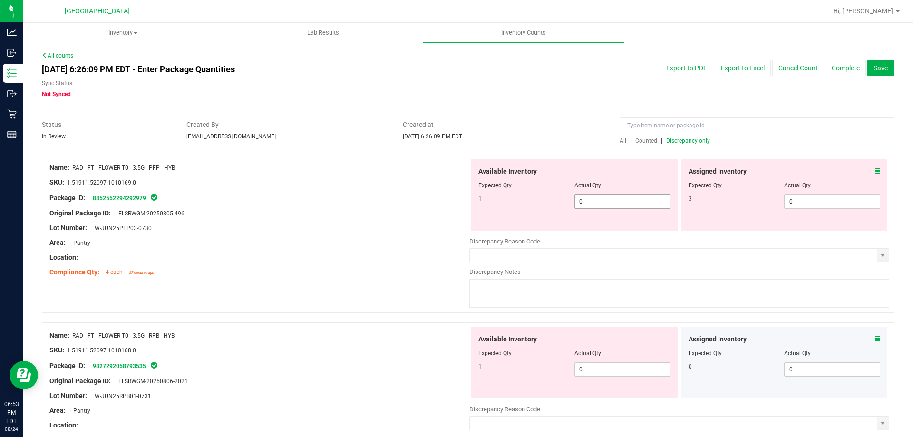
drag, startPoint x: 612, startPoint y: 201, endPoint x: 526, endPoint y: 193, distance: 86.9
click at [526, 193] on div "Available Inventory Expected Qty Actual Qty 1 0 0" at bounding box center [574, 194] width 206 height 71
type input "1"
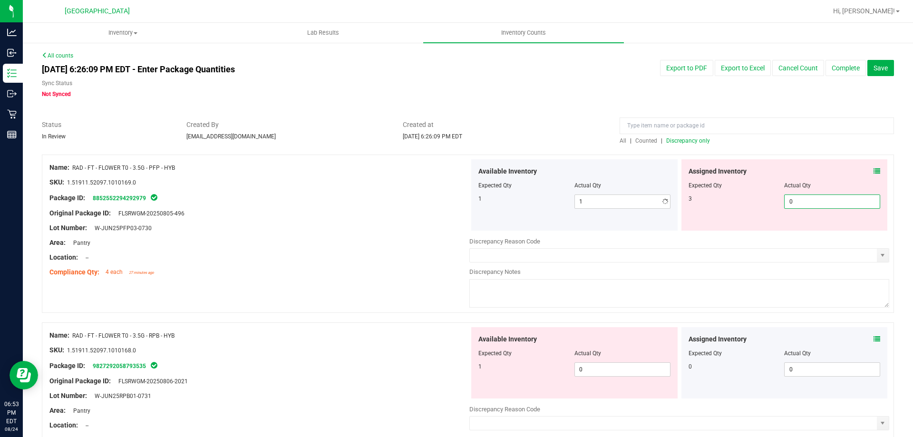
drag, startPoint x: 781, startPoint y: 199, endPoint x: 688, endPoint y: 201, distance: 93.2
click at [690, 201] on div "3 0 0" at bounding box center [785, 201] width 192 height 14
type input "3"
click at [411, 242] on div "Area: Pantry" at bounding box center [259, 243] width 420 height 10
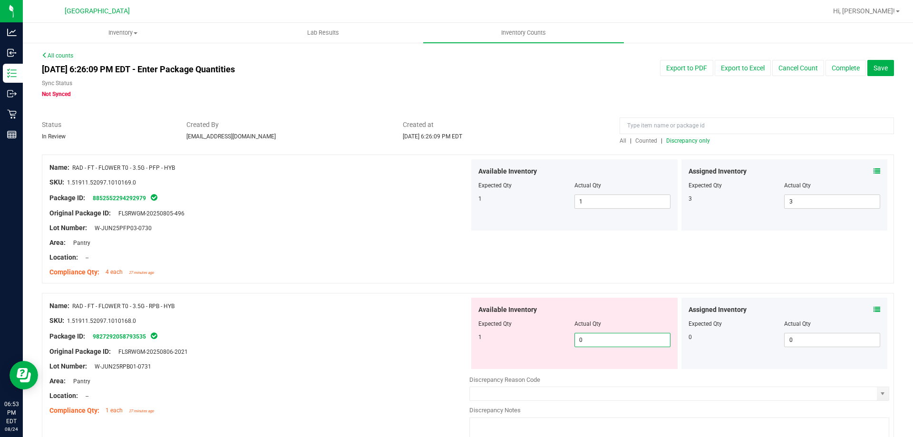
drag, startPoint x: 585, startPoint y: 339, endPoint x: 545, endPoint y: 343, distance: 40.2
click at [546, 343] on div "1 0 0" at bounding box center [574, 340] width 192 height 14
type input "1"
drag, startPoint x: 376, startPoint y: 332, endPoint x: 435, endPoint y: 315, distance: 61.4
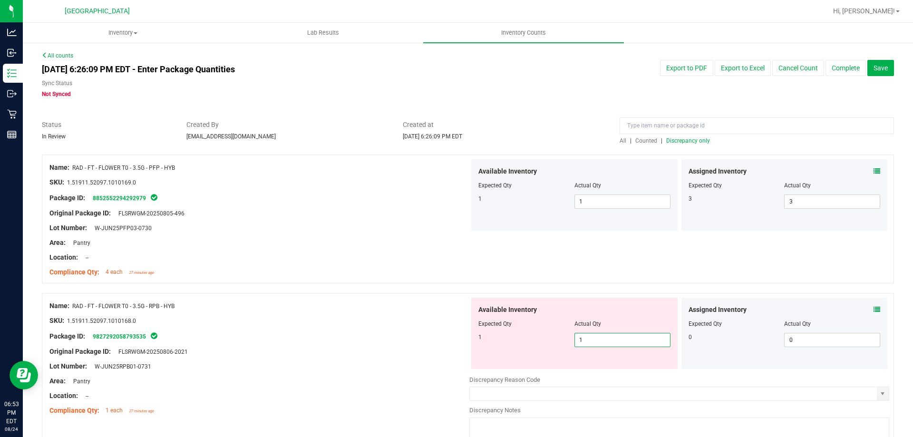
click at [376, 332] on div "Package ID: 9827292058793535" at bounding box center [259, 335] width 420 height 11
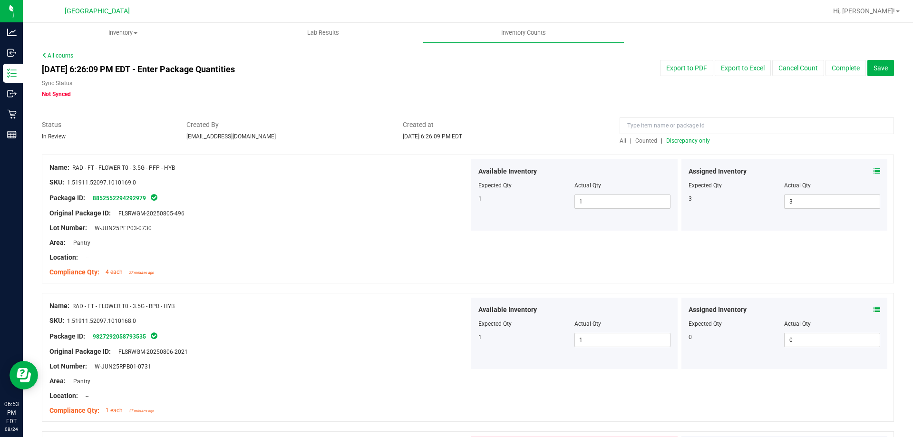
click at [670, 137] on span "Discrepancy only" at bounding box center [688, 140] width 44 height 7
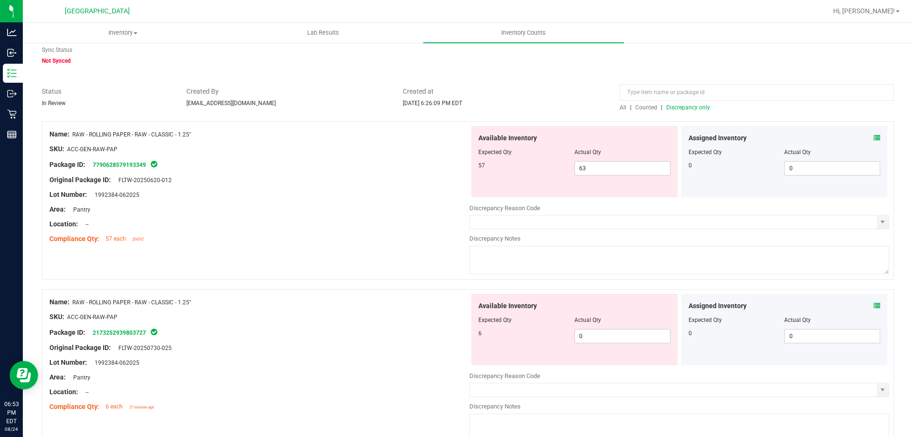
scroll to position [95, 0]
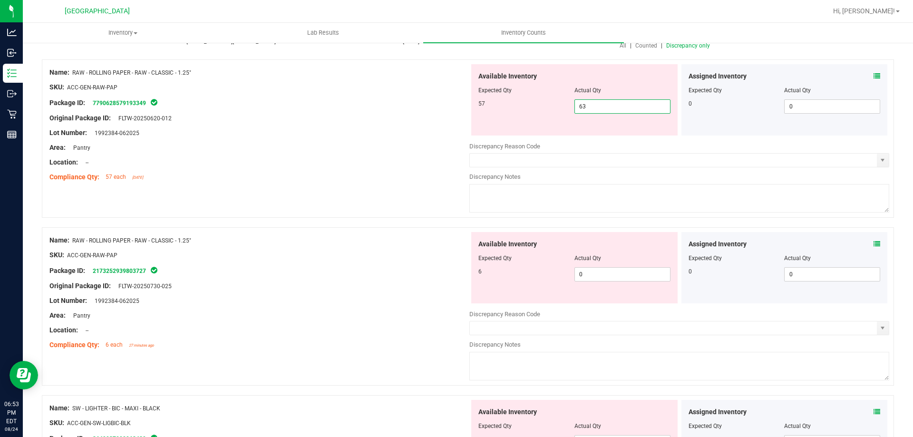
drag, startPoint x: 586, startPoint y: 105, endPoint x: 533, endPoint y: 103, distance: 53.3
click at [540, 103] on div "57 63 63" at bounding box center [574, 106] width 192 height 14
type input "57"
drag, startPoint x: 590, startPoint y: 275, endPoint x: 502, endPoint y: 281, distance: 88.6
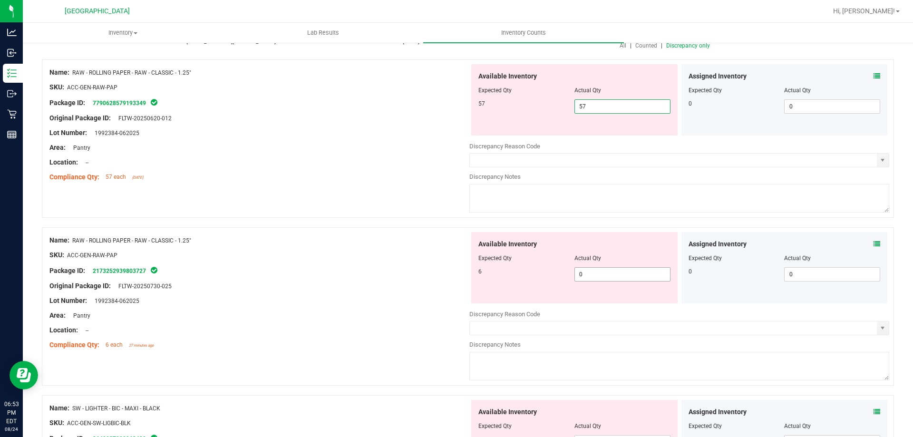
click at [503, 281] on div "Available Inventory Expected Qty Actual Qty 6 0 0" at bounding box center [679, 307] width 420 height 151
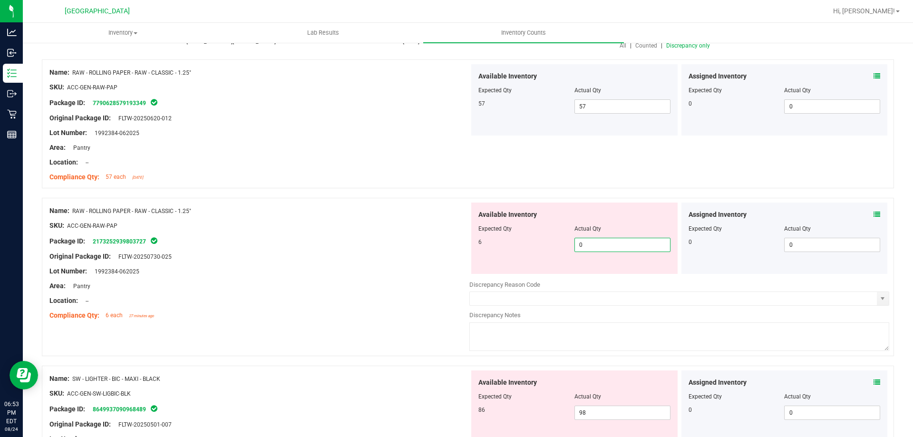
type input "6"
click at [351, 254] on div "Original Package ID: FLTW-20250730-025" at bounding box center [259, 257] width 420 height 10
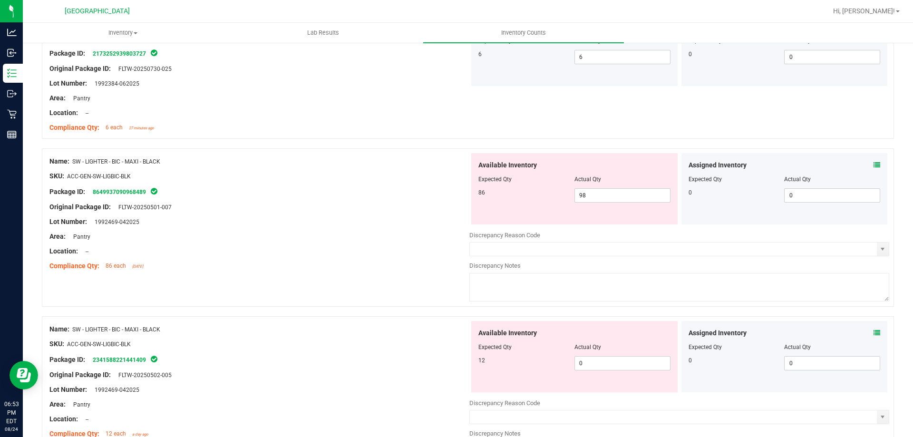
scroll to position [285, 0]
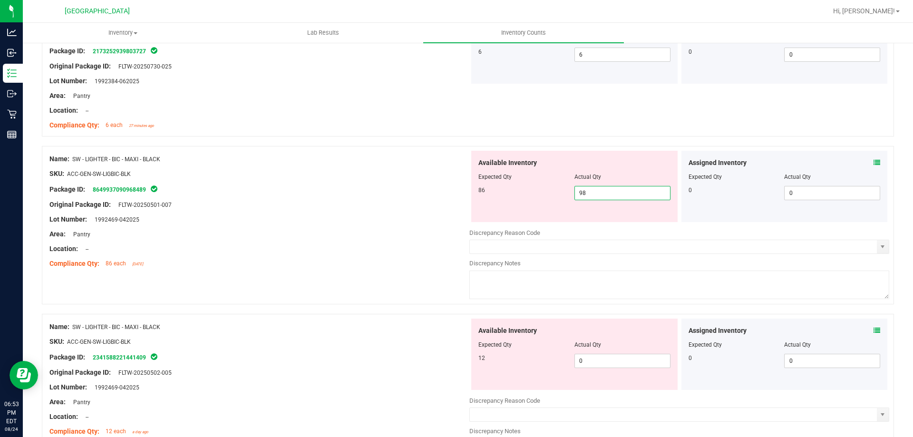
drag, startPoint x: 619, startPoint y: 195, endPoint x: 557, endPoint y: 189, distance: 62.6
click at [560, 189] on div "86 98 98" at bounding box center [574, 193] width 192 height 14
type input "86"
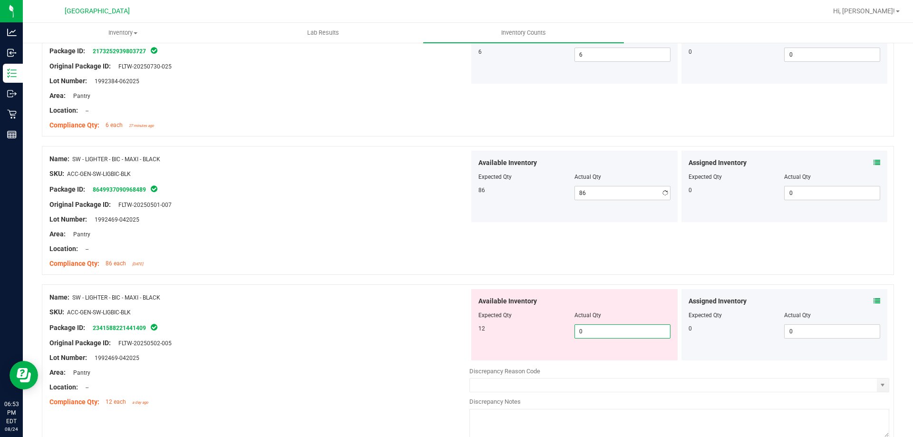
drag, startPoint x: 579, startPoint y: 358, endPoint x: 522, endPoint y: 358, distance: 57.5
click at [527, 358] on div "Available Inventory Expected Qty Actual Qty 12 0 0" at bounding box center [574, 324] width 206 height 71
type input "12"
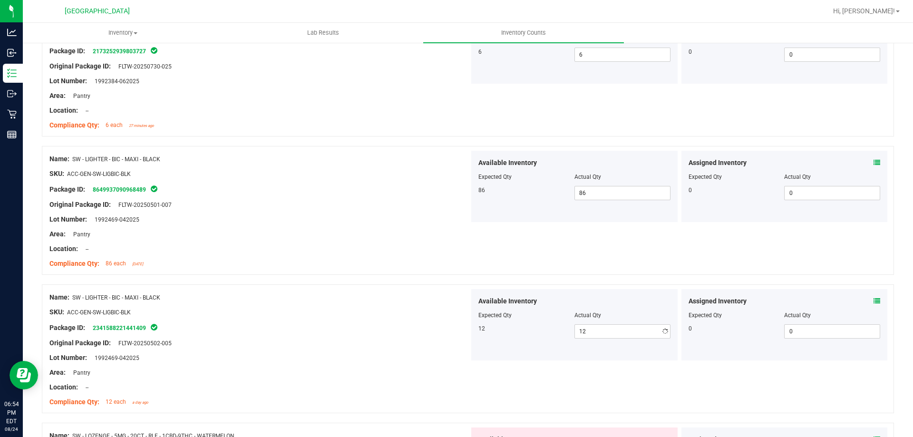
drag, startPoint x: 322, startPoint y: 326, endPoint x: 329, endPoint y: 320, distance: 9.4
click at [323, 324] on div "Package ID: 2341588221441409" at bounding box center [259, 327] width 420 height 11
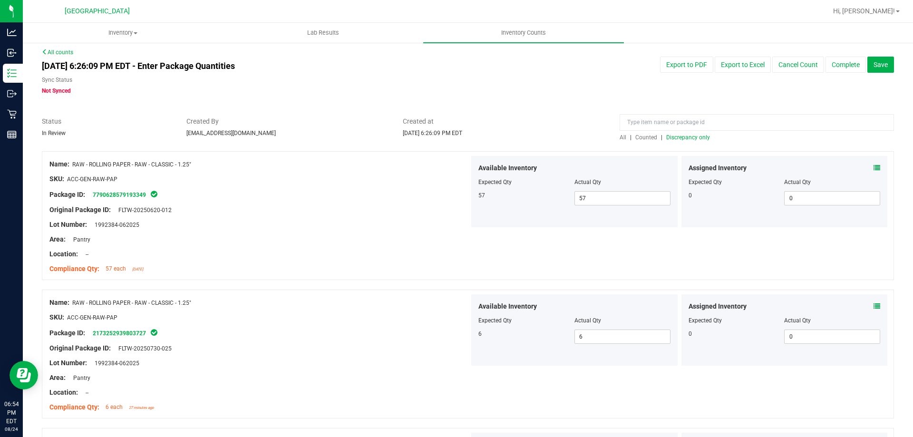
scroll to position [0, 0]
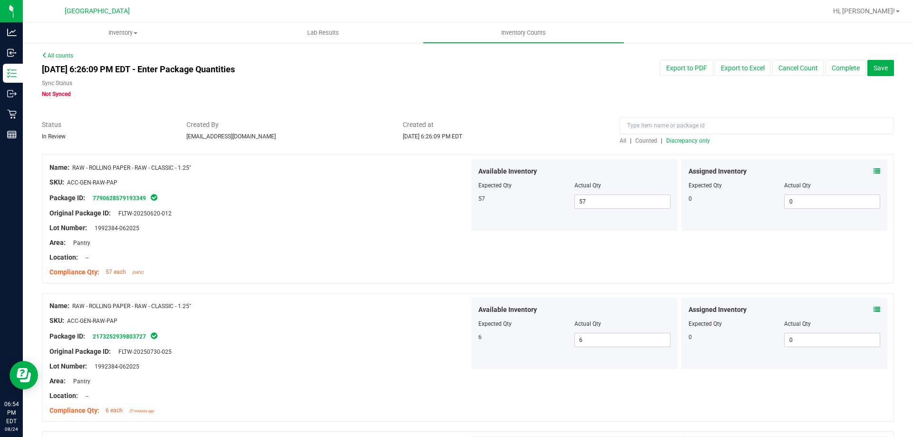
click at [685, 144] on div "All | Counted | Discrepancy only" at bounding box center [757, 140] width 274 height 9
click at [683, 142] on span "Discrepancy only" at bounding box center [688, 140] width 44 height 7
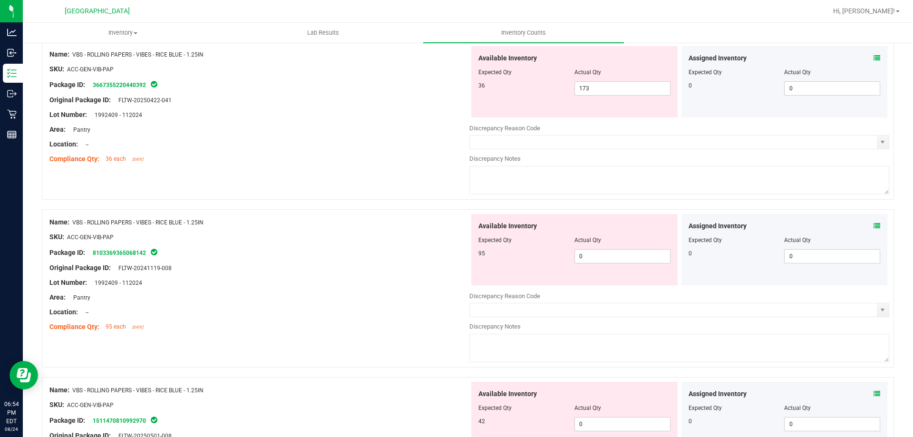
scroll to position [856, 0]
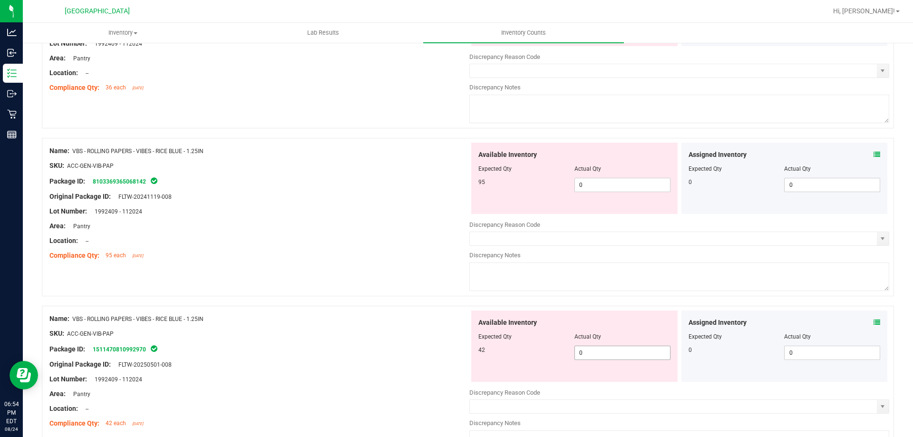
drag, startPoint x: 598, startPoint y: 356, endPoint x: 530, endPoint y: 359, distance: 68.1
click at [533, 359] on div "42 0 0" at bounding box center [574, 353] width 192 height 14
type input "42"
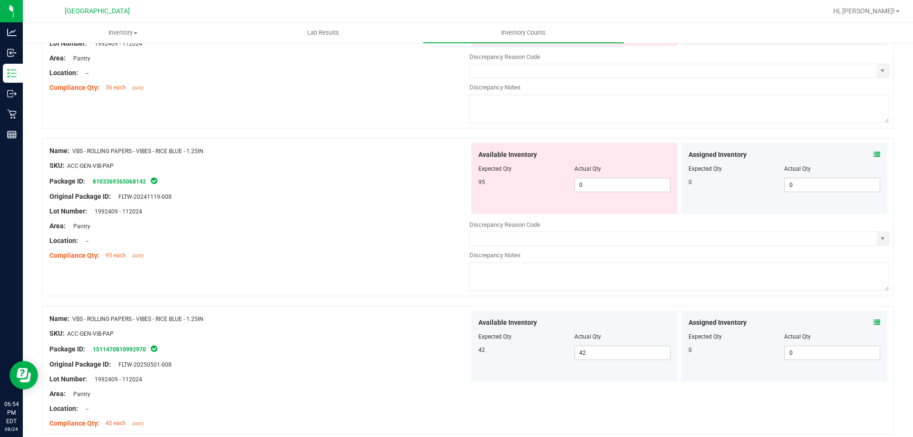
drag, startPoint x: 587, startPoint y: 177, endPoint x: 565, endPoint y: 181, distance: 21.7
click at [565, 181] on div "95 0 0" at bounding box center [574, 185] width 192 height 14
drag, startPoint x: 593, startPoint y: 182, endPoint x: 542, endPoint y: 183, distance: 50.9
click at [543, 183] on div "95 0 0" at bounding box center [574, 185] width 192 height 14
type input "95"
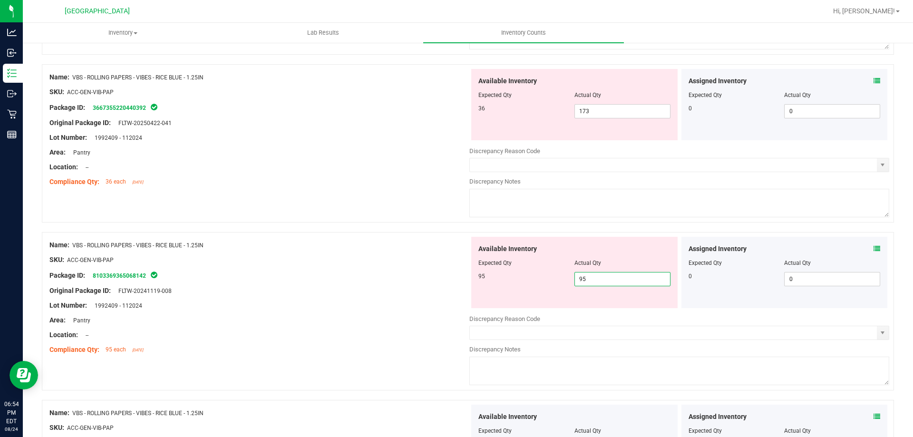
scroll to position [761, 0]
type input "95"
drag, startPoint x: 593, startPoint y: 110, endPoint x: 507, endPoint y: 106, distance: 86.2
click at [511, 106] on div "36 173 173" at bounding box center [574, 112] width 192 height 14
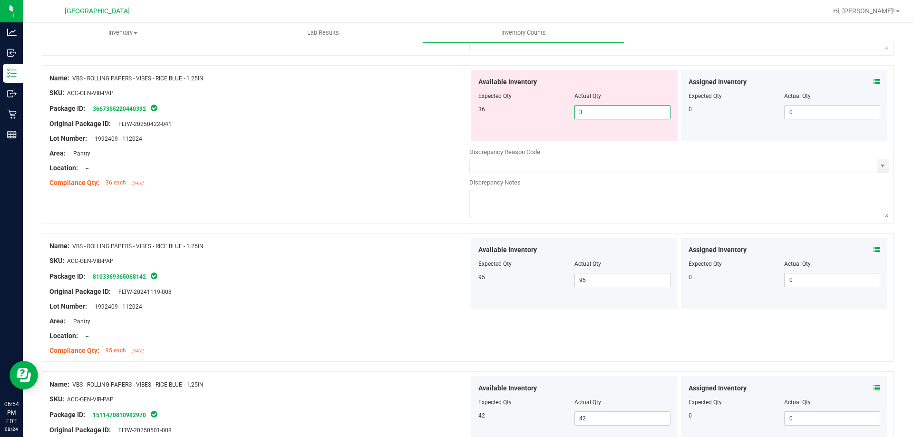
type input "36"
drag, startPoint x: 158, startPoint y: 143, endPoint x: 237, endPoint y: 122, distance: 82.1
click at [180, 135] on div "Lot Number: 1992409 - 112024" at bounding box center [259, 139] width 420 height 10
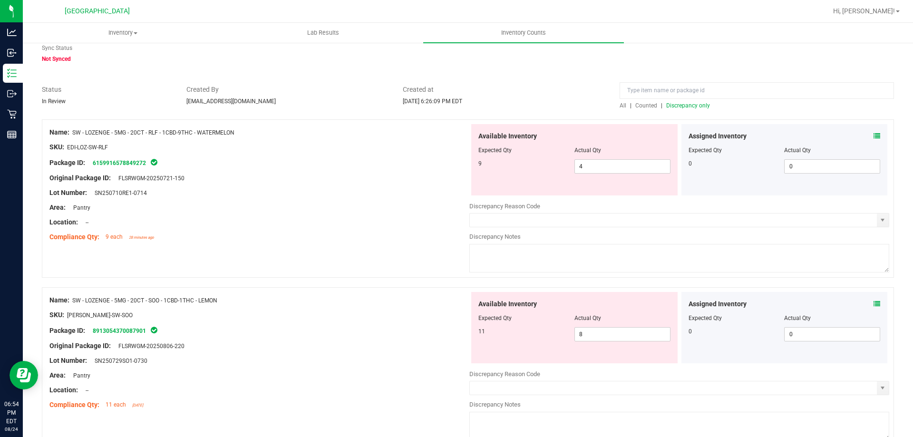
scroll to position [0, 0]
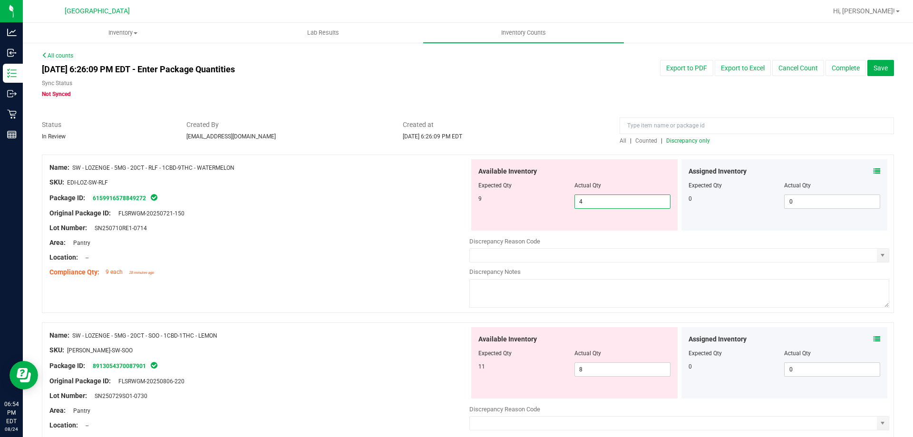
drag, startPoint x: 596, startPoint y: 206, endPoint x: 397, endPoint y: 180, distance: 201.4
click at [448, 202] on div "Name: SW - LOZENGE - 5MG - 20CT - RLF - 1CBD-9THC - WATERMELON SKU: EDI-LOZ-SW-…" at bounding box center [468, 234] width 852 height 158
type input "9"
drag, startPoint x: 321, startPoint y: 192, endPoint x: 486, endPoint y: 187, distance: 165.5
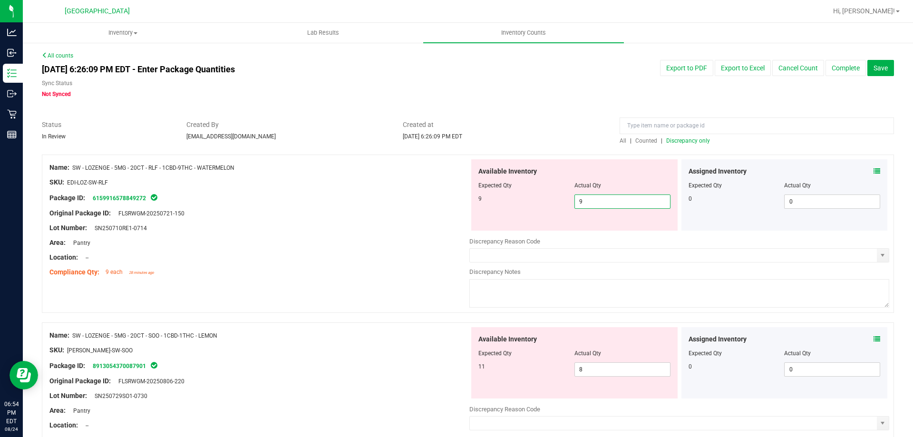
click at [324, 190] on div "Name: SW - LOZENGE - 5MG - 20CT - RLF - 1CBD-9THC - WATERMELON SKU: EDI-LOZ-SW-…" at bounding box center [259, 219] width 420 height 121
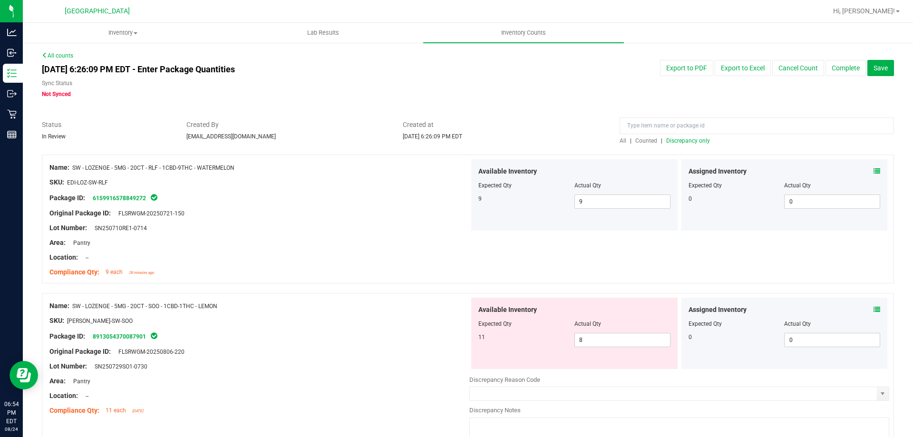
click at [415, 204] on div at bounding box center [259, 206] width 420 height 5
click at [679, 143] on span "Discrepancy only" at bounding box center [688, 140] width 44 height 7
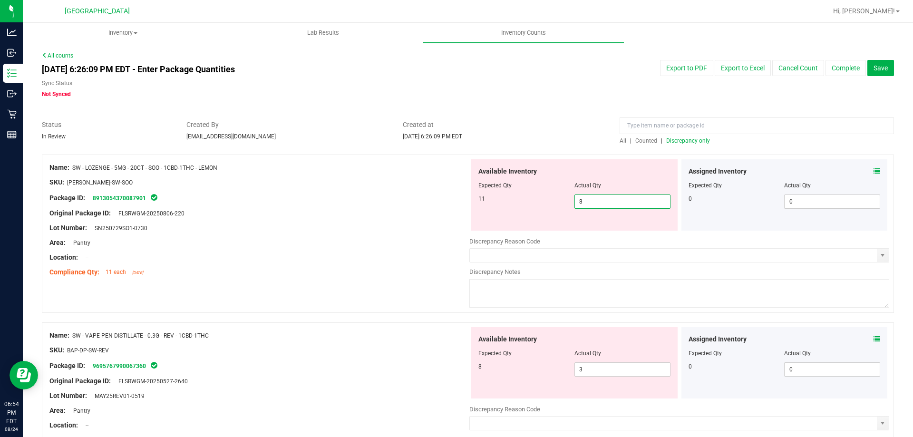
drag, startPoint x: 597, startPoint y: 204, endPoint x: 526, endPoint y: 205, distance: 70.9
click at [527, 205] on div "11 8 8" at bounding box center [574, 201] width 192 height 14
type input "11"
click at [420, 215] on div "Original Package ID: FLSRWGM-20250806-220" at bounding box center [259, 213] width 420 height 10
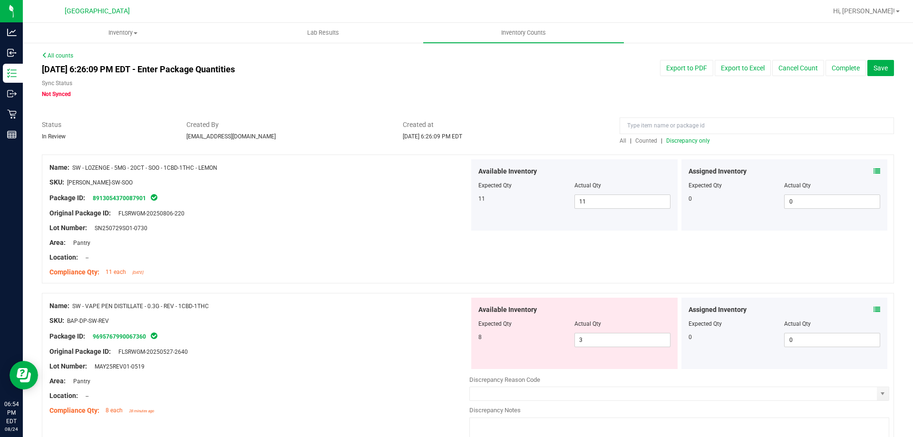
click at [668, 141] on span "Discrepancy only" at bounding box center [688, 140] width 44 height 7
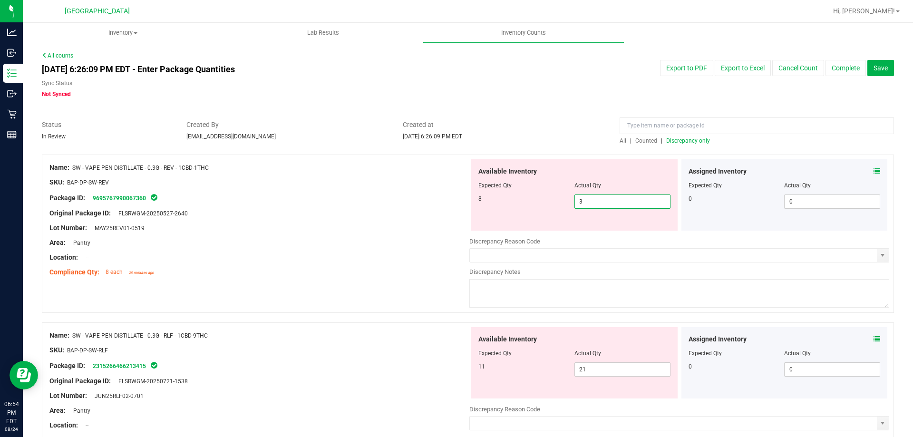
drag, startPoint x: 593, startPoint y: 203, endPoint x: 469, endPoint y: 203, distance: 124.1
click at [471, 203] on div "Available Inventory Expected Qty Actual Qty 8 3 3" at bounding box center [574, 194] width 206 height 71
type input "8"
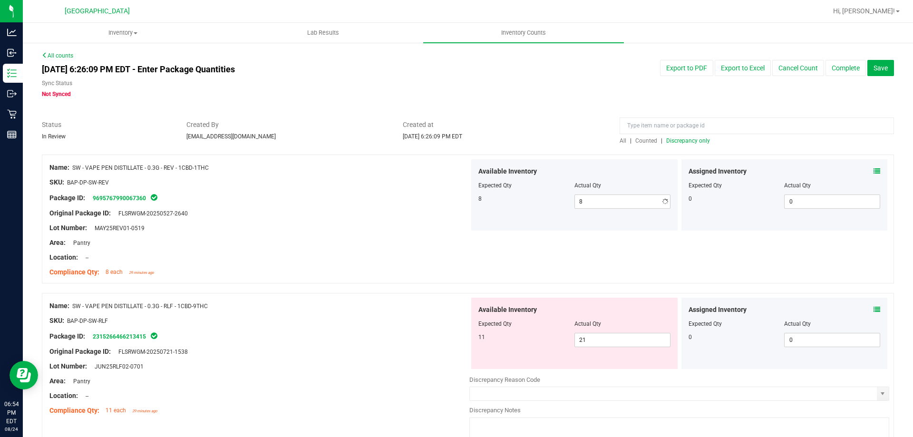
click at [328, 188] on div at bounding box center [259, 189] width 420 height 5
drag, startPoint x: 618, startPoint y: 337, endPoint x: 500, endPoint y: 338, distance: 117.5
click at [500, 338] on div "11 21 21" at bounding box center [574, 340] width 192 height 14
type input "11"
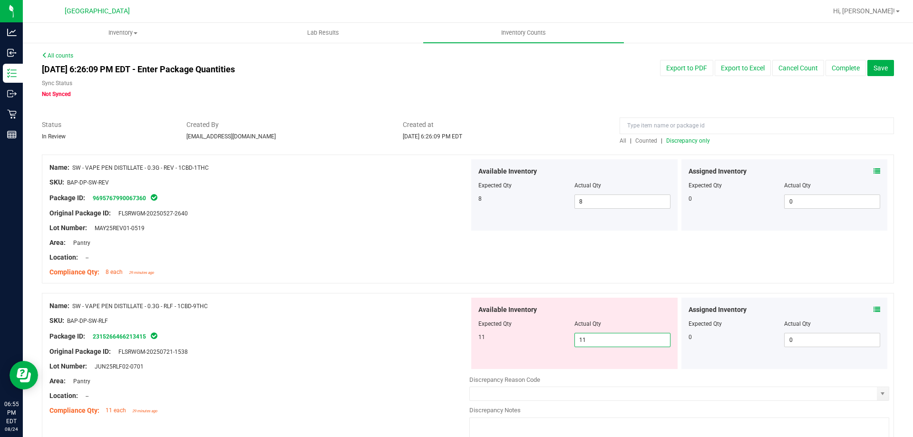
click at [415, 340] on div "Package ID: 2315266466213415" at bounding box center [259, 335] width 420 height 11
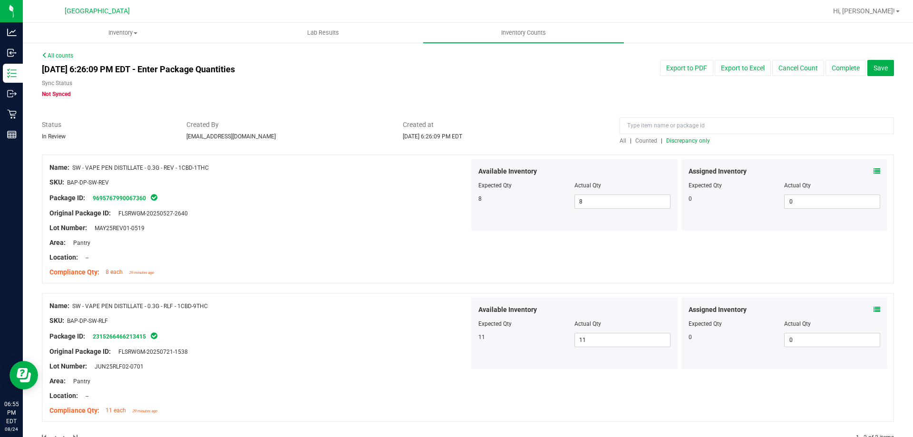
click at [678, 139] on span "Discrepancy only" at bounding box center [688, 140] width 44 height 7
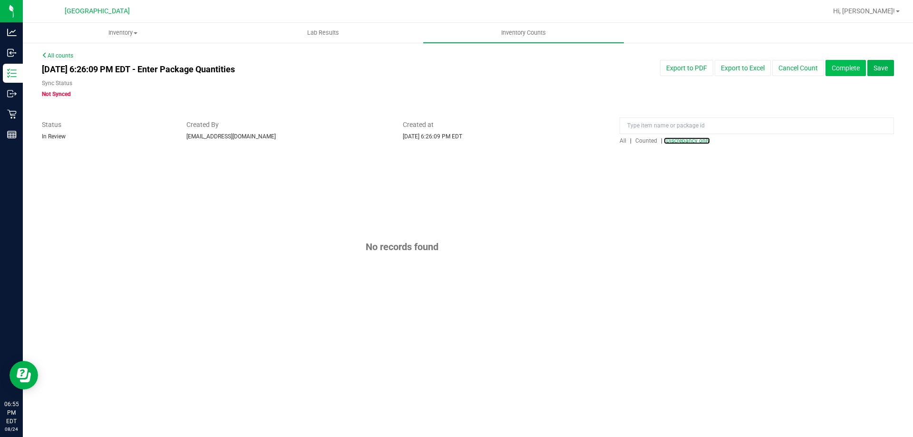
click at [858, 67] on button "Complete" at bounding box center [846, 68] width 40 height 16
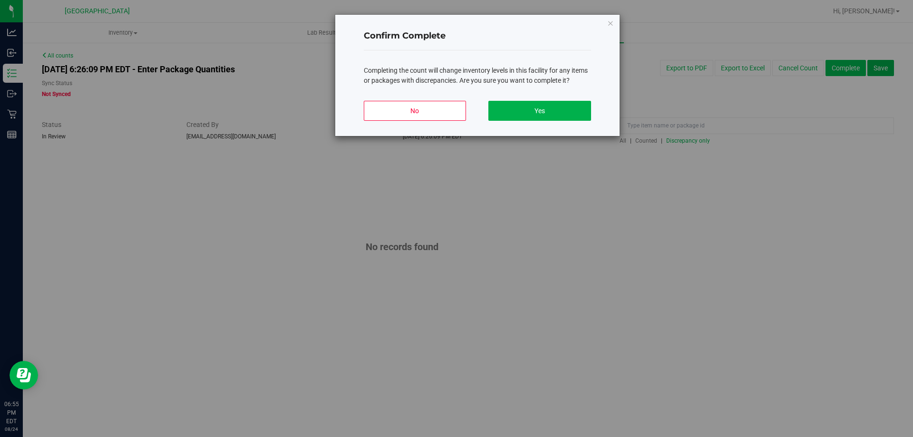
click at [571, 113] on button "Yes" at bounding box center [539, 111] width 102 height 20
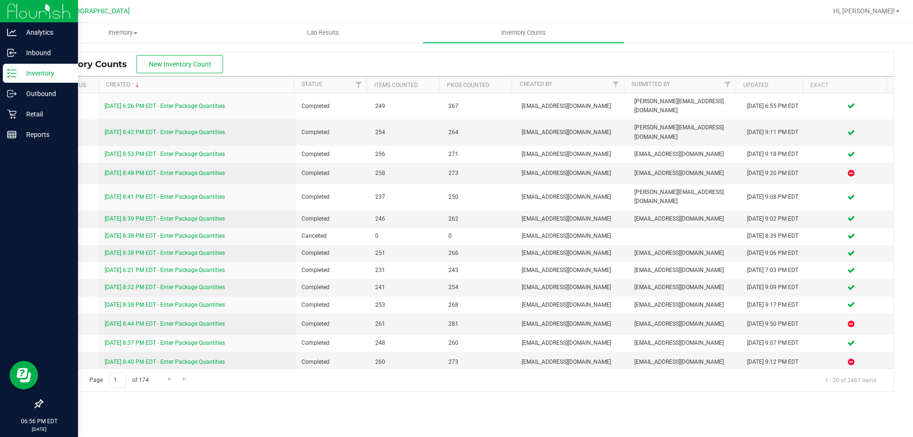
click at [13, 76] on icon at bounding box center [12, 73] width 10 height 10
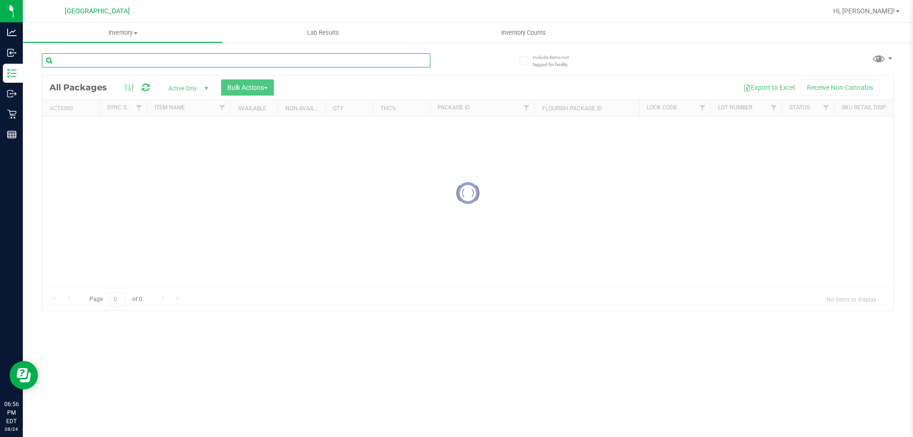
click at [97, 62] on input "text" at bounding box center [236, 60] width 389 height 14
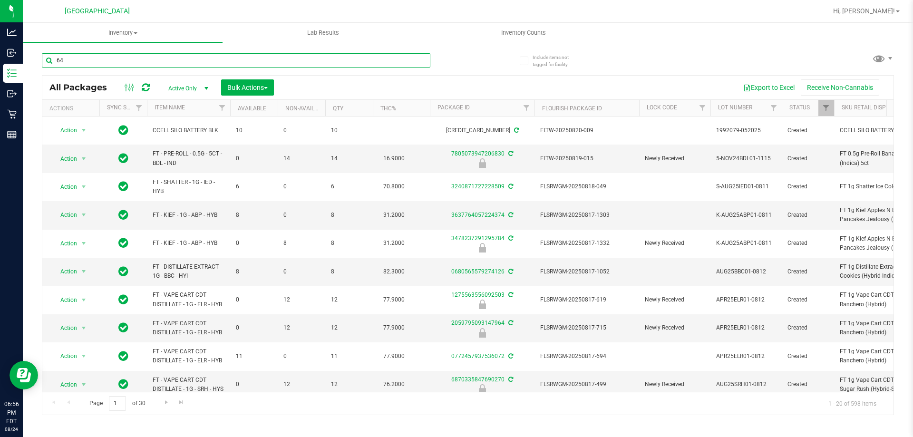
type input "649"
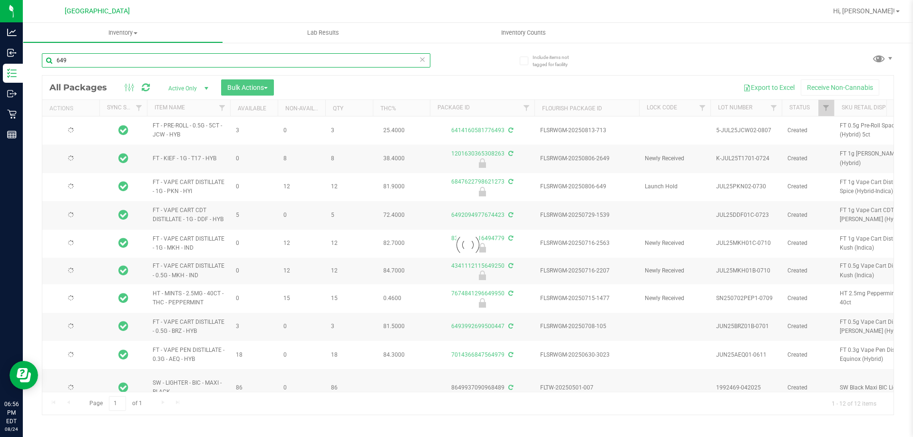
type input "[DATE]"
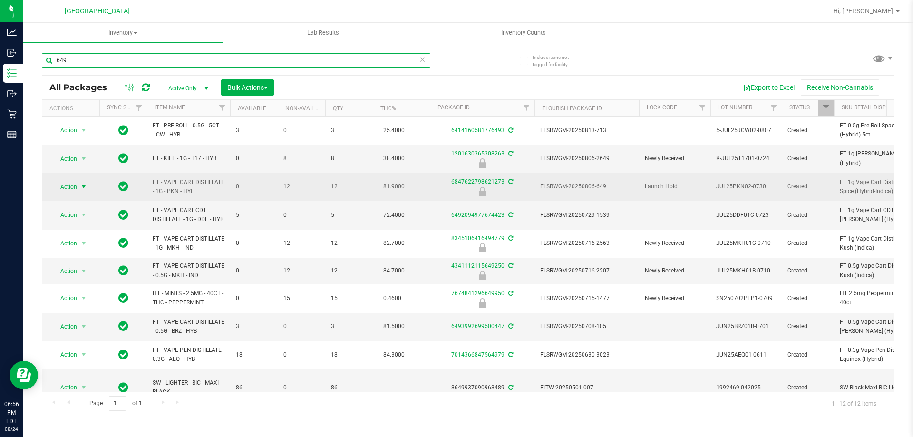
type input "649"
click at [70, 182] on span "Action" at bounding box center [65, 186] width 26 height 13
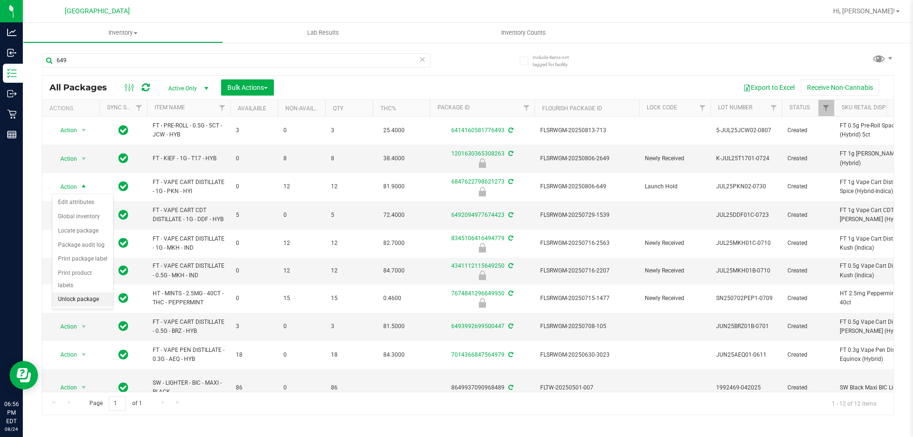
click at [88, 292] on li "Unlock package" at bounding box center [82, 299] width 61 height 14
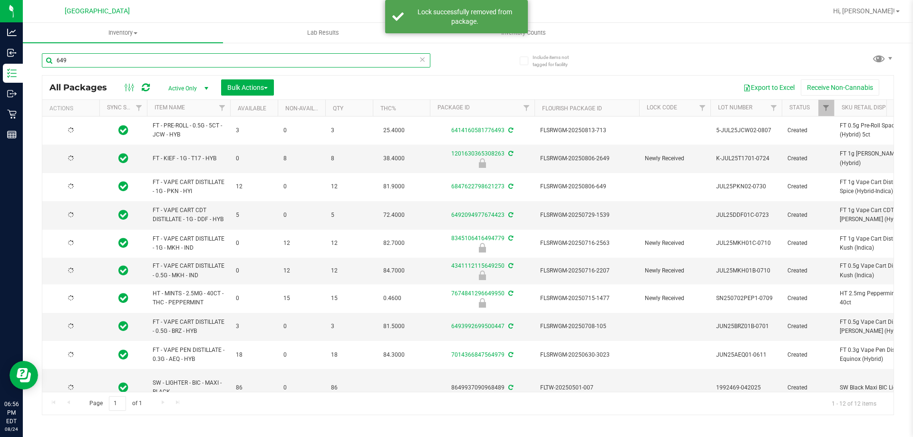
drag, startPoint x: 78, startPoint y: 59, endPoint x: 34, endPoint y: 55, distance: 44.0
click at [36, 55] on div "Include items not tagged for facility 649 All Packages Active Only Active Only …" at bounding box center [468, 187] width 890 height 290
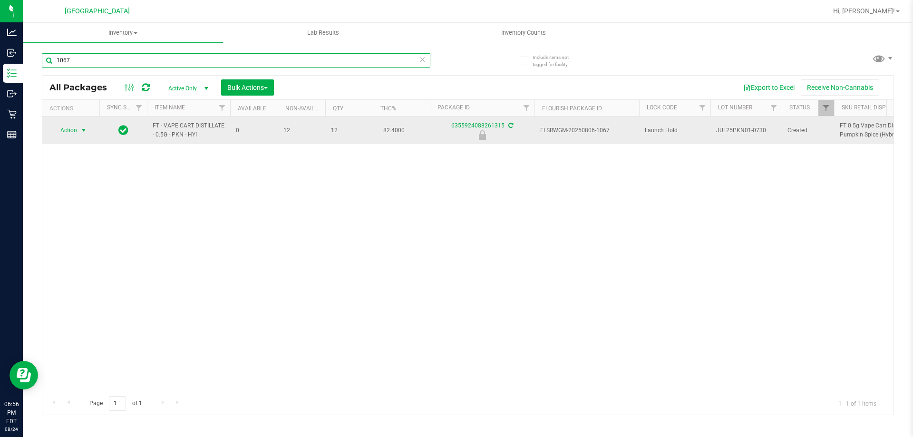
type input "1067"
click at [76, 135] on span "Action" at bounding box center [65, 130] width 26 height 13
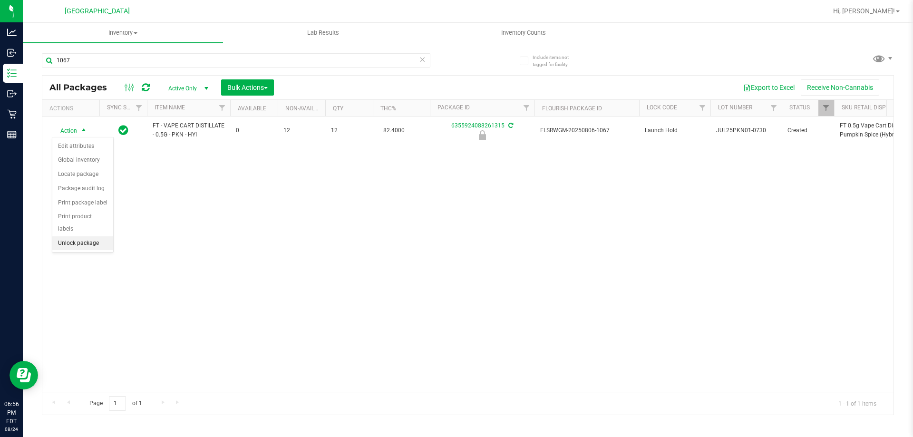
click at [87, 236] on li "Unlock package" at bounding box center [82, 243] width 61 height 14
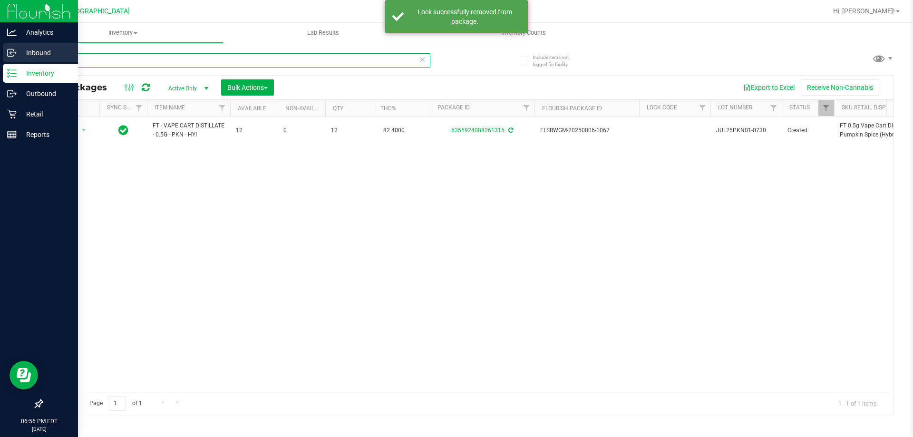
drag, startPoint x: 72, startPoint y: 60, endPoint x: 0, endPoint y: 59, distance: 72.3
click at [0, 59] on div "Analytics Inbound Inventory Outbound Retail Reports 06:56 PM EDT [DATE] 08/24 […" at bounding box center [456, 218] width 913 height 437
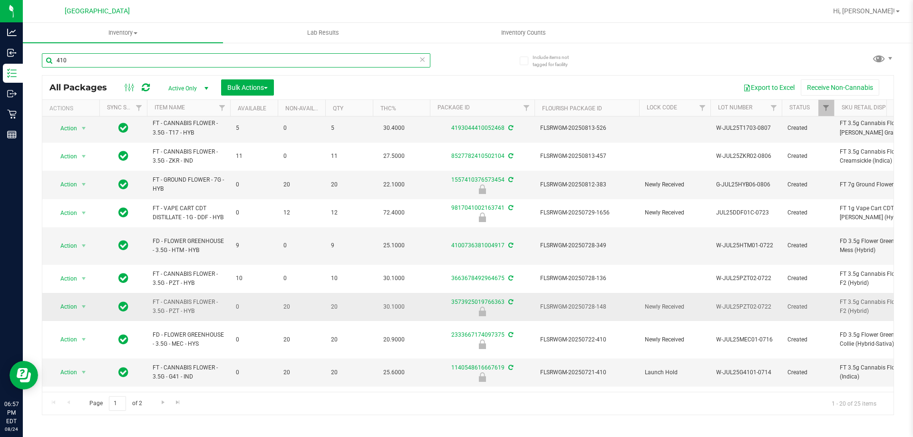
scroll to position [48, 0]
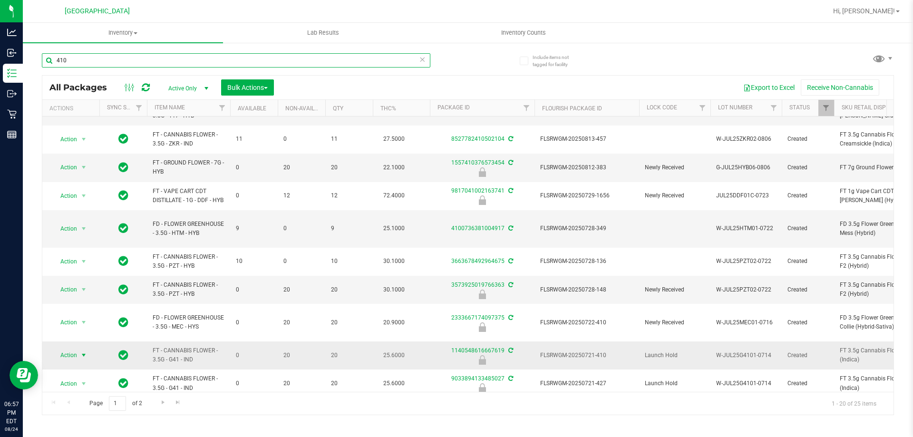
type input "410"
click at [72, 349] on span "Action" at bounding box center [65, 355] width 26 height 13
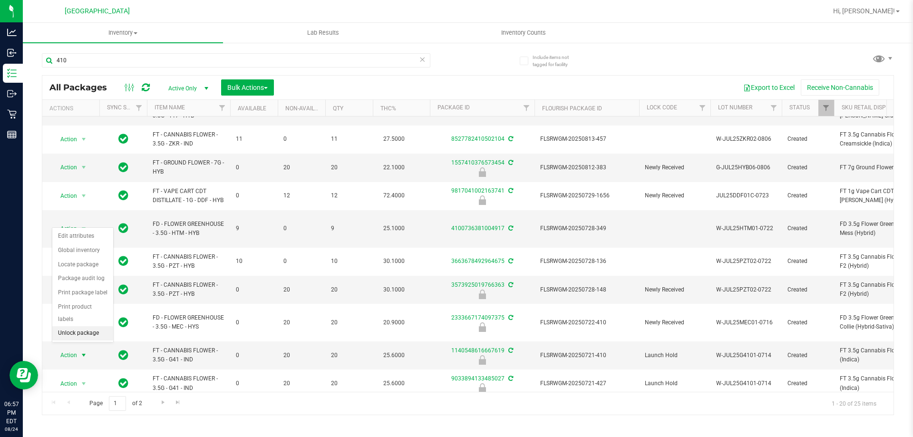
click at [73, 326] on li "Unlock package" at bounding box center [82, 333] width 61 height 14
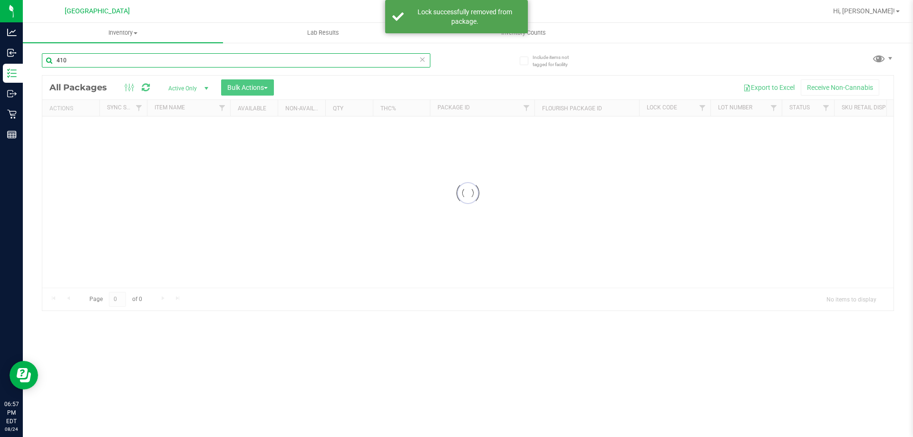
drag, startPoint x: 73, startPoint y: 65, endPoint x: 34, endPoint y: 65, distance: 39.0
click at [34, 65] on div "Include items not tagged for facility 410 Loading... All Packages Active Only A…" at bounding box center [468, 187] width 890 height 290
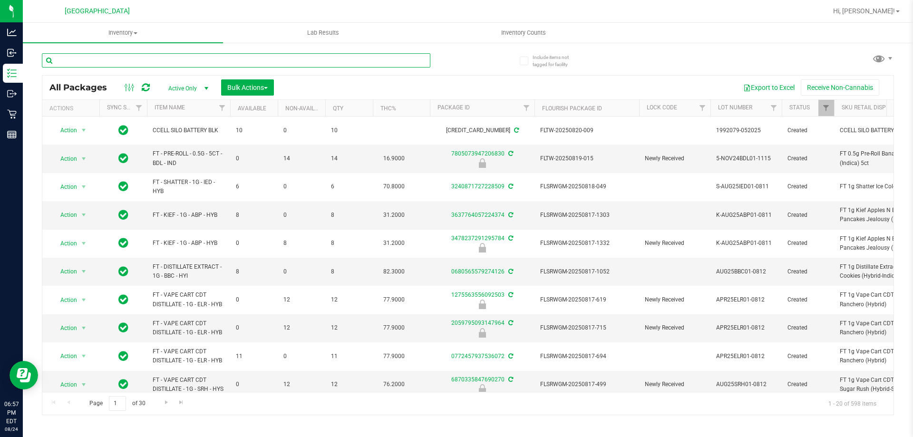
type input "[DATE]"
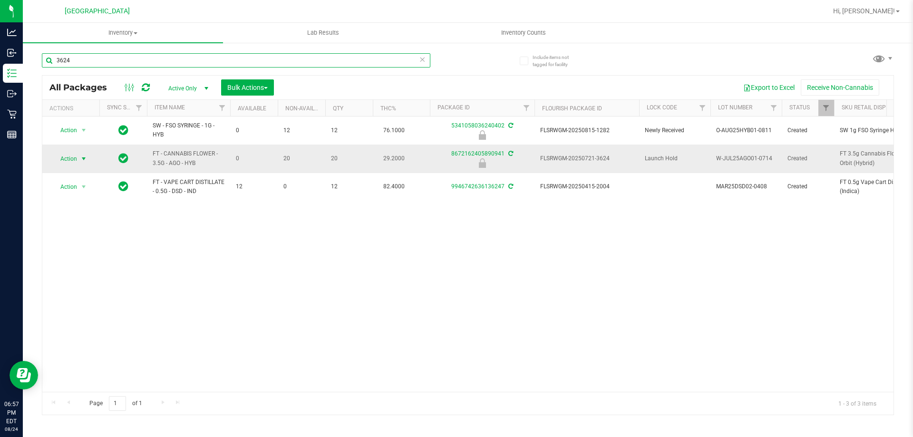
type input "3624"
click at [78, 161] on span "select" at bounding box center [84, 158] width 12 height 13
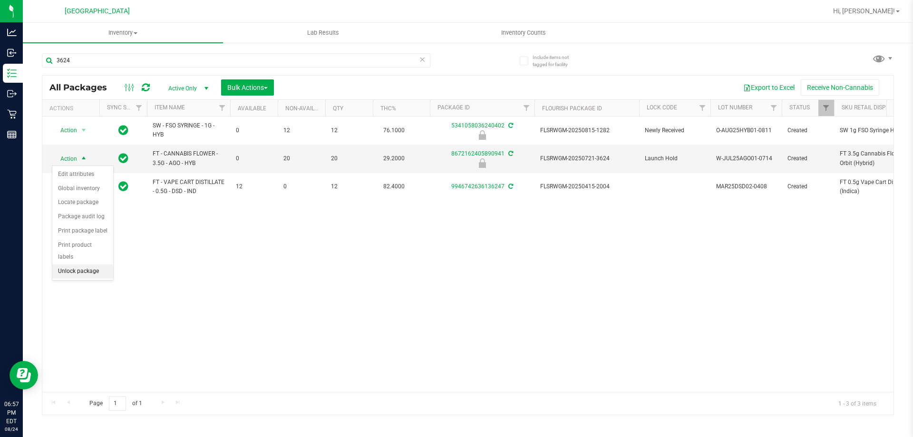
click at [79, 264] on li "Unlock package" at bounding box center [82, 271] width 61 height 14
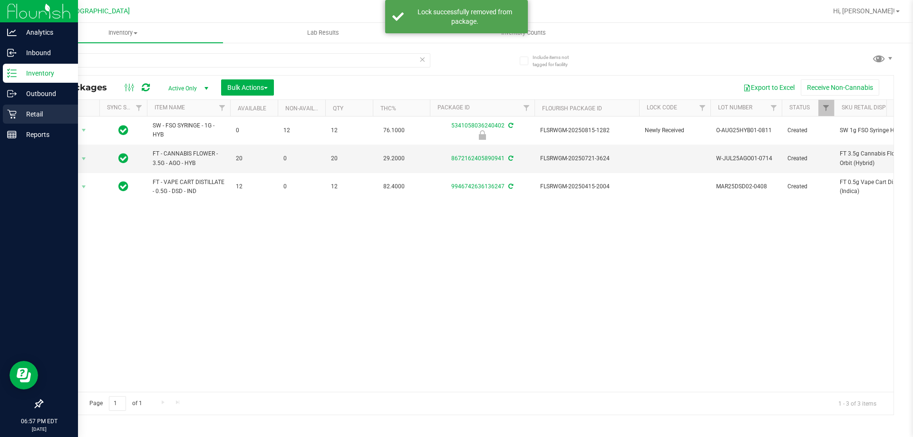
click at [22, 120] on div "Retail" at bounding box center [40, 114] width 75 height 19
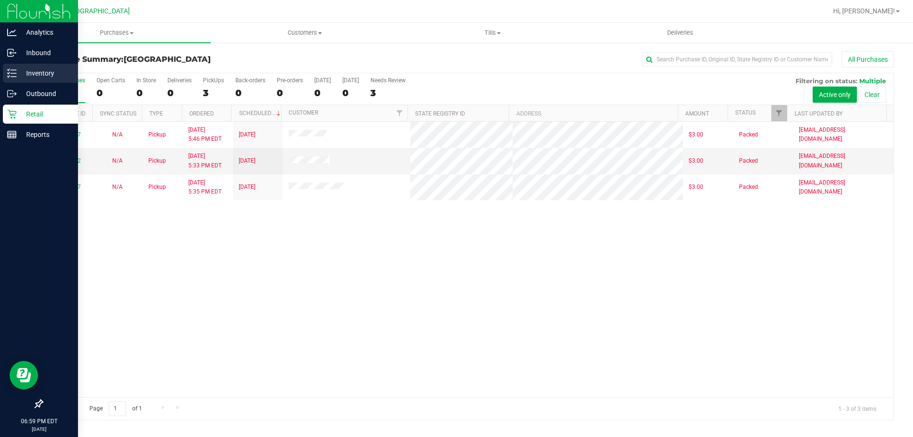
click at [15, 72] on icon at bounding box center [12, 73] width 10 height 10
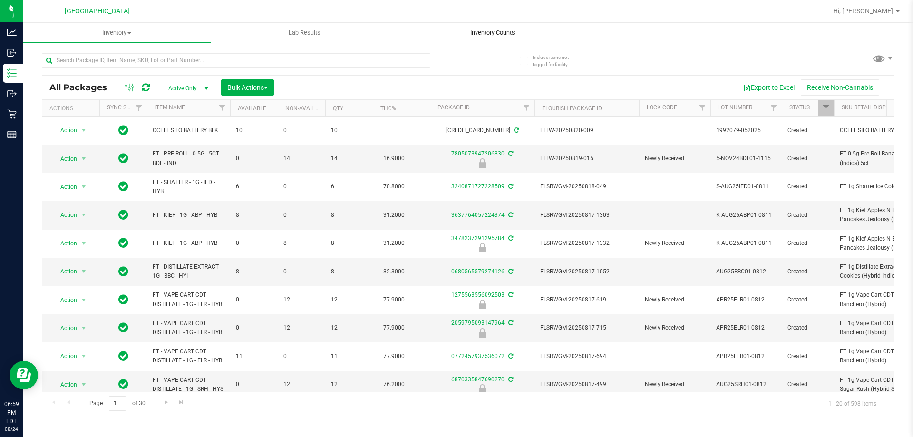
click at [515, 30] on span "Inventory Counts" at bounding box center [492, 33] width 70 height 9
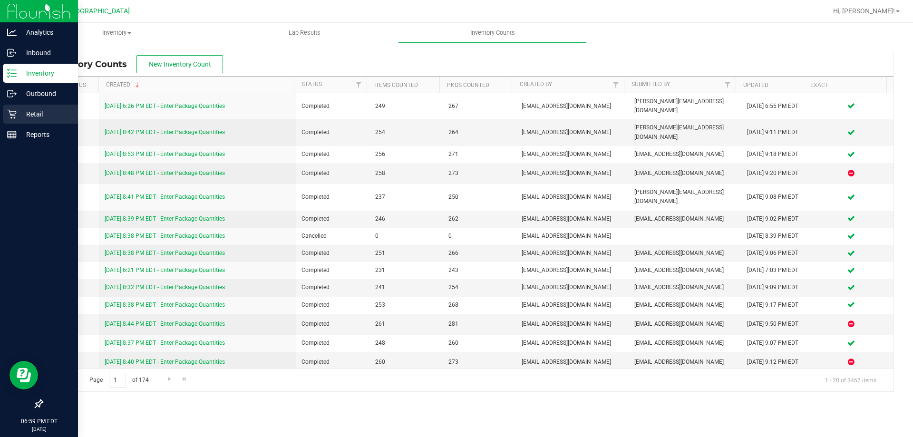
click at [52, 117] on p "Retail" at bounding box center [45, 113] width 57 height 11
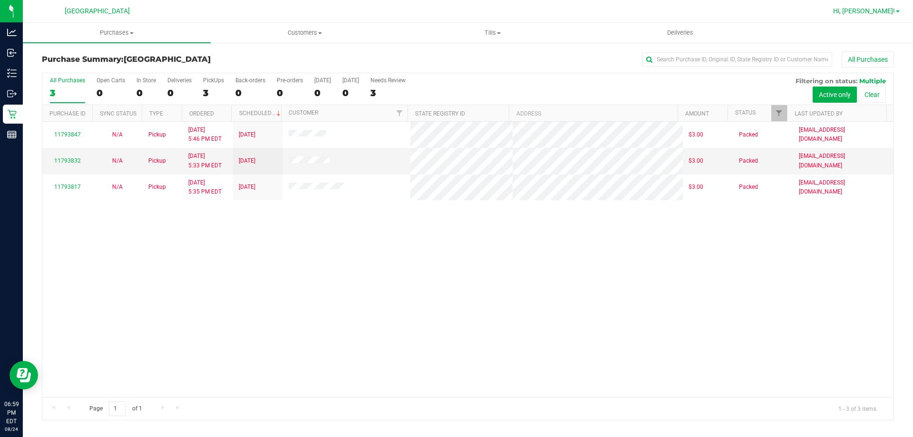
click at [879, 9] on span "Hi, [PERSON_NAME]!" at bounding box center [864, 11] width 62 height 8
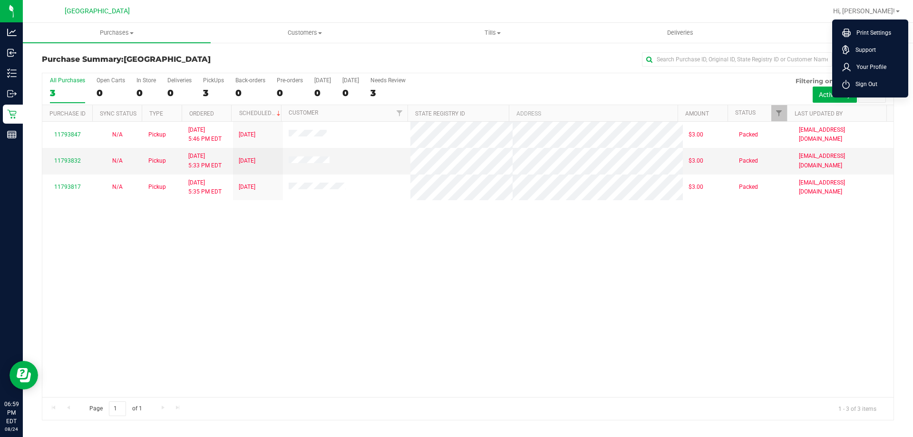
click at [867, 79] on span "Sign Out" at bounding box center [864, 84] width 28 height 10
